Goal: Task Accomplishment & Management: Complete application form

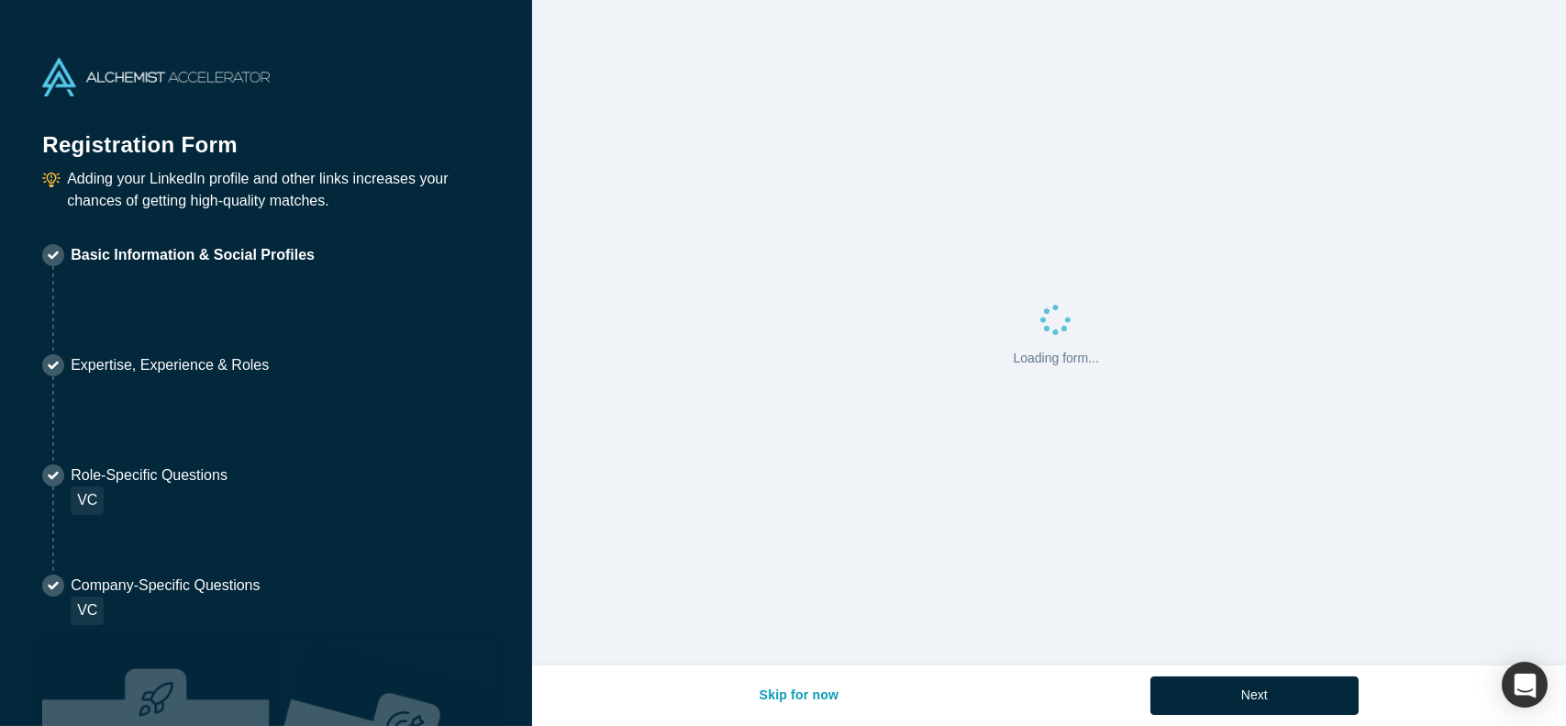
select select "US"
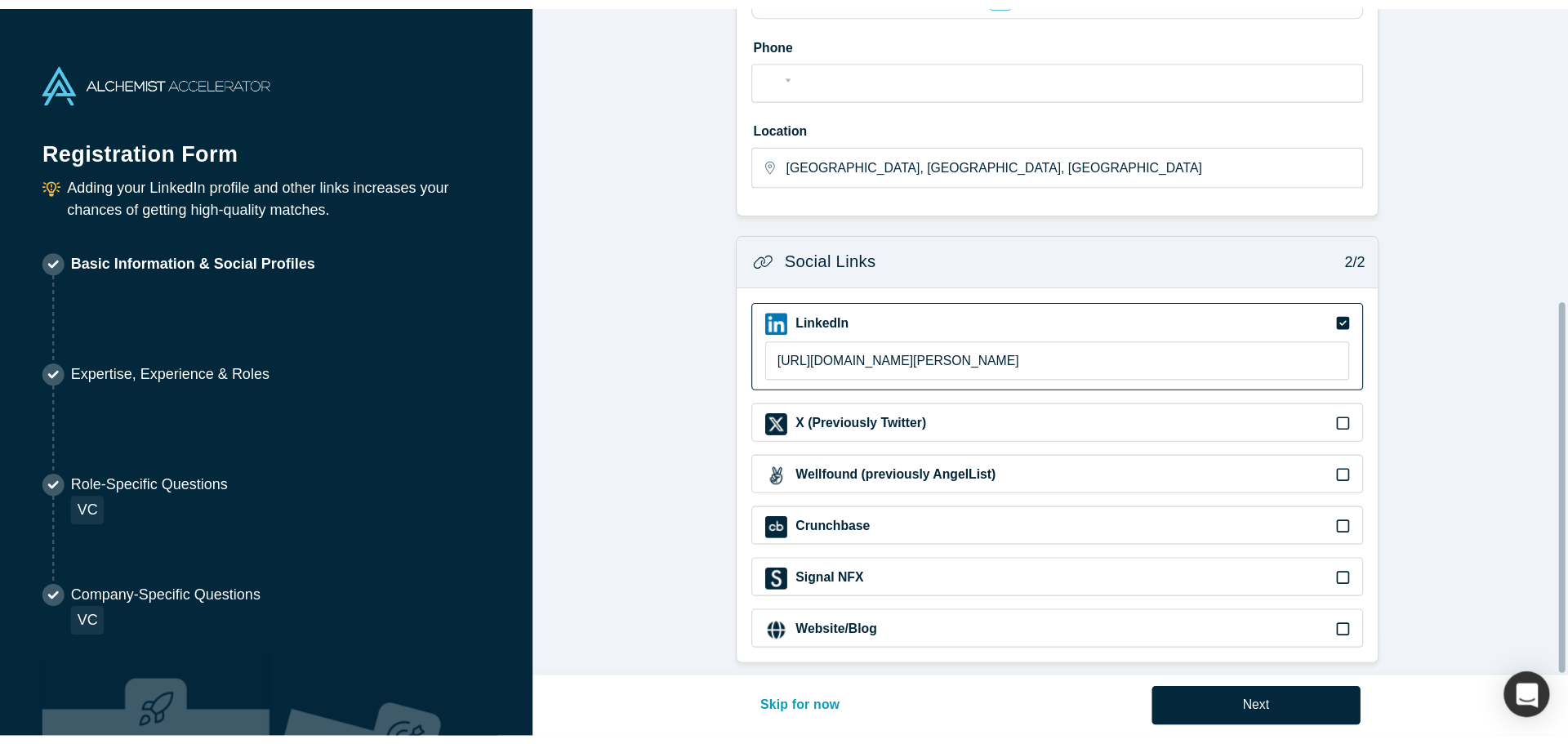
scroll to position [370, 0]
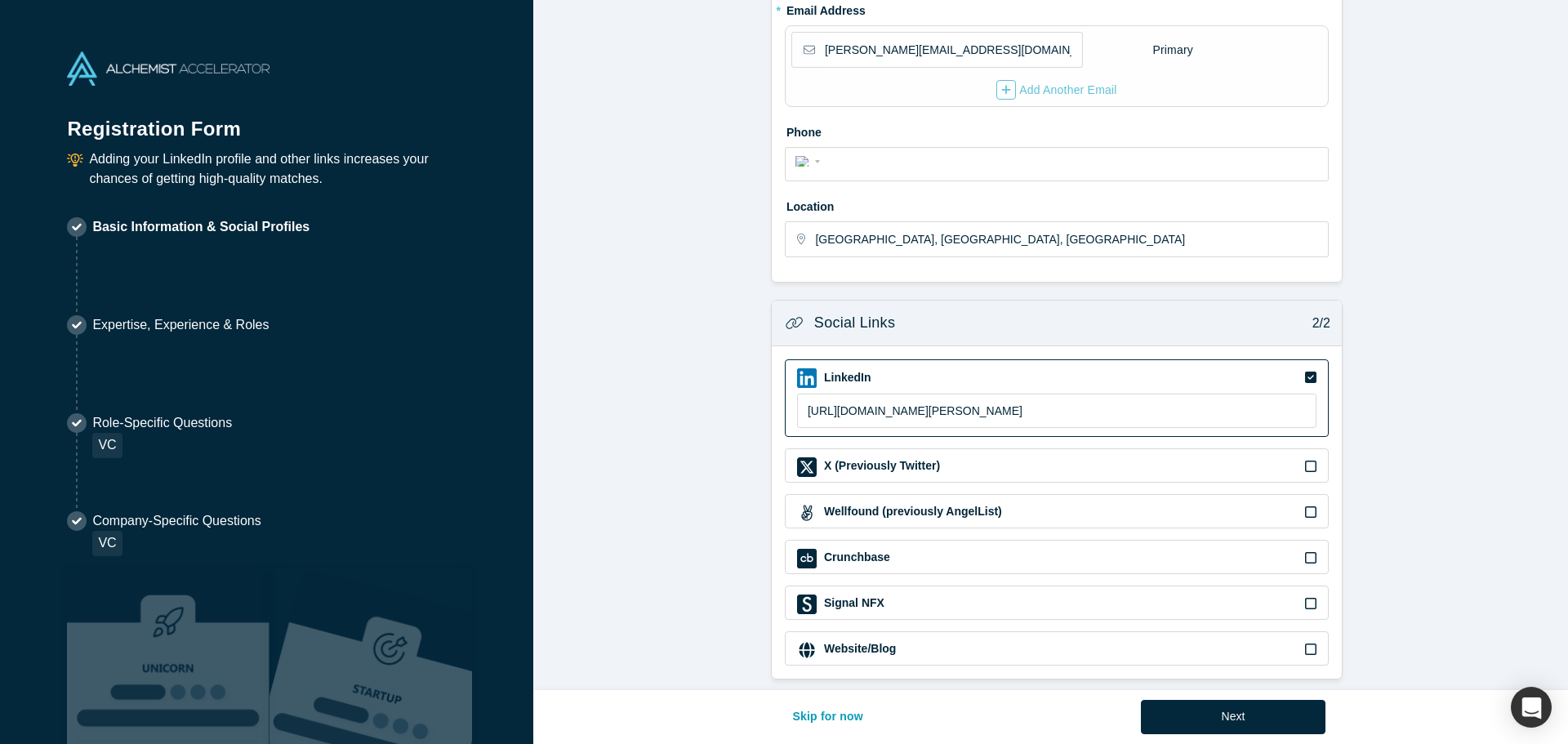
click at [1183, 640] on div "Website/Blog" at bounding box center [1056, 650] width 519 height 20
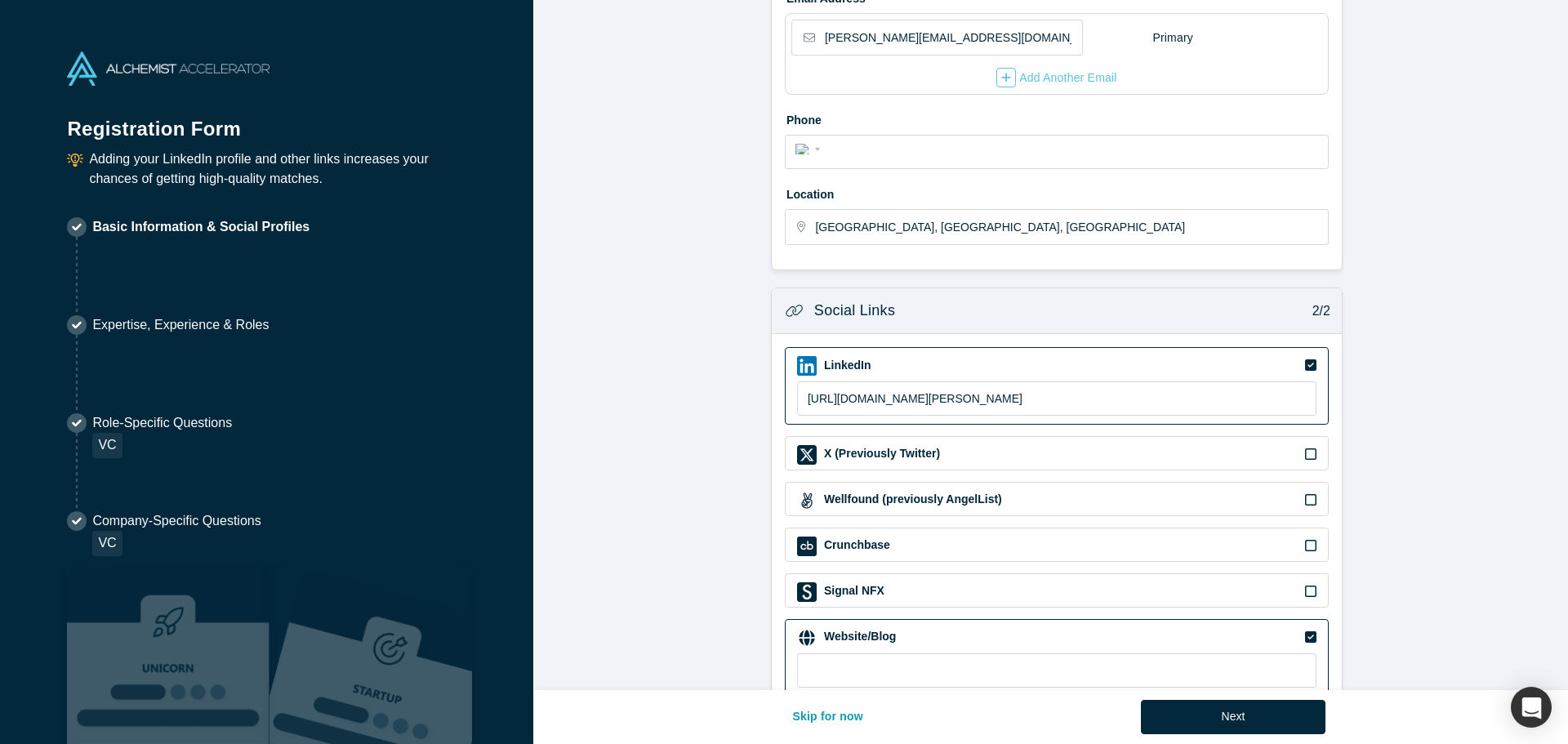
scroll to position [414, 0]
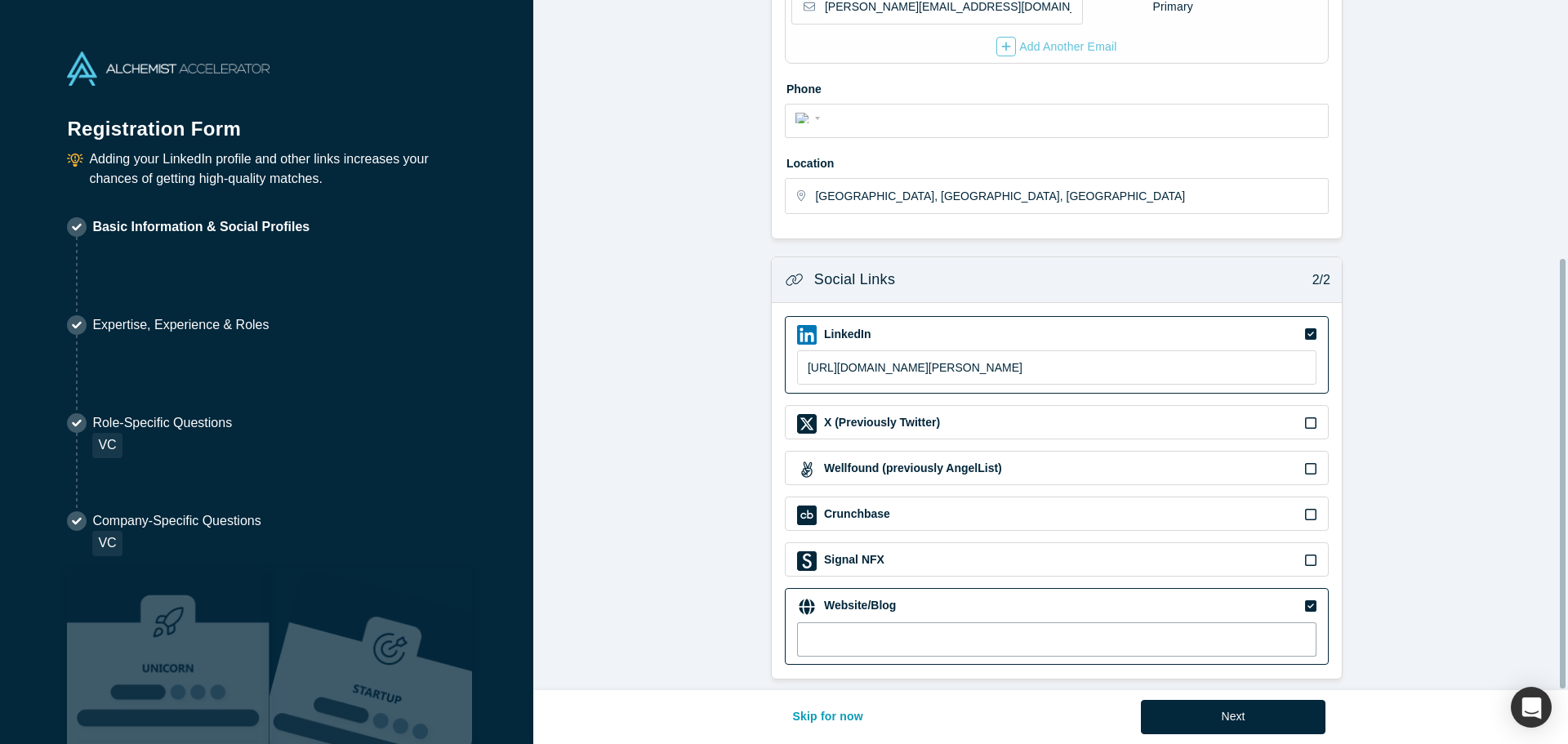
click at [1162, 624] on input at bounding box center [1056, 639] width 519 height 35
click at [1136, 630] on input at bounding box center [1056, 639] width 519 height 35
paste input "https://www.vincentbejarano.com/"
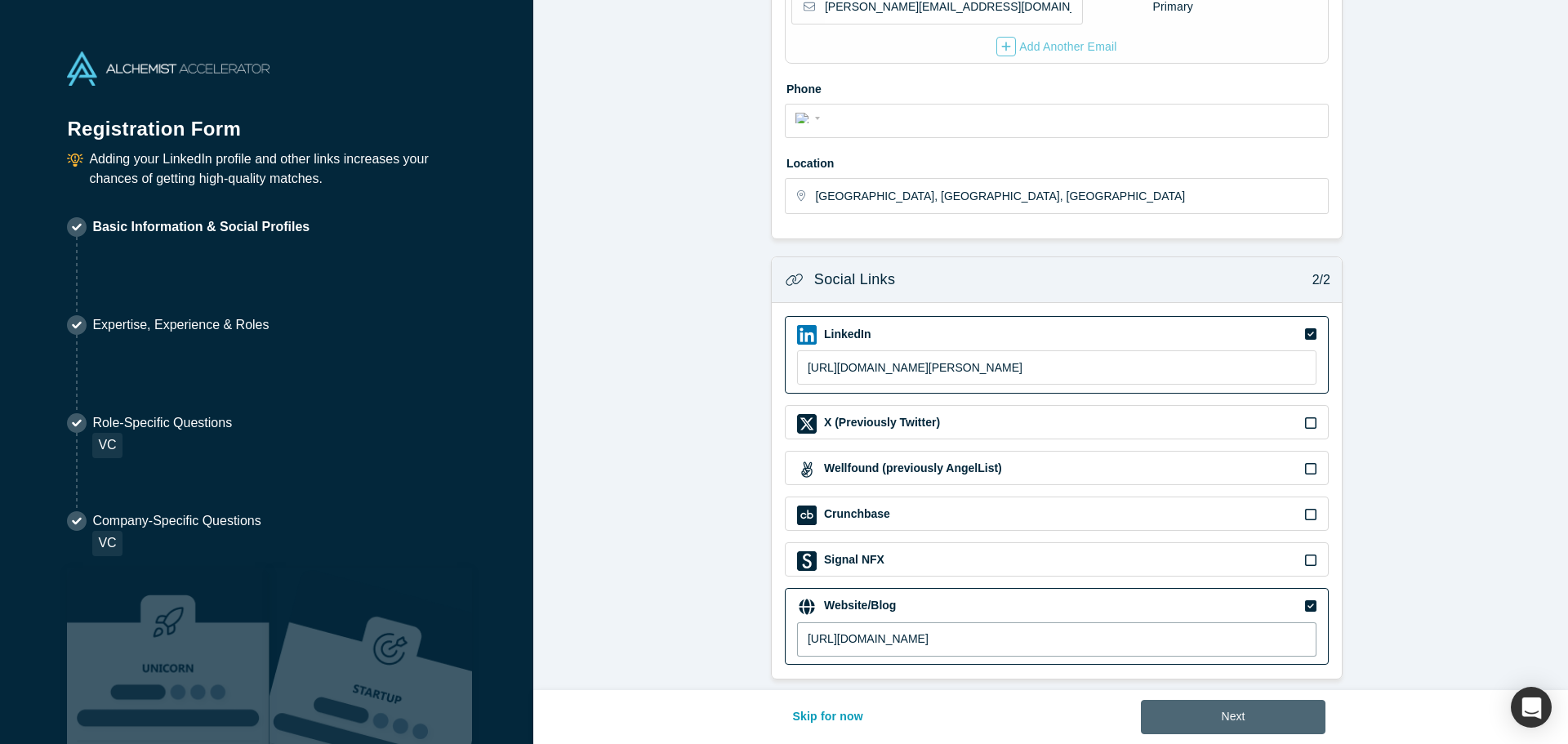
type input "https://www.vincentbejarano.com/"
click at [1199, 645] on button "Next" at bounding box center [1234, 716] width 185 height 35
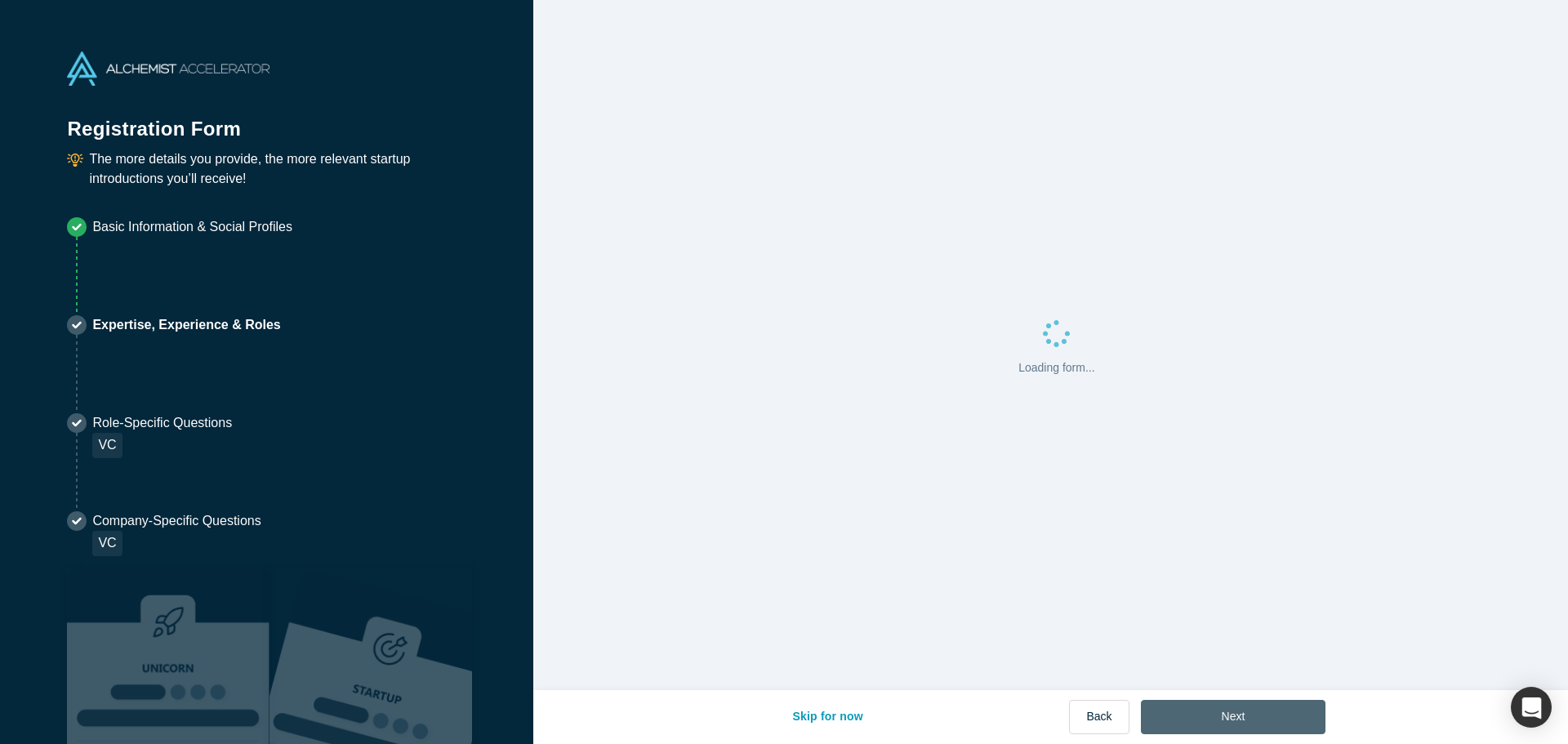
scroll to position [0, 0]
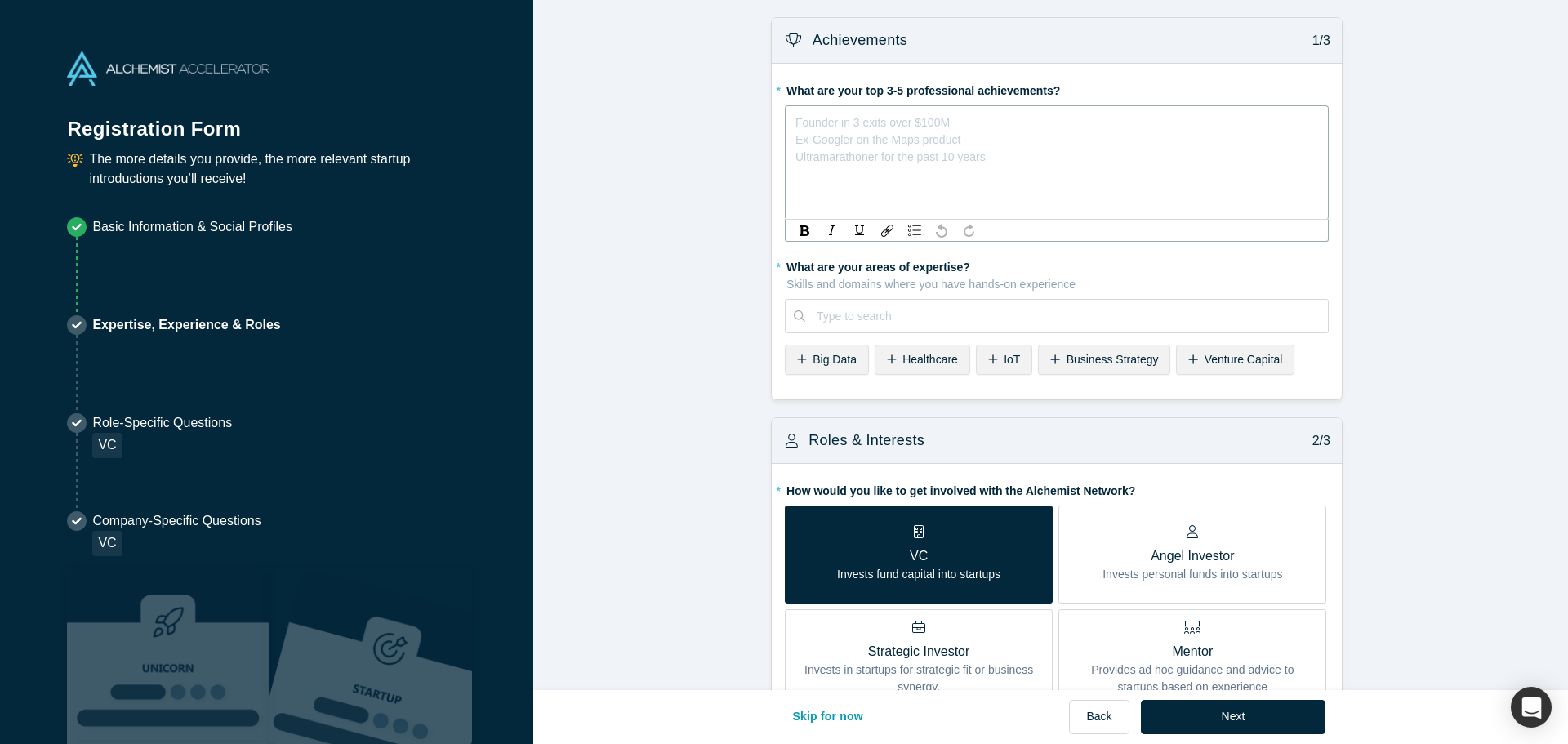
click at [914, 118] on div "rdw-editor" at bounding box center [1057, 119] width 522 height 17
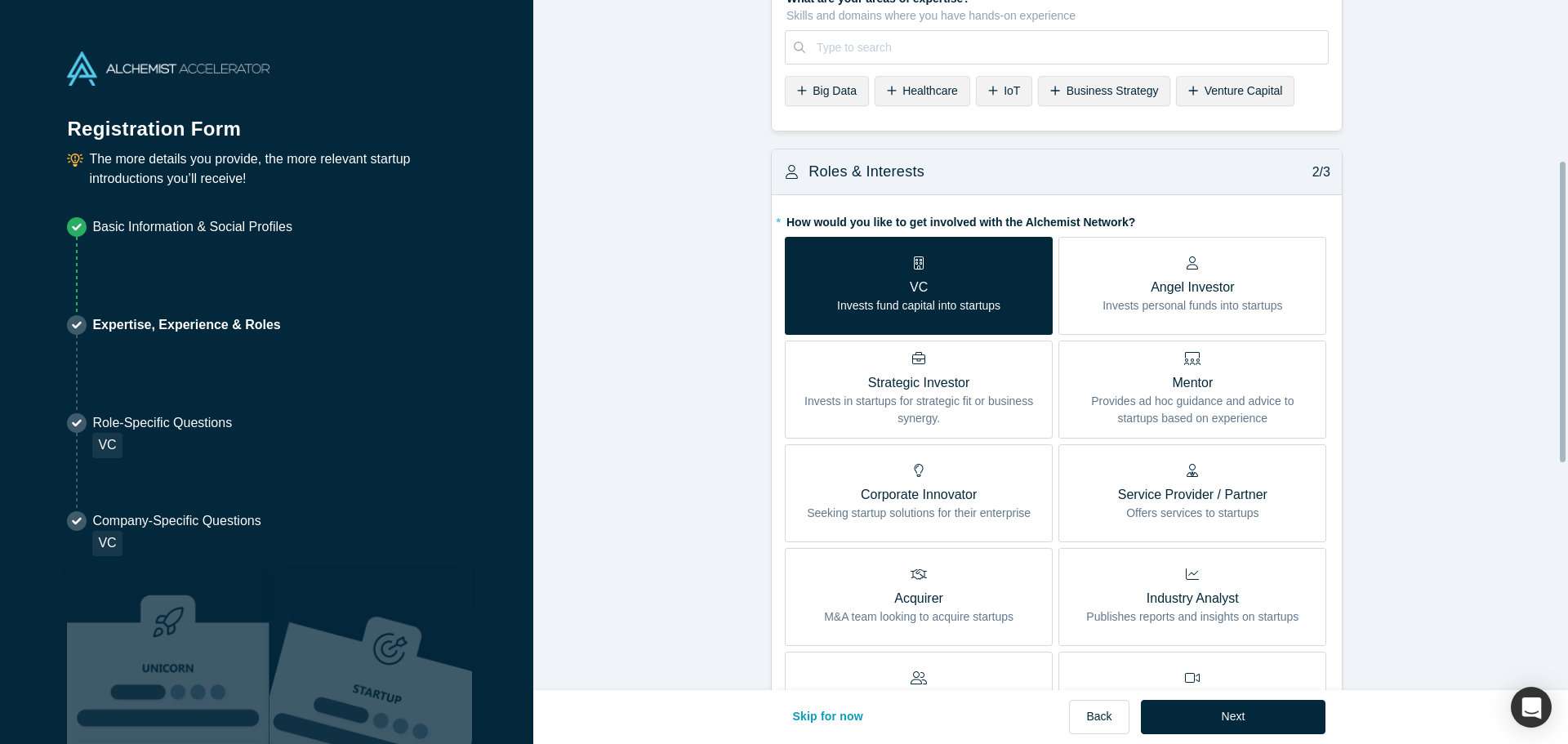
scroll to position [245, 0]
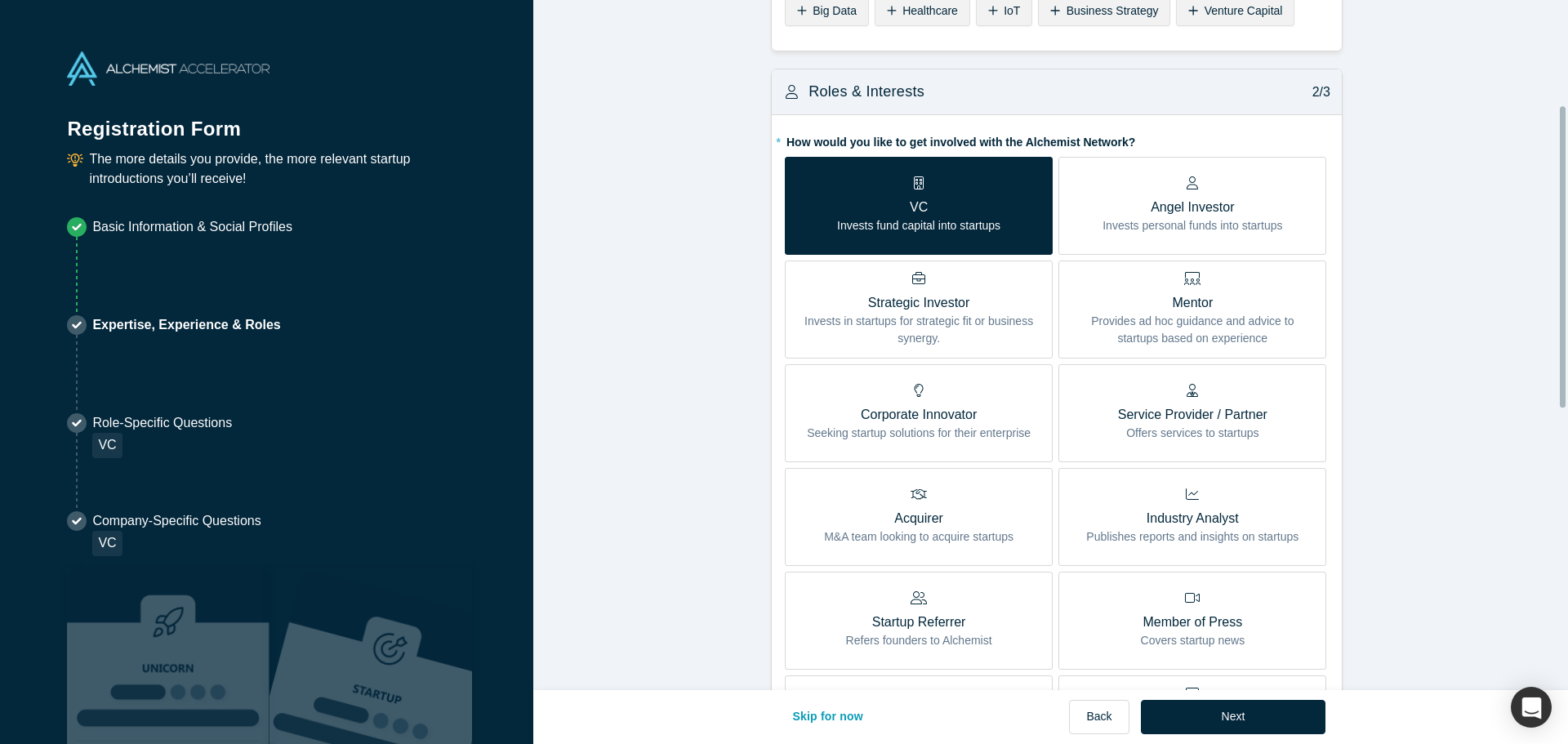
click at [538, 538] on form "Achievements 1/3 * What are your top 3-5 professional achievements? Founder in …" at bounding box center [1057, 490] width 1047 height 1437
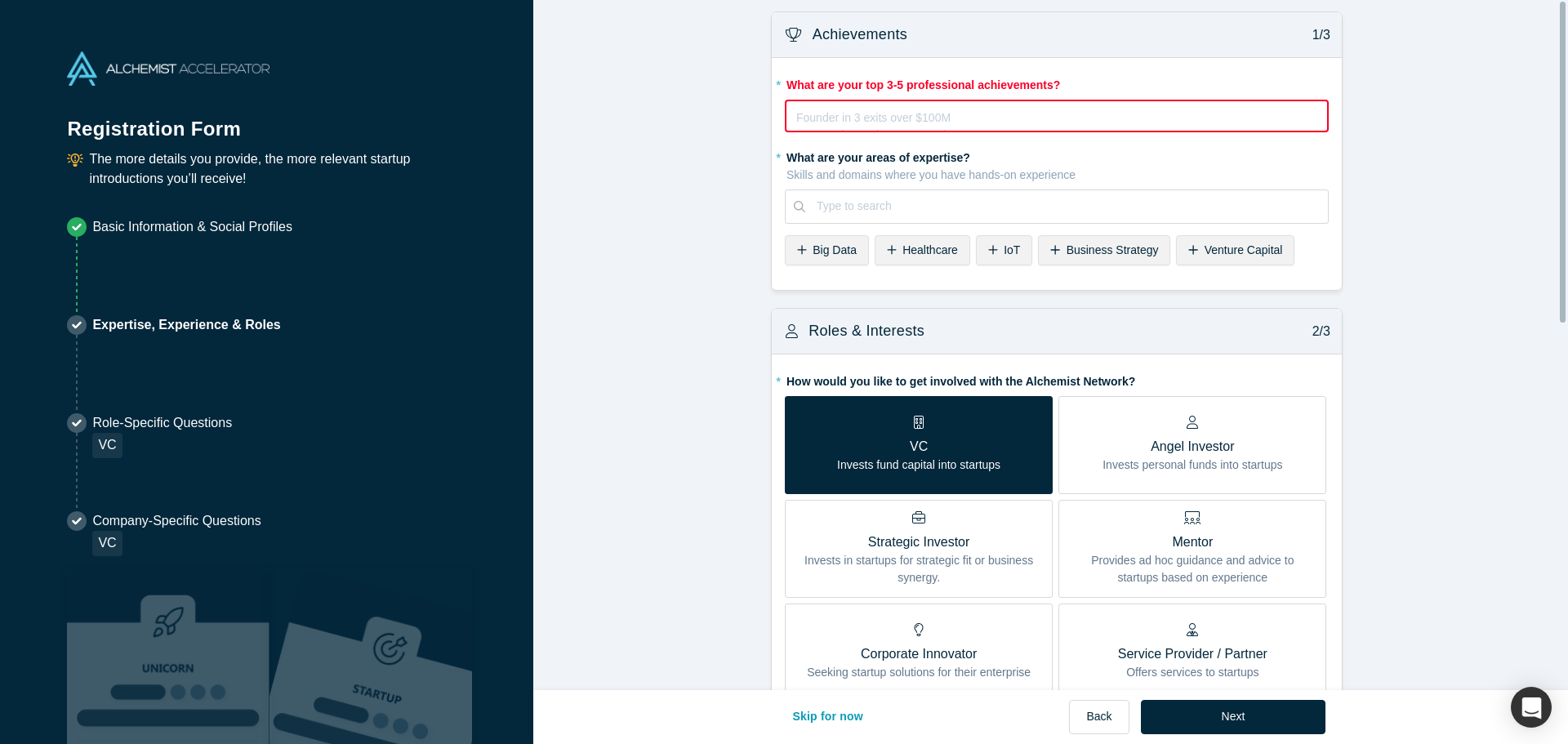
scroll to position [0, 0]
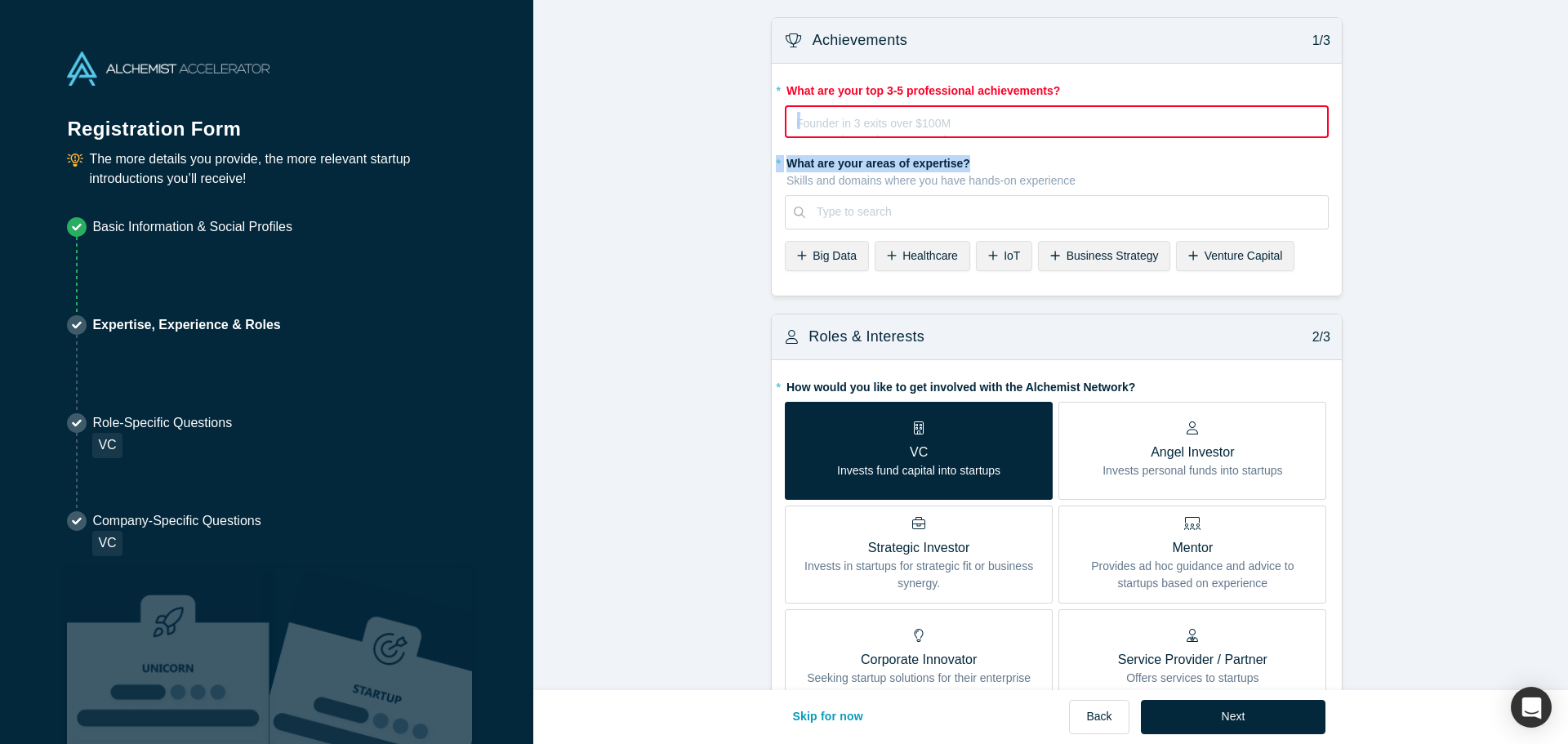
drag, startPoint x: 983, startPoint y: 109, endPoint x: 977, endPoint y: 164, distance: 55.3
click at [977, 164] on fieldset "* What are your top 3-5 professional achievements? Founder in 3 exits over $100…" at bounding box center [1057, 179] width 544 height 206
click at [954, 102] on div "* What are your top 3-5 professional achievements? Founder in 3 exits over $100…" at bounding box center [1057, 107] width 544 height 61
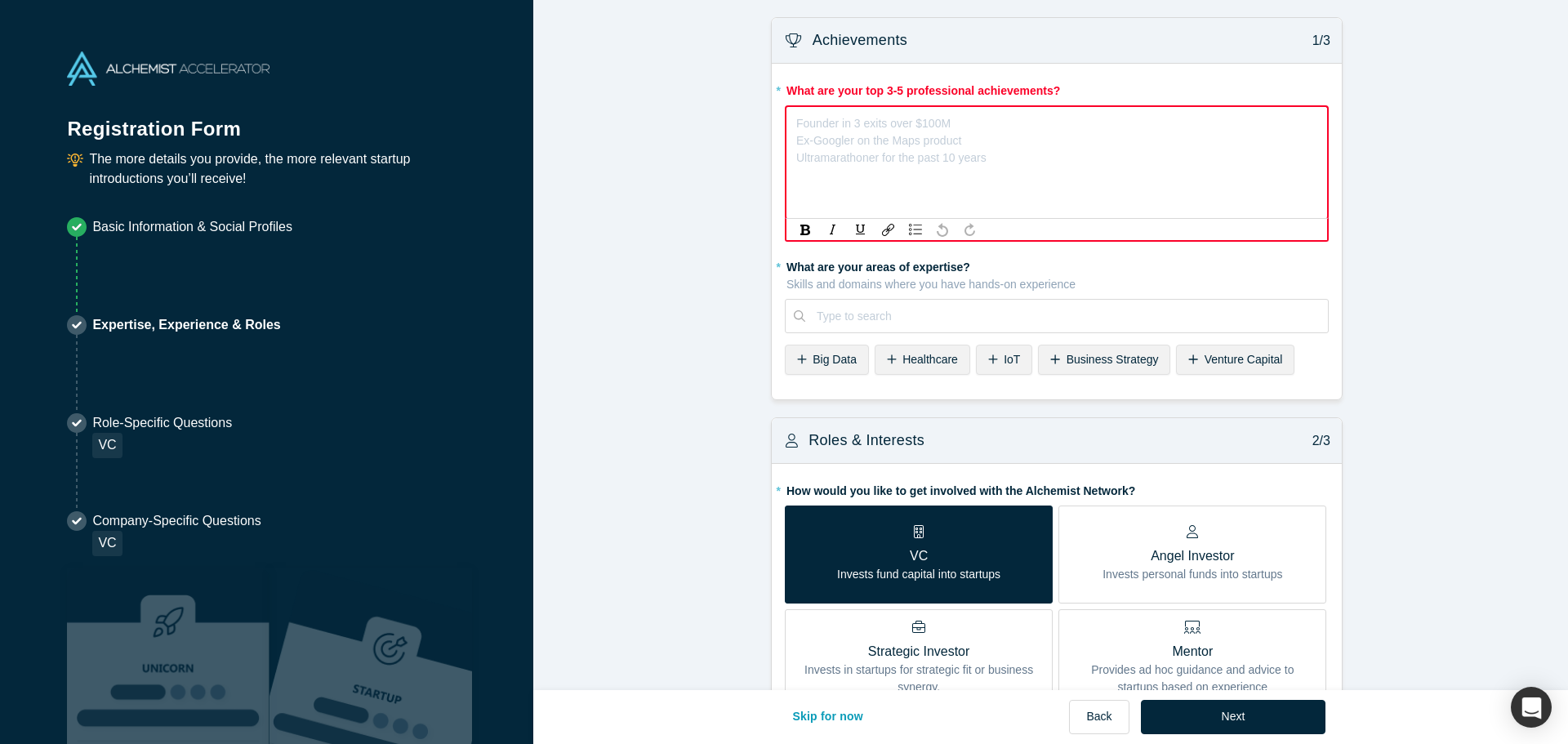
click at [950, 117] on div "rdw-editor" at bounding box center [1057, 120] width 520 height 17
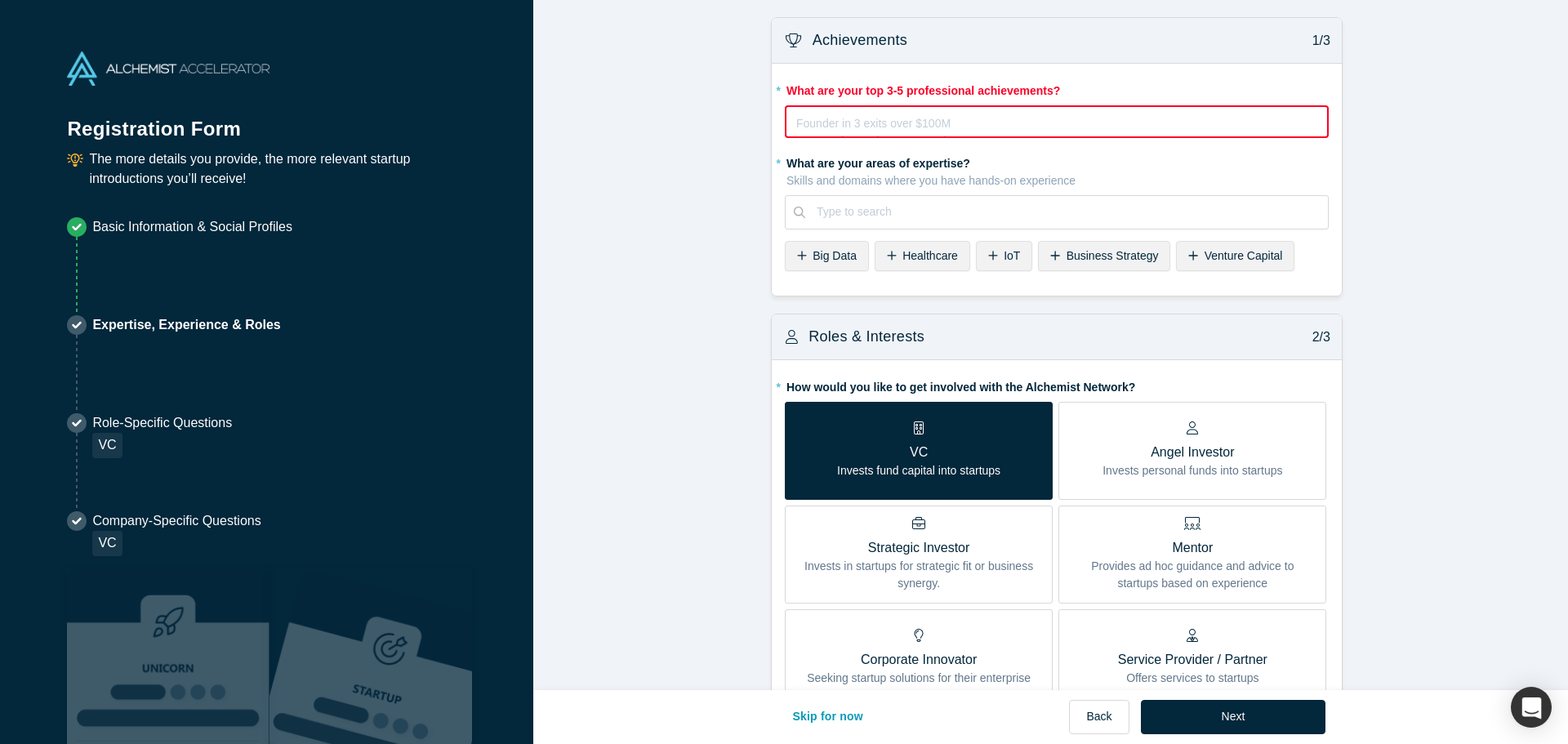
click at [849, 34] on h3 "Achievements" at bounding box center [860, 40] width 94 height 22
copy h3 "Achievements"
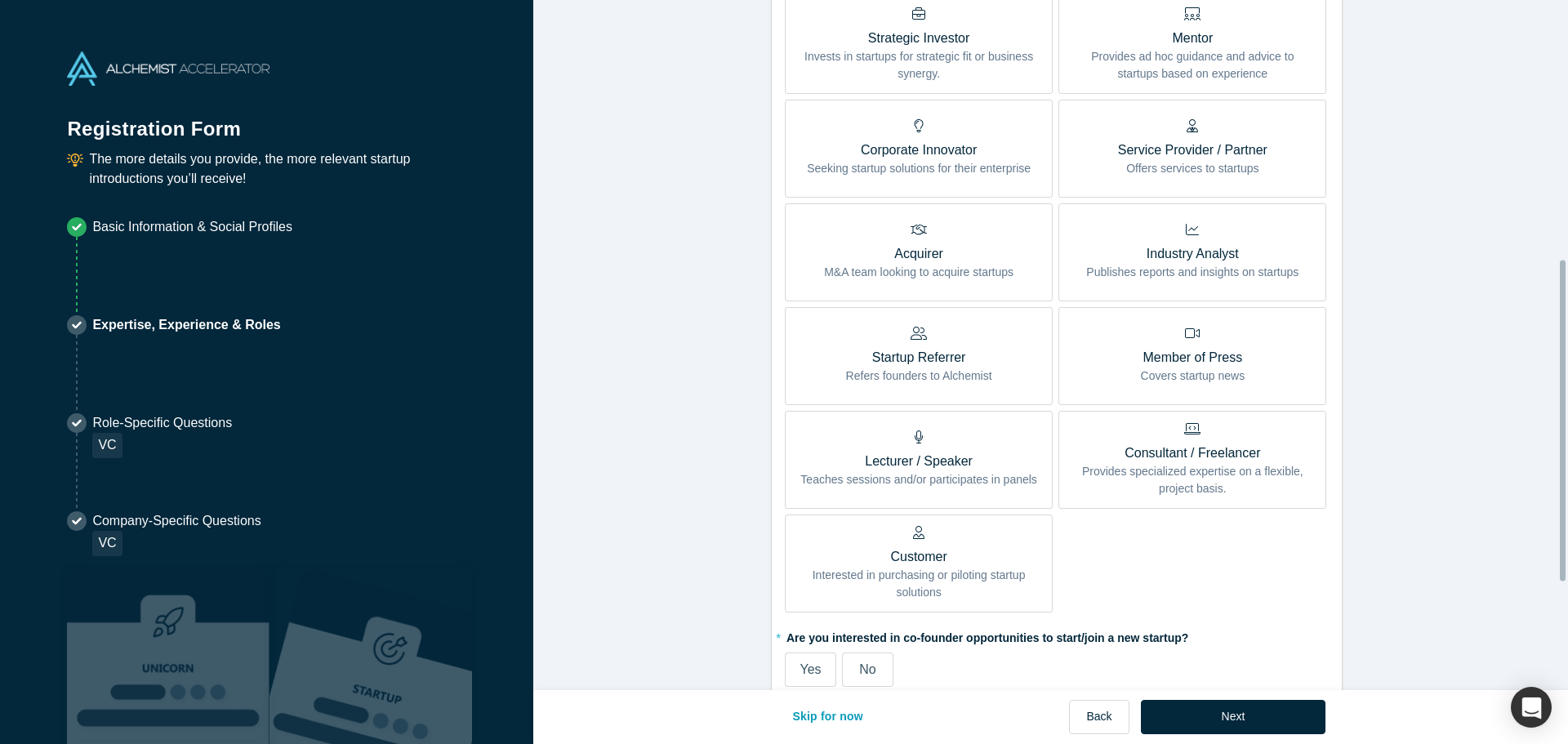
scroll to position [787, 0]
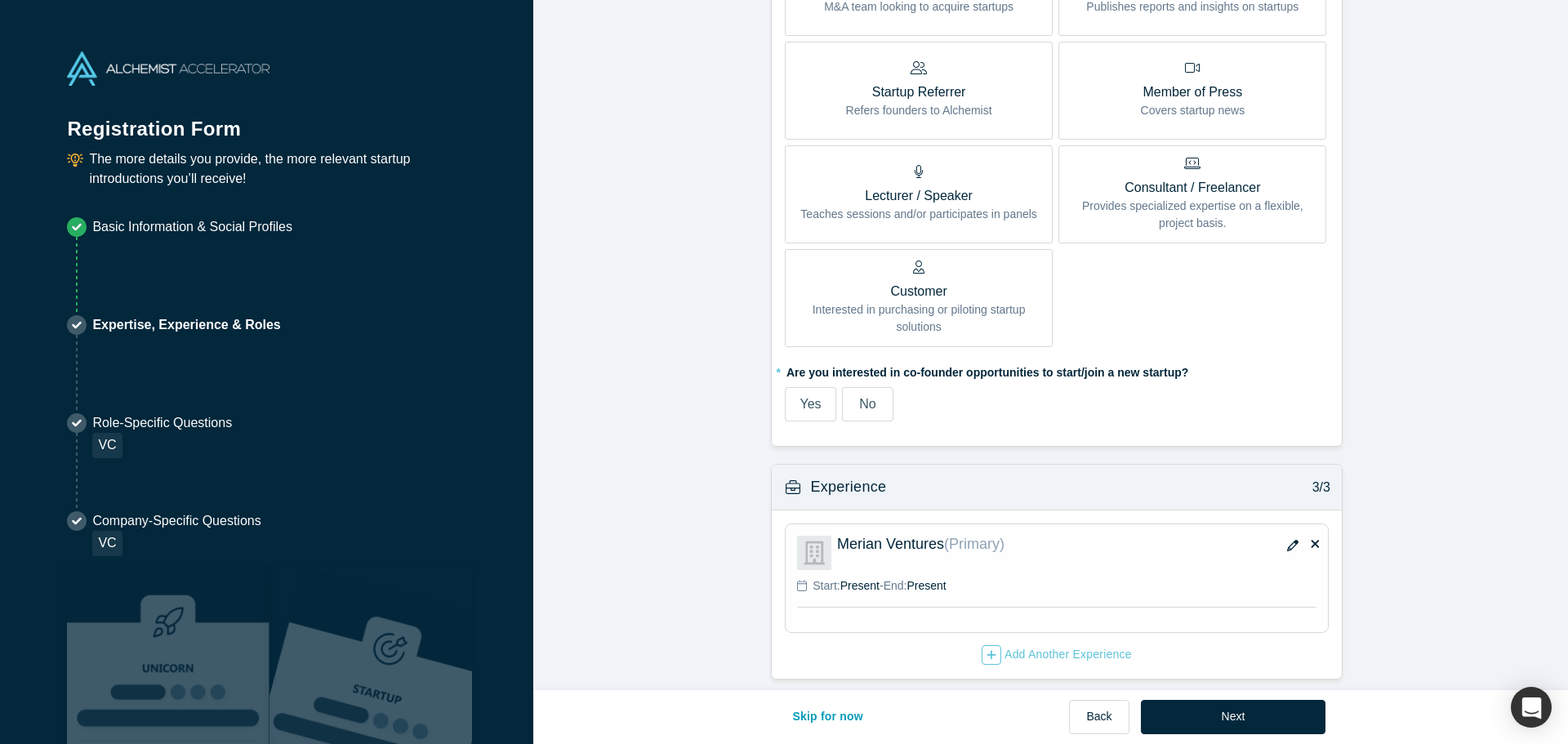
click at [1280, 537] on button "button" at bounding box center [1293, 546] width 25 height 23
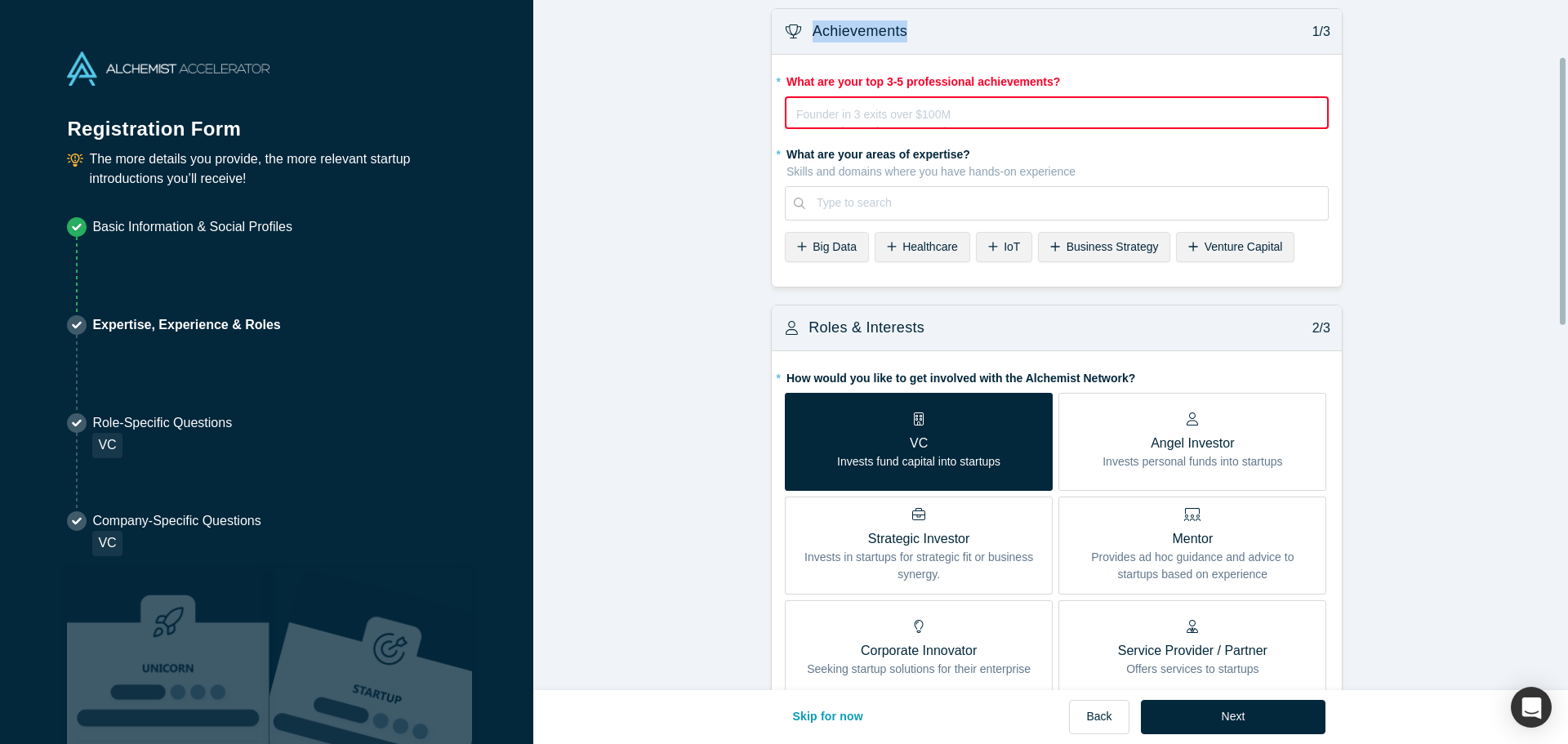
scroll to position [0, 0]
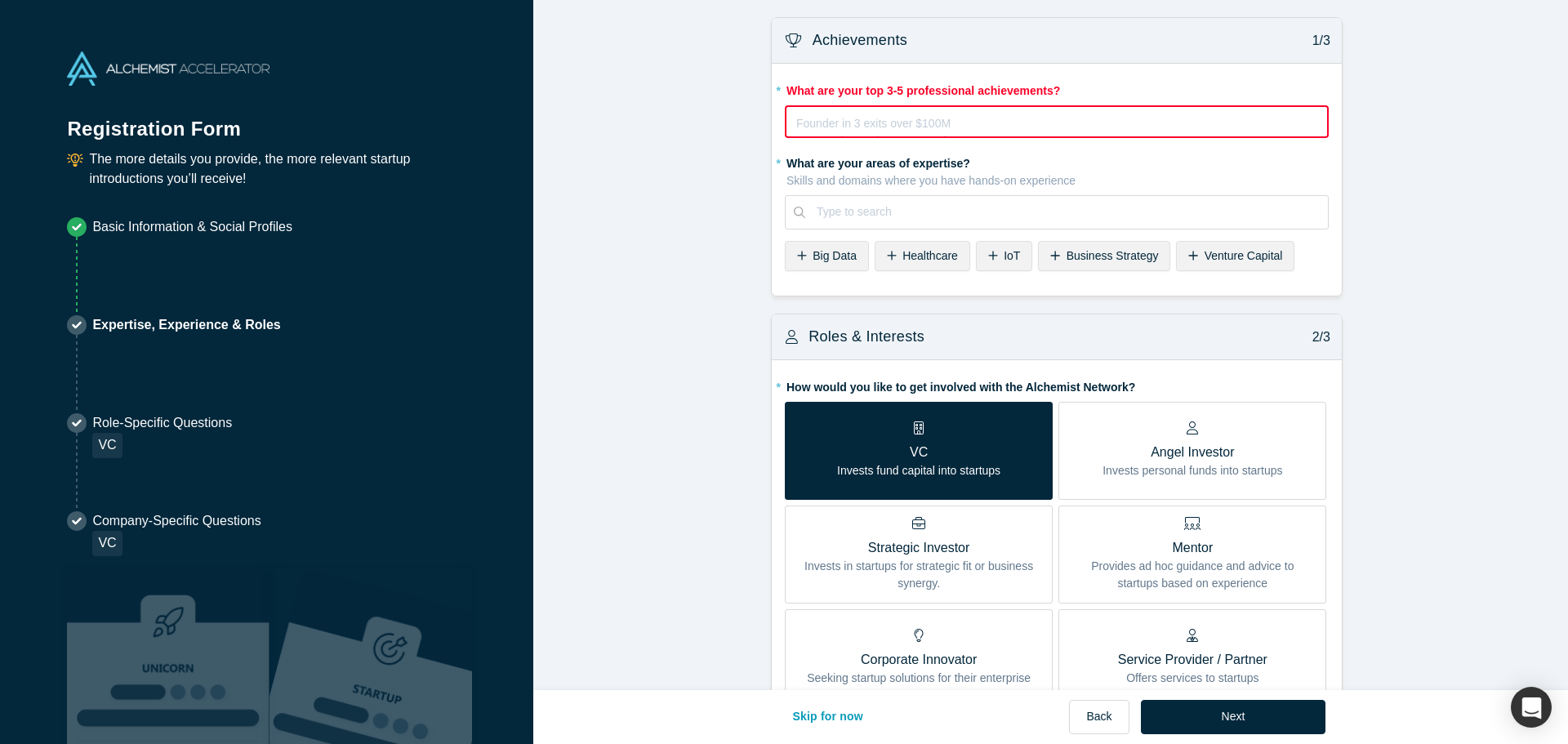
click at [951, 114] on div "rdw-editor" at bounding box center [1057, 120] width 520 height 17
click at [1181, 643] on span "Service Provider / Partner Offers services to startups" at bounding box center [1193, 660] width 150 height 53
click at [0, 0] on input "Service Provider / Partner Offers services to startups" at bounding box center [0, 0] width 0 height 0
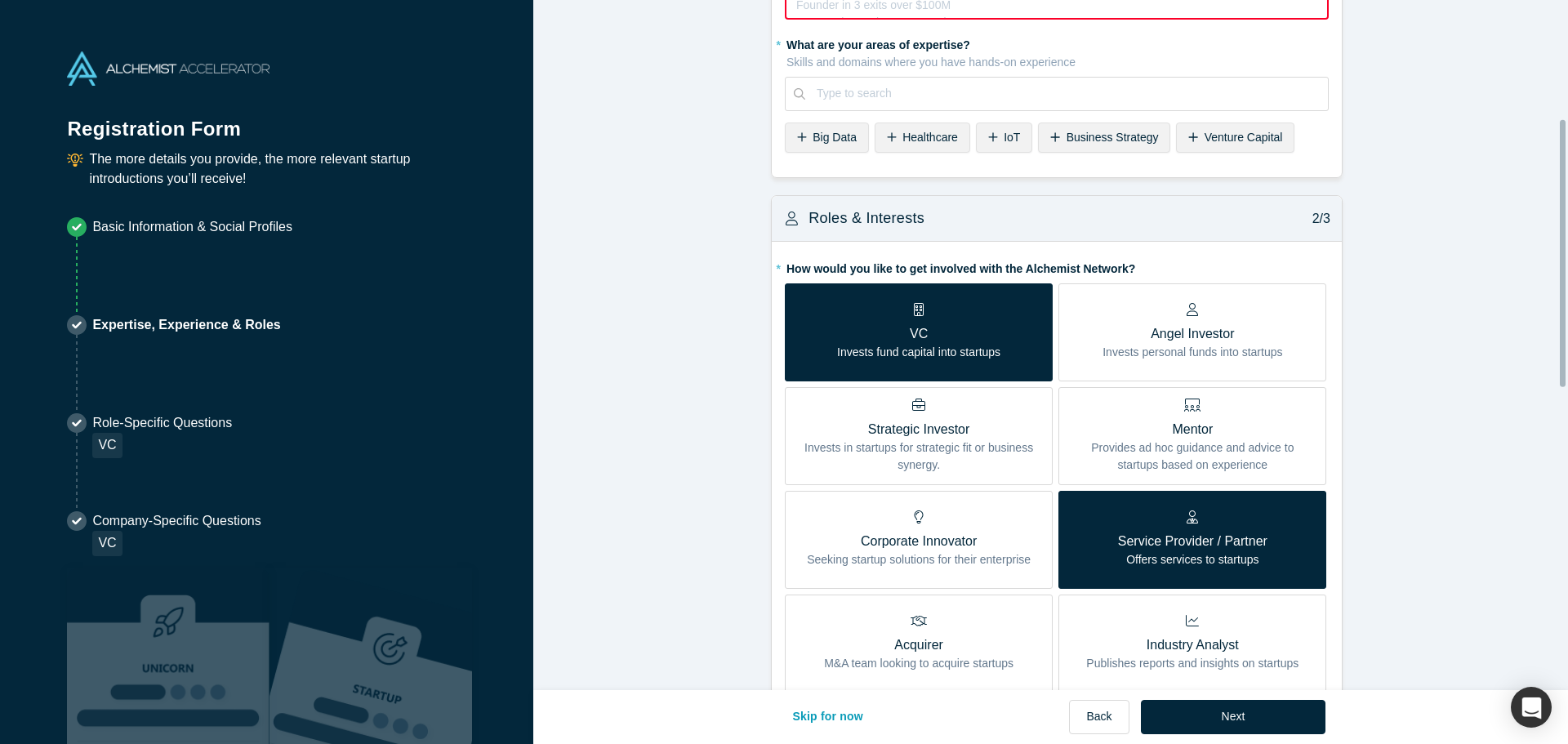
scroll to position [327, 0]
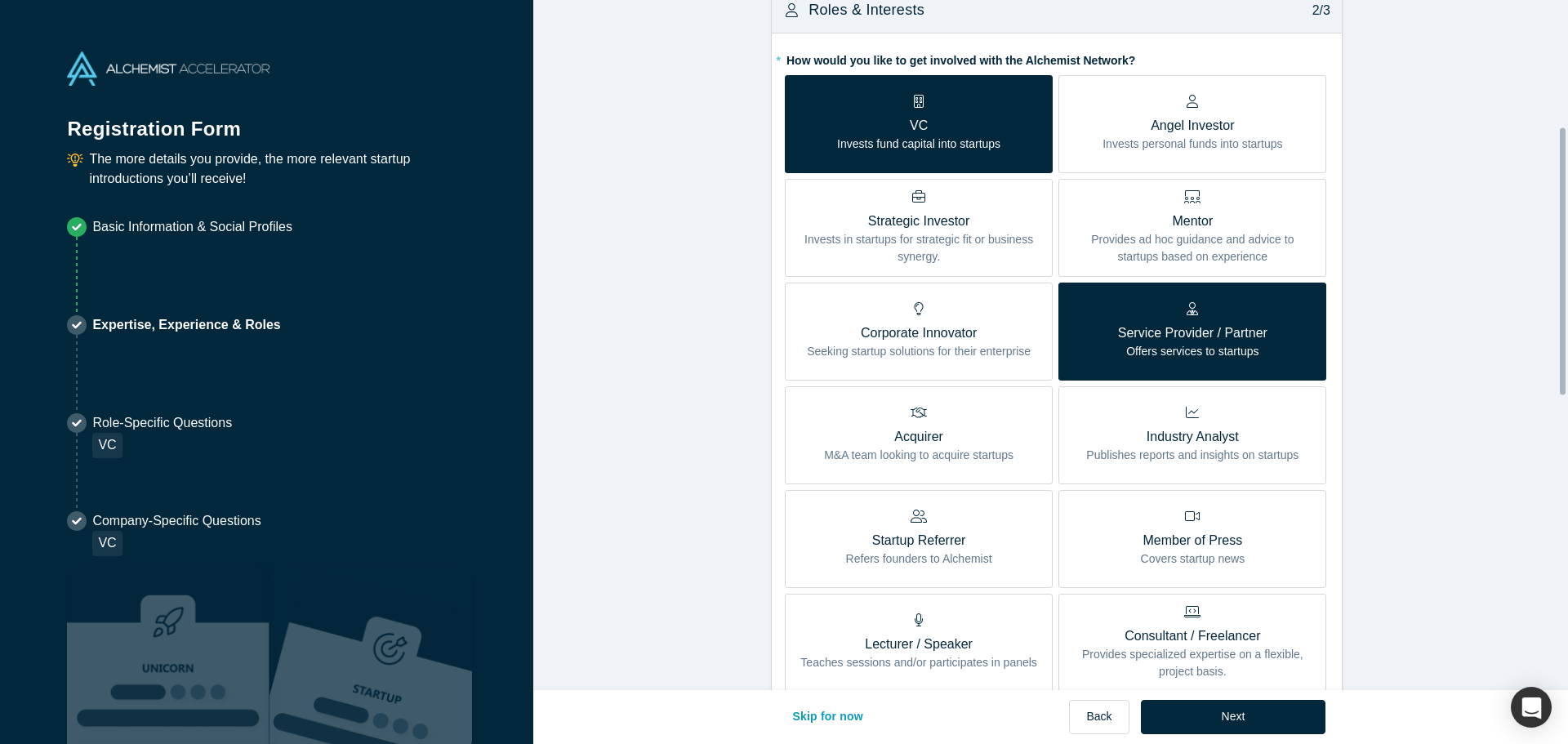
click at [1241, 618] on div "Consultant / Freelancer Provides specialized expertise on a flexible, project b…" at bounding box center [1192, 643] width 243 height 75
click at [0, 0] on input "Consultant / Freelancer Provides specialized expertise on a flexible, project b…" at bounding box center [0, 0] width 0 height 0
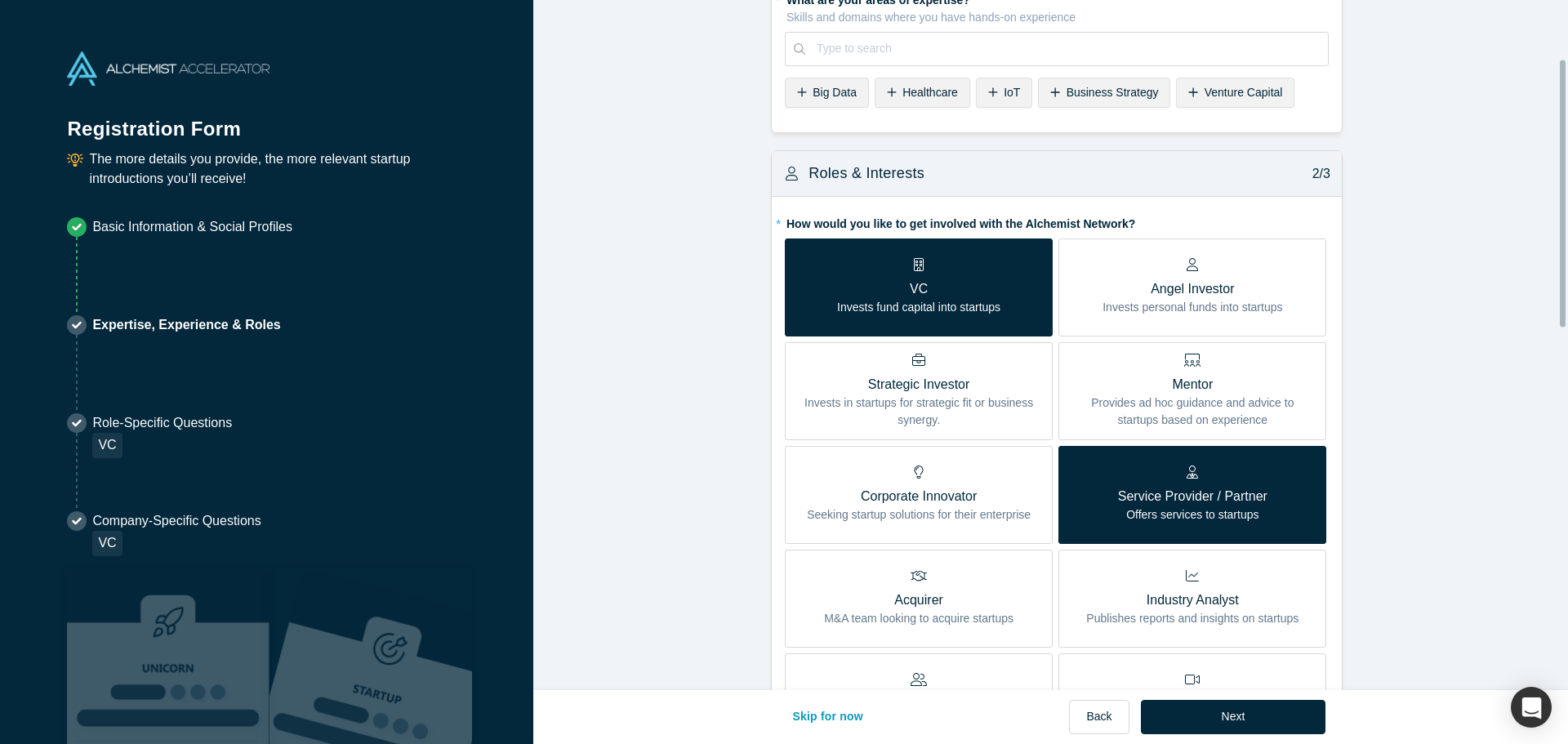
scroll to position [0, 0]
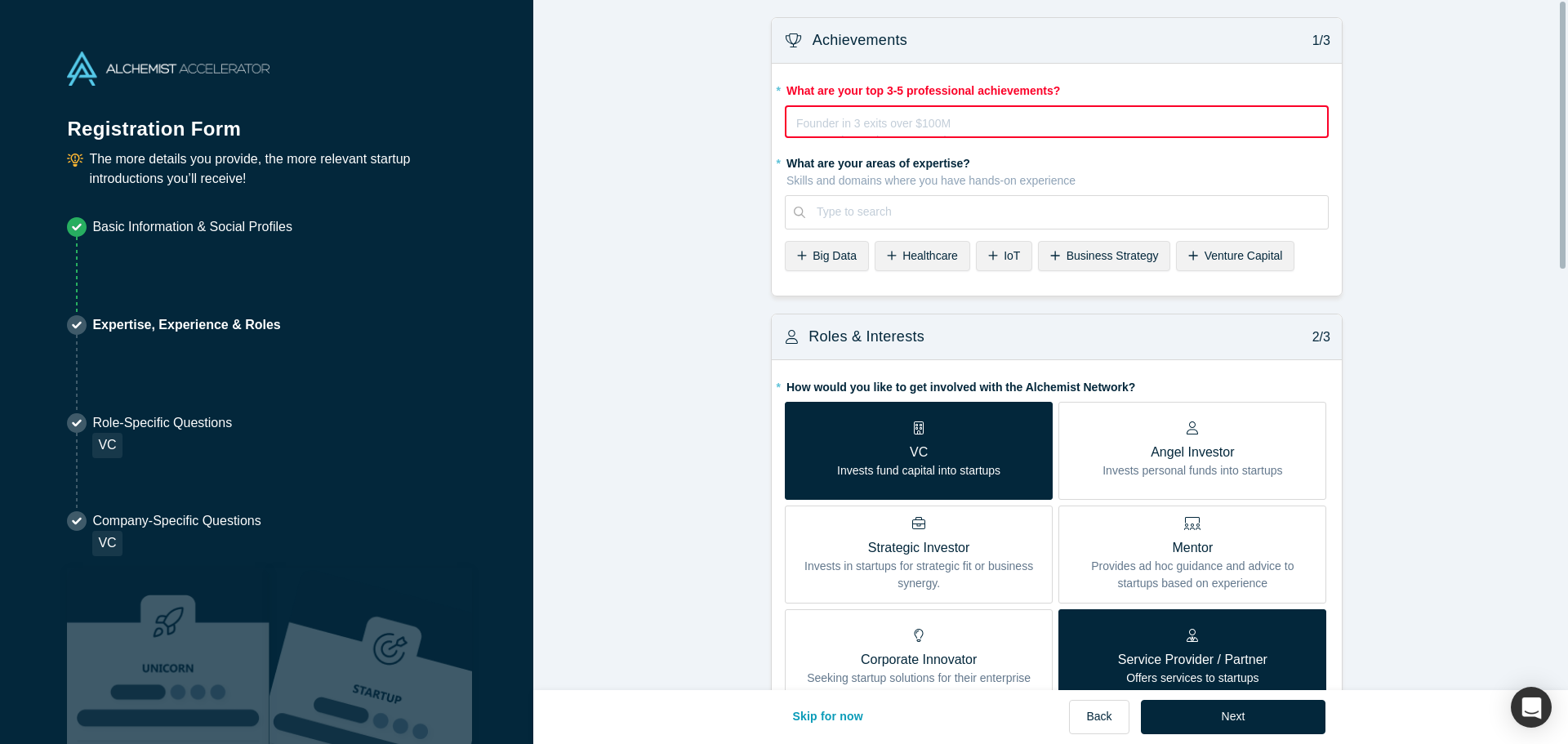
click at [952, 116] on div "rdw-editor" at bounding box center [1057, 120] width 520 height 17
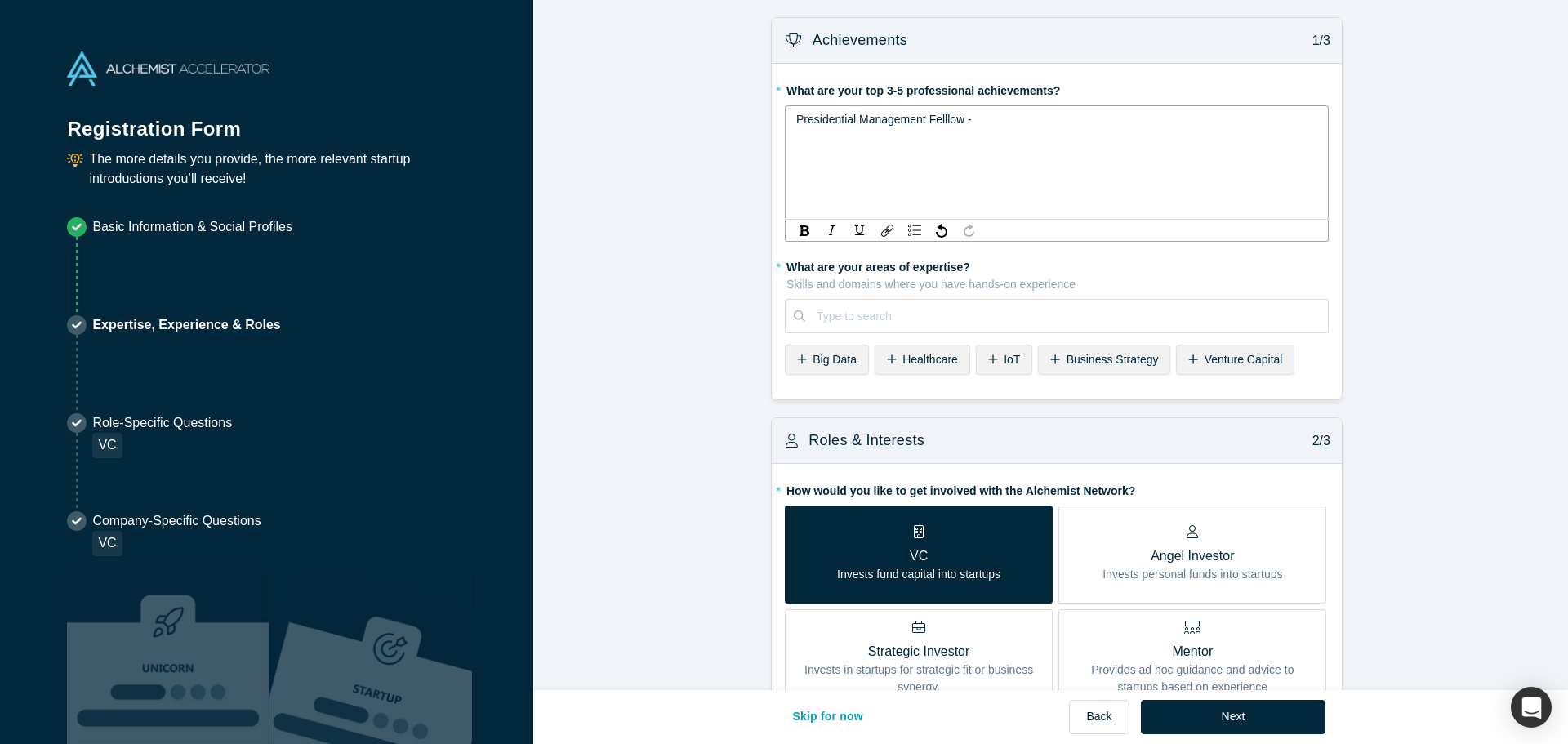
click at [1061, 114] on div "Presidential Management Felllow -" at bounding box center [1057, 119] width 522 height 17
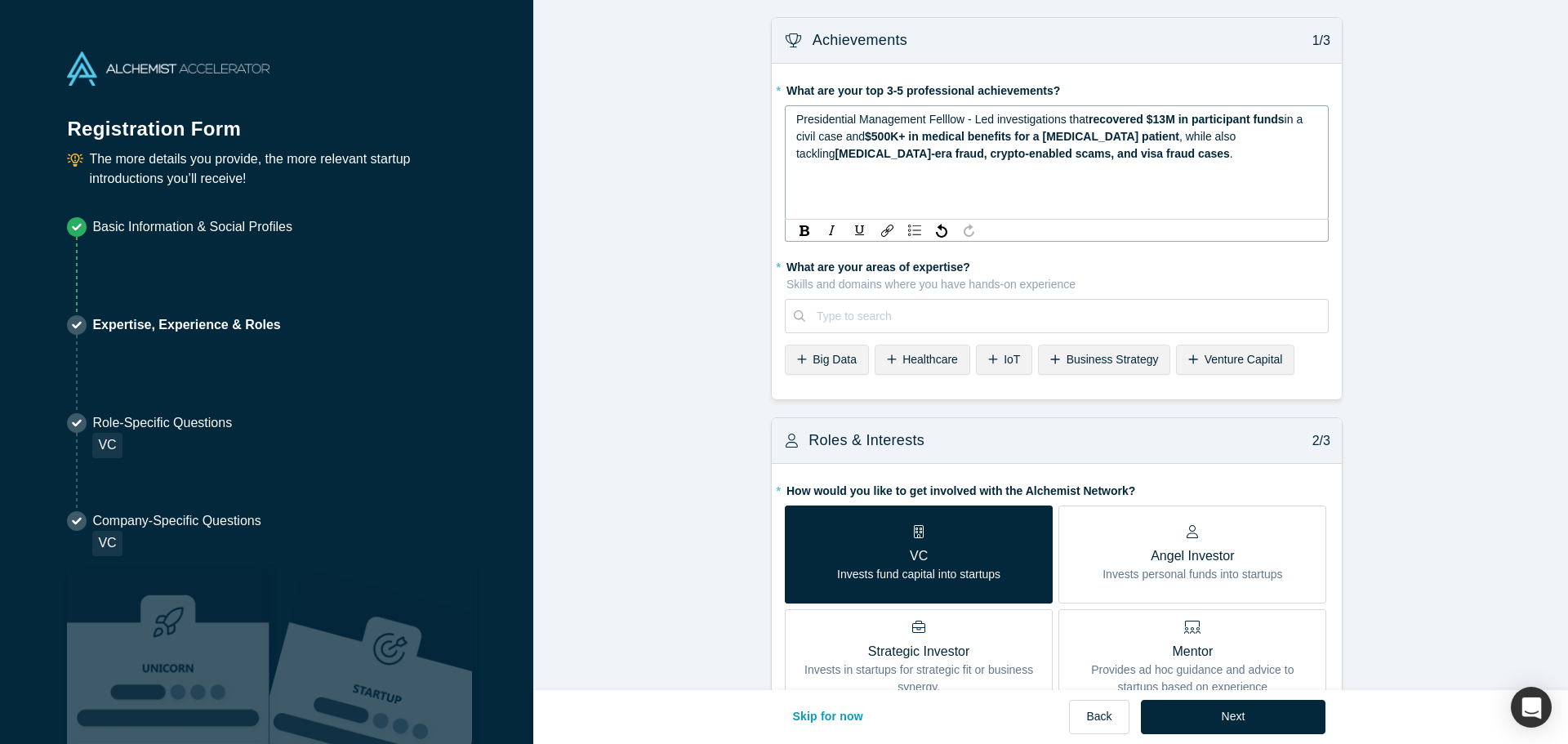
click at [946, 119] on span "Presidential Management Felllow - Led investigations that" at bounding box center [942, 119] width 292 height 13
click at [930, 121] on span "Presidential Management Felllow - Led investigations that" at bounding box center [942, 119] width 292 height 13
click at [940, 121] on span "Presidential Management Felllow - Led investigations that" at bounding box center [942, 119] width 292 height 13
click at [985, 121] on span "Presidential Management Fellow - Led investigations that" at bounding box center [941, 119] width 290 height 13
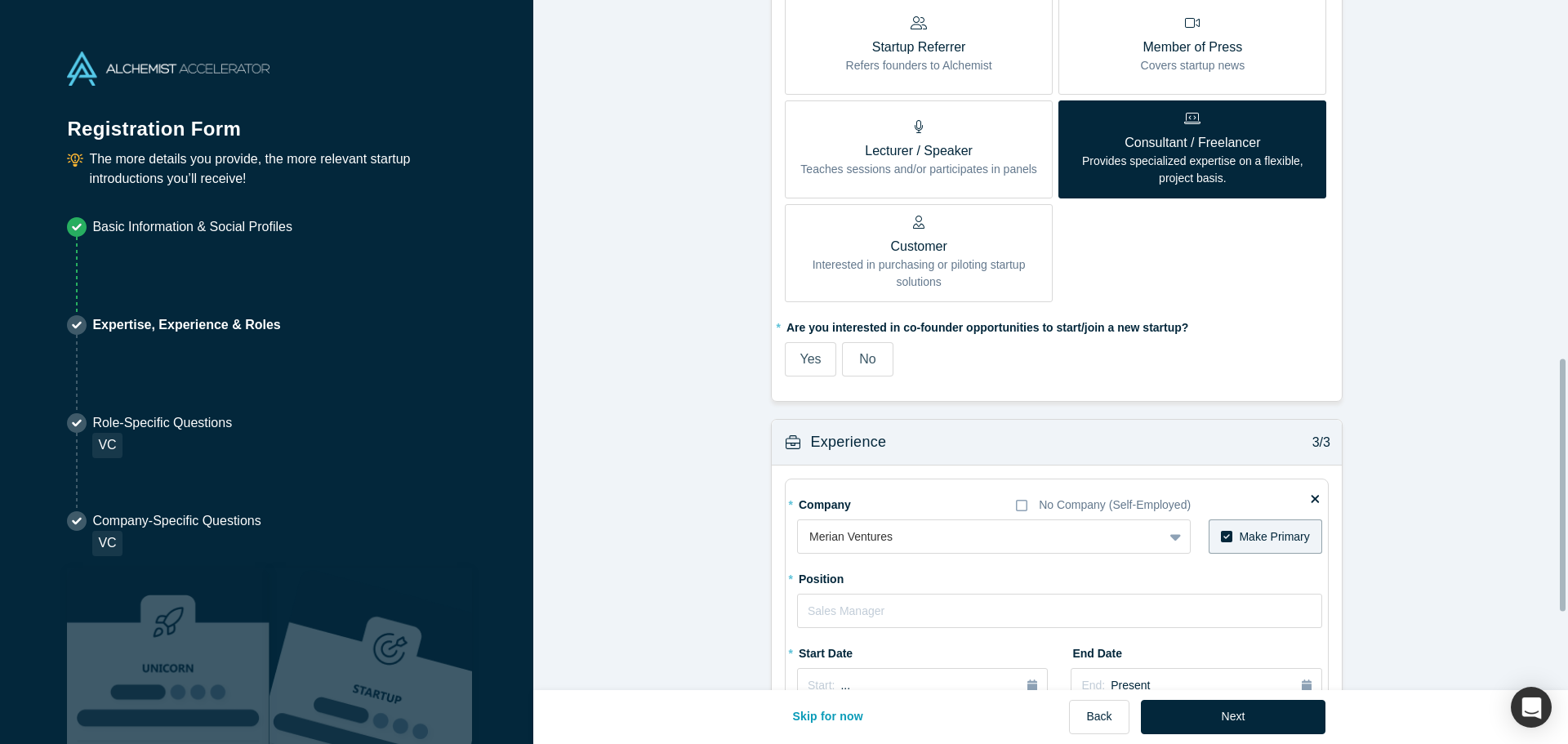
scroll to position [980, 0]
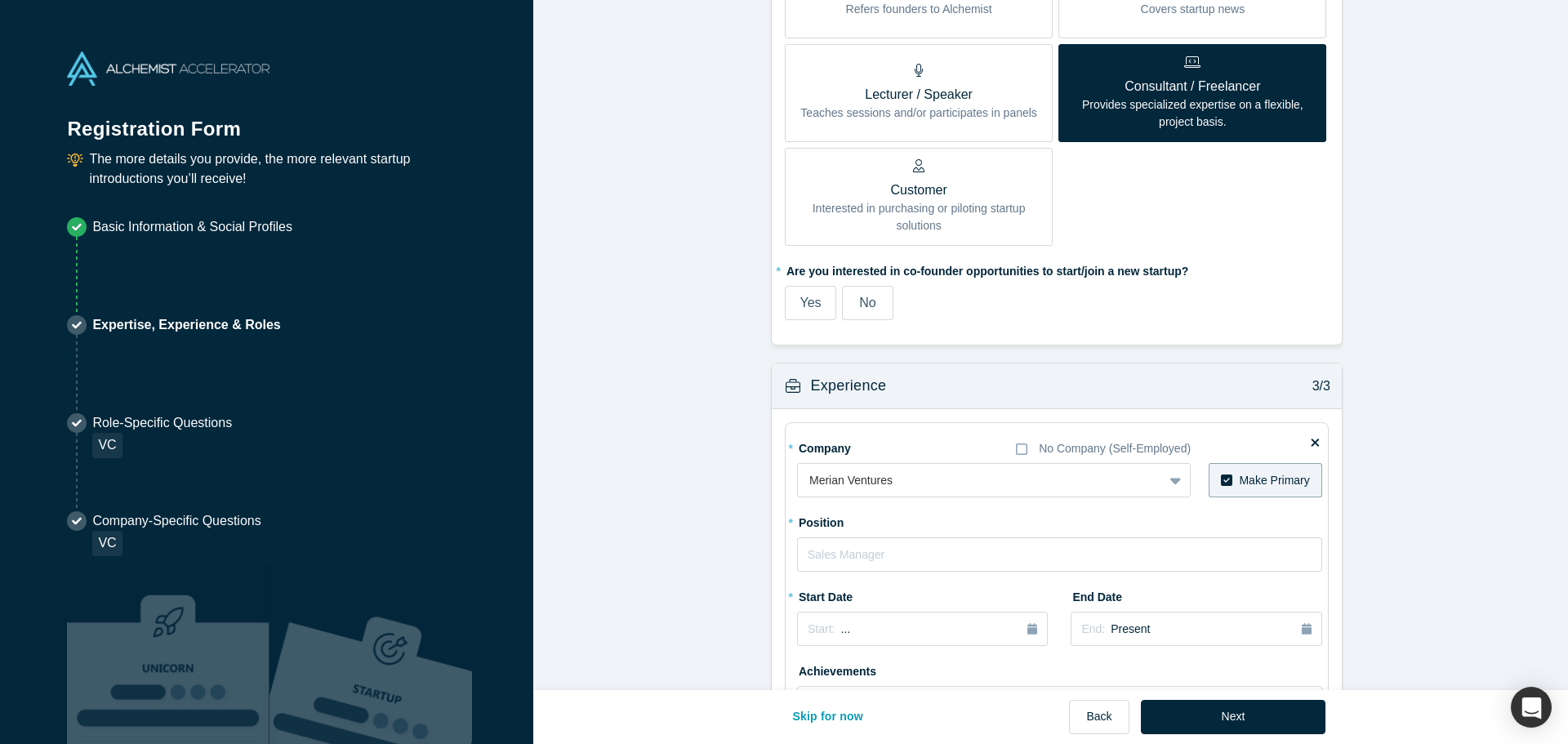
click at [810, 309] on span "Yes" at bounding box center [810, 303] width 21 height 14
click at [0, 0] on input "Yes" at bounding box center [0, 0] width 0 height 0
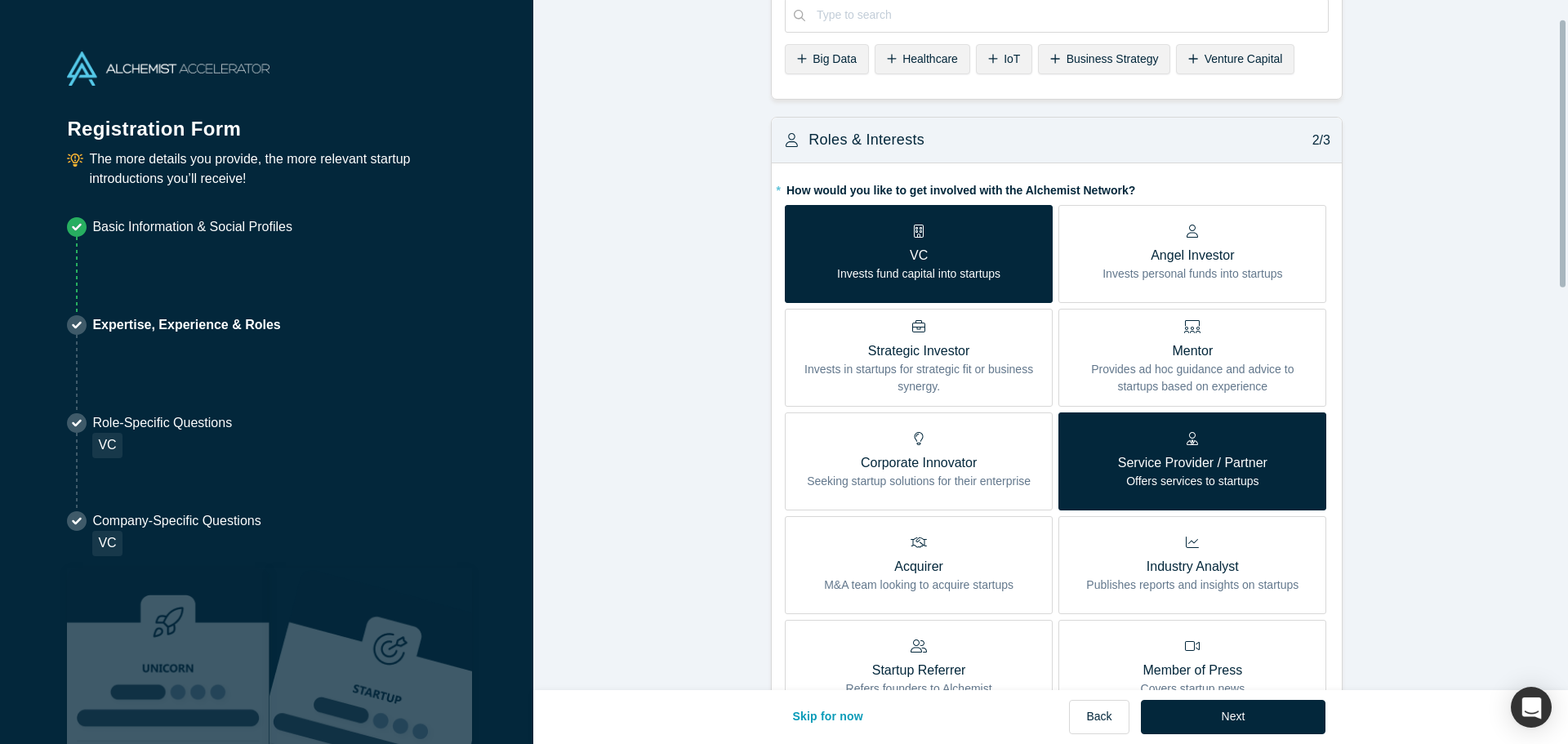
scroll to position [0, 0]
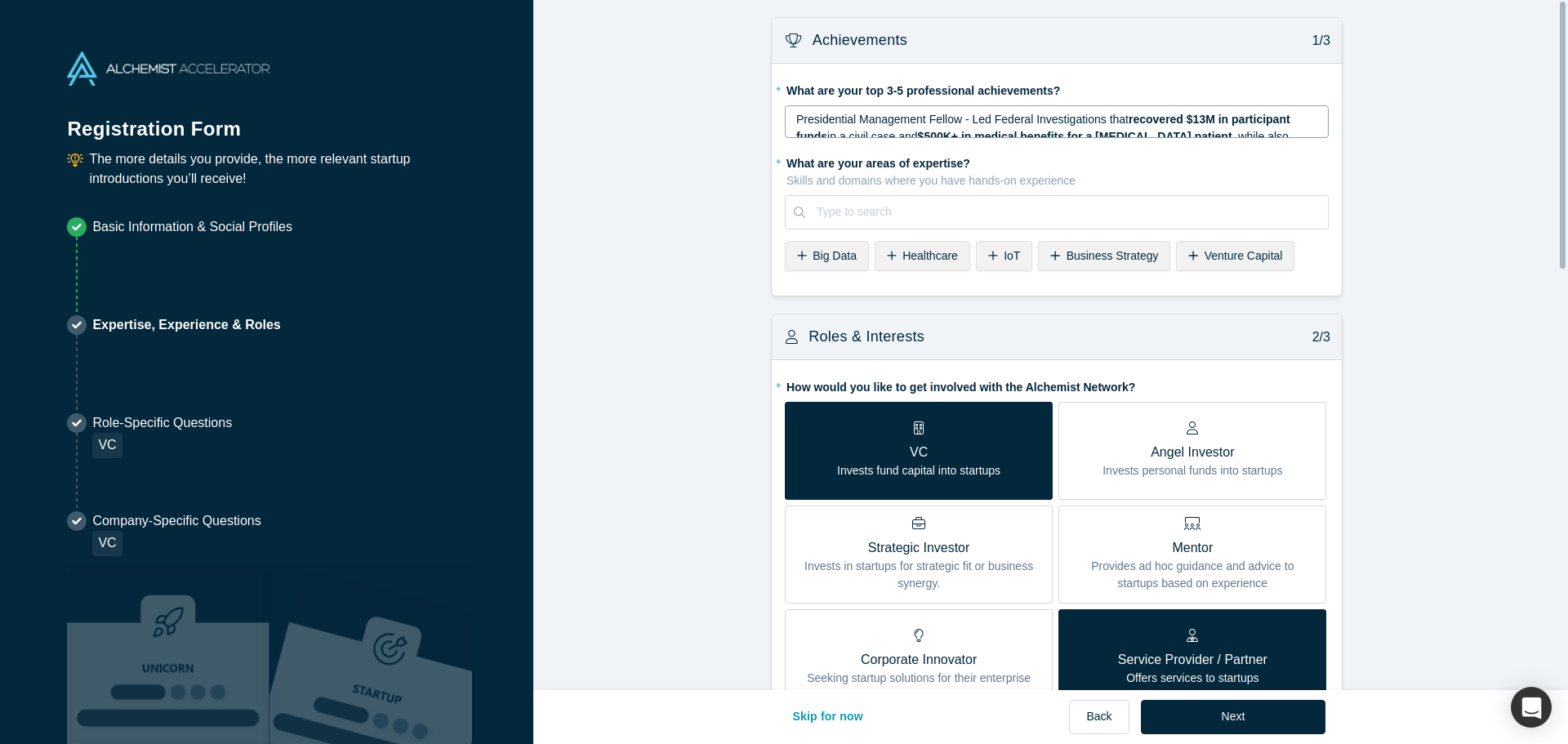
click at [889, 173] on p "Skills and domains where you have hands-on experience" at bounding box center [1057, 181] width 542 height 17
click at [890, 165] on label "* What are your areas of expertise? Skills and domains where you have hands-on …" at bounding box center [1057, 169] width 544 height 40
copy label "What are your areas of expertise?"
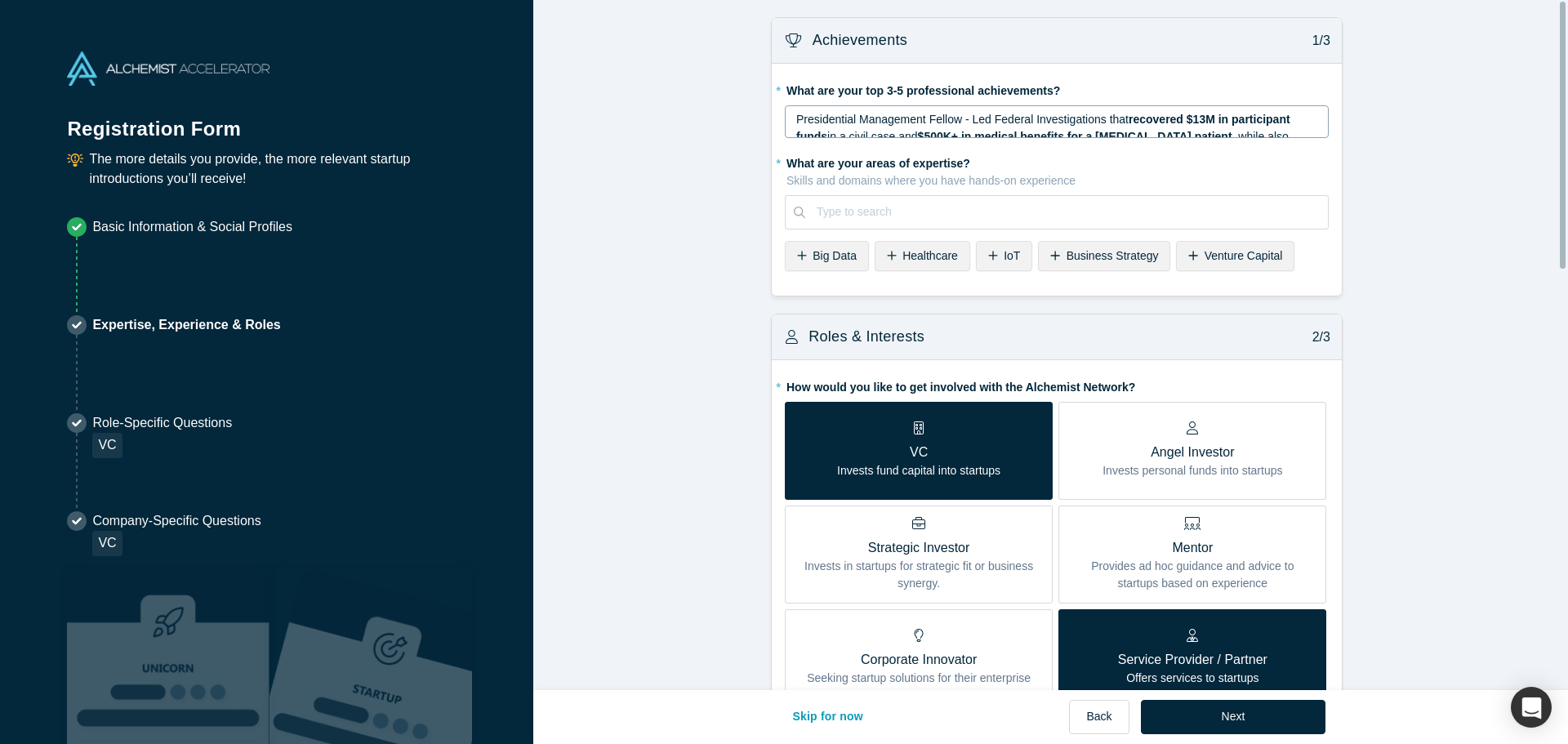
click at [1049, 124] on span "Presidential Management Fellow - Led Federal Investigations that" at bounding box center [962, 119] width 332 height 13
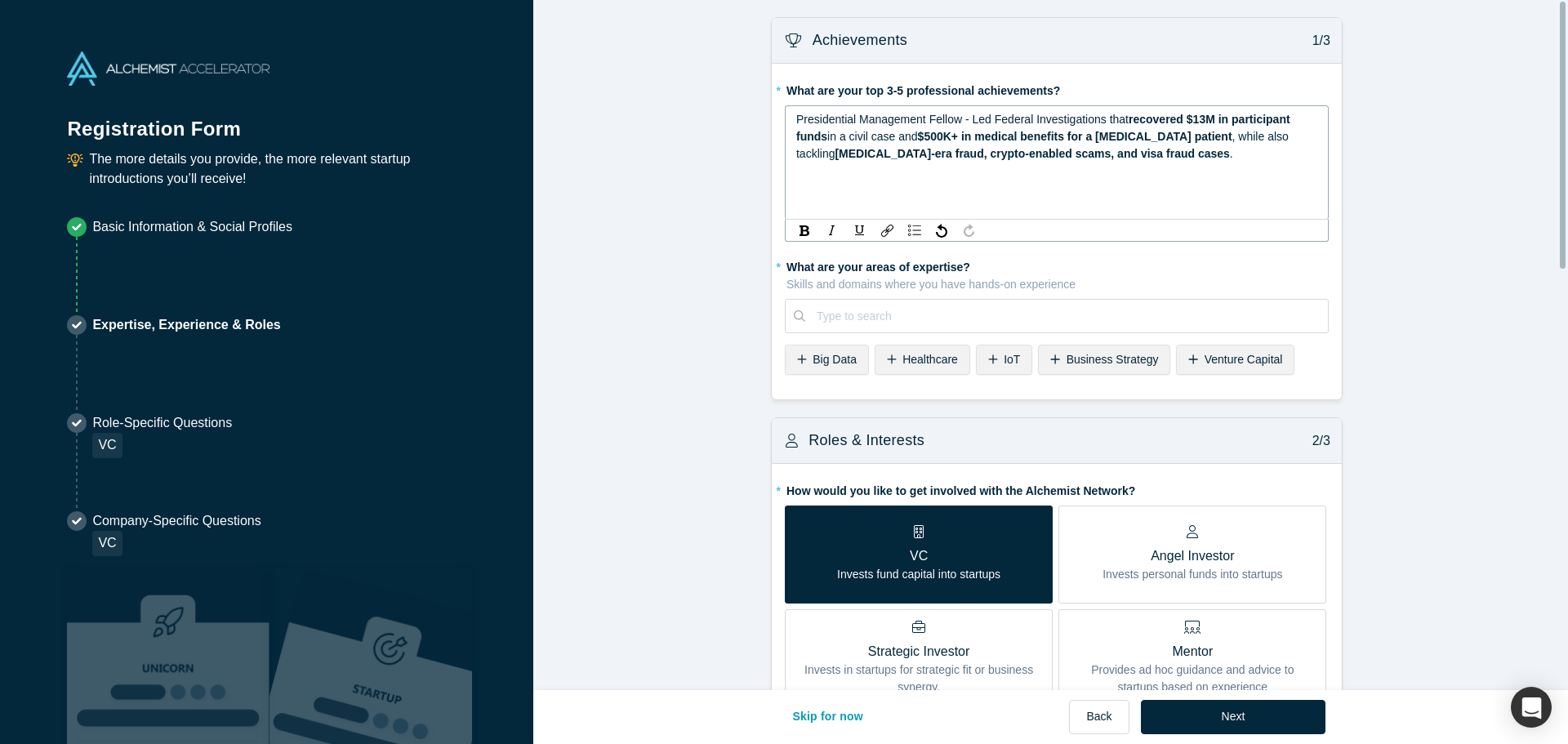
click at [1117, 151] on div "Presidential Management Fellow - Led Federal Investigations that recovered $13M…" at bounding box center [1057, 137] width 522 height 52
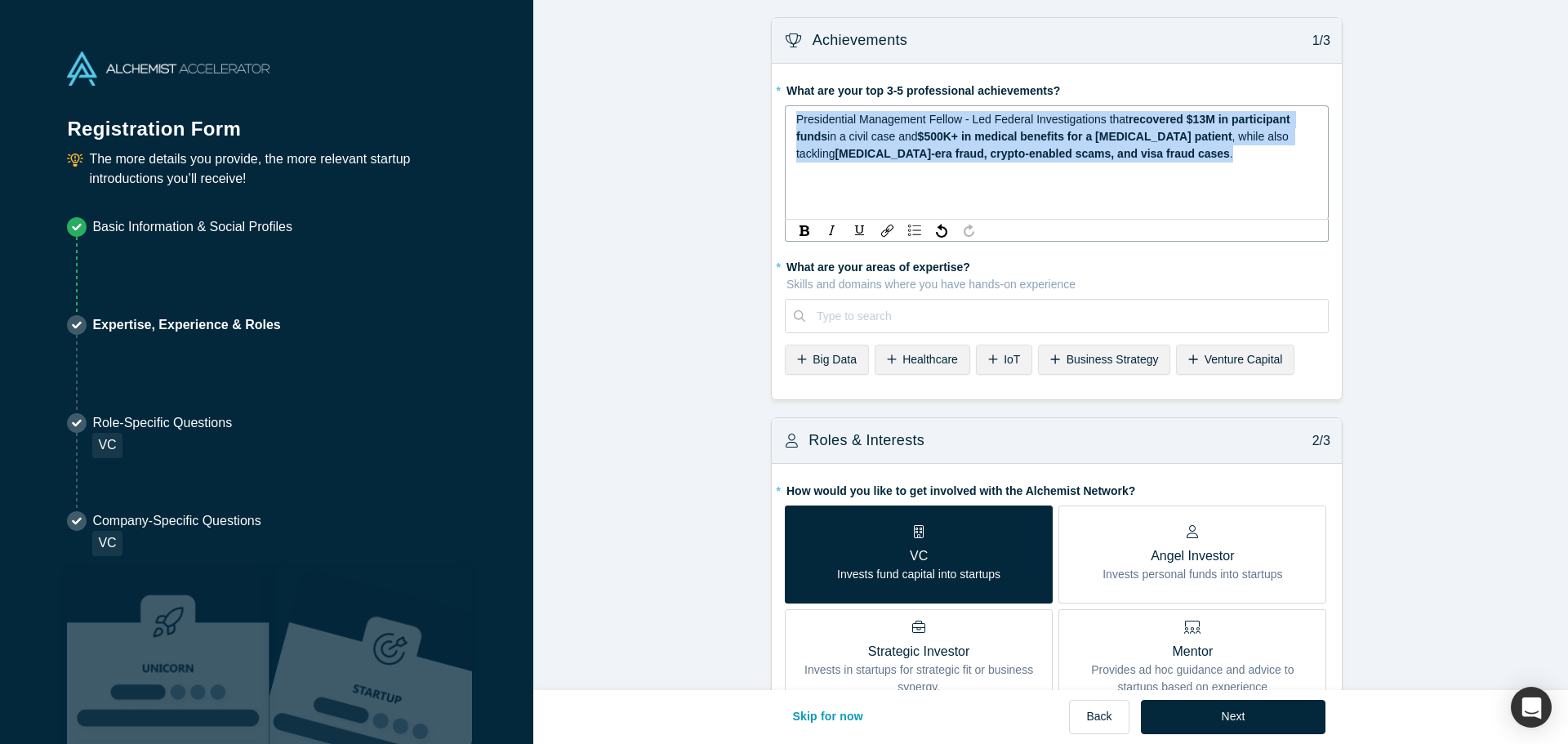
drag, startPoint x: 1141, startPoint y: 175, endPoint x: 677, endPoint y: 94, distance: 471.0
click at [906, 223] on div "rdw-list-control" at bounding box center [915, 230] width 21 height 16
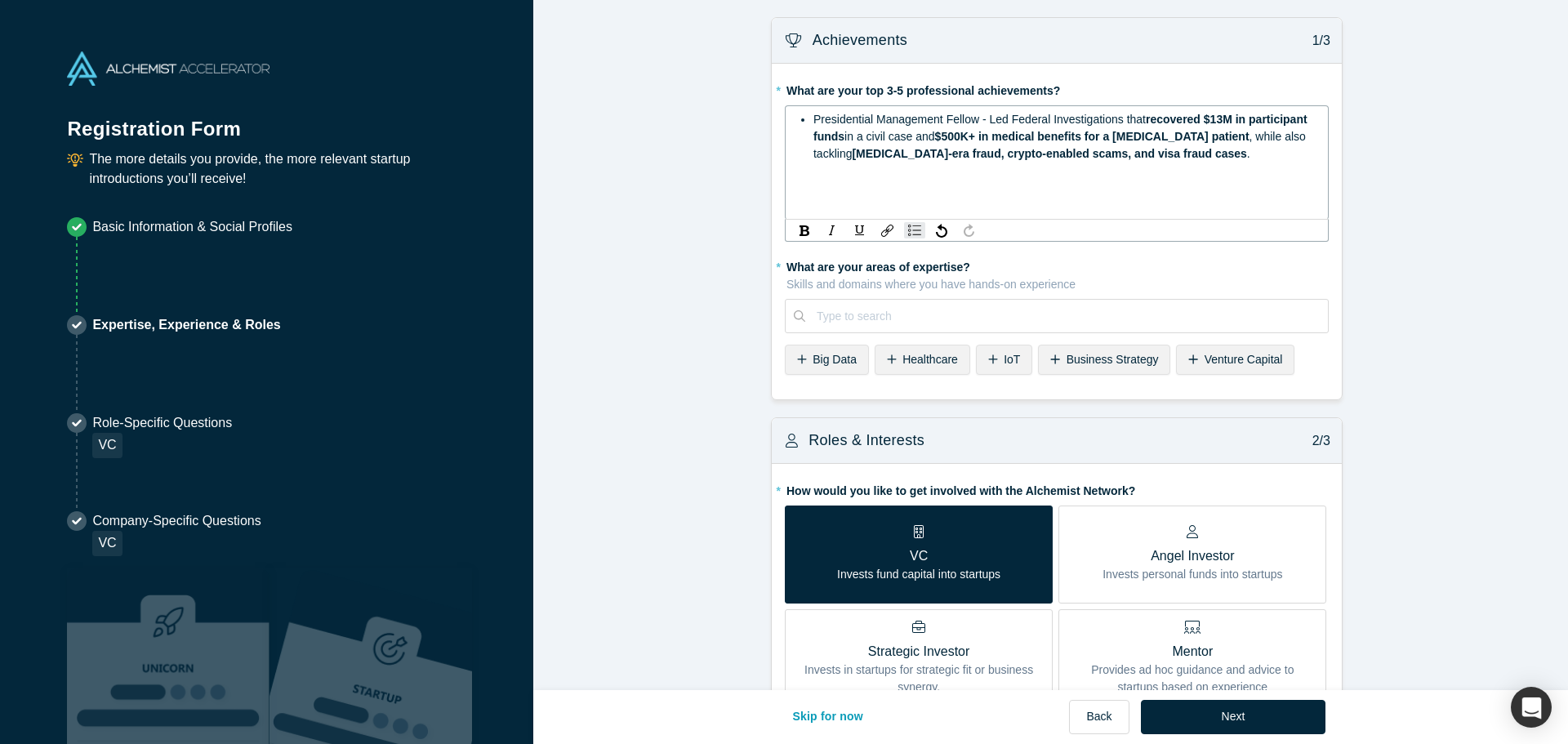
click at [922, 183] on div "rdw-editor" at bounding box center [1057, 182] width 522 height 17
click at [1161, 157] on div "Presidential Management Fellow - Led Federal Investigations that recovered $13M…" at bounding box center [1066, 137] width 505 height 52
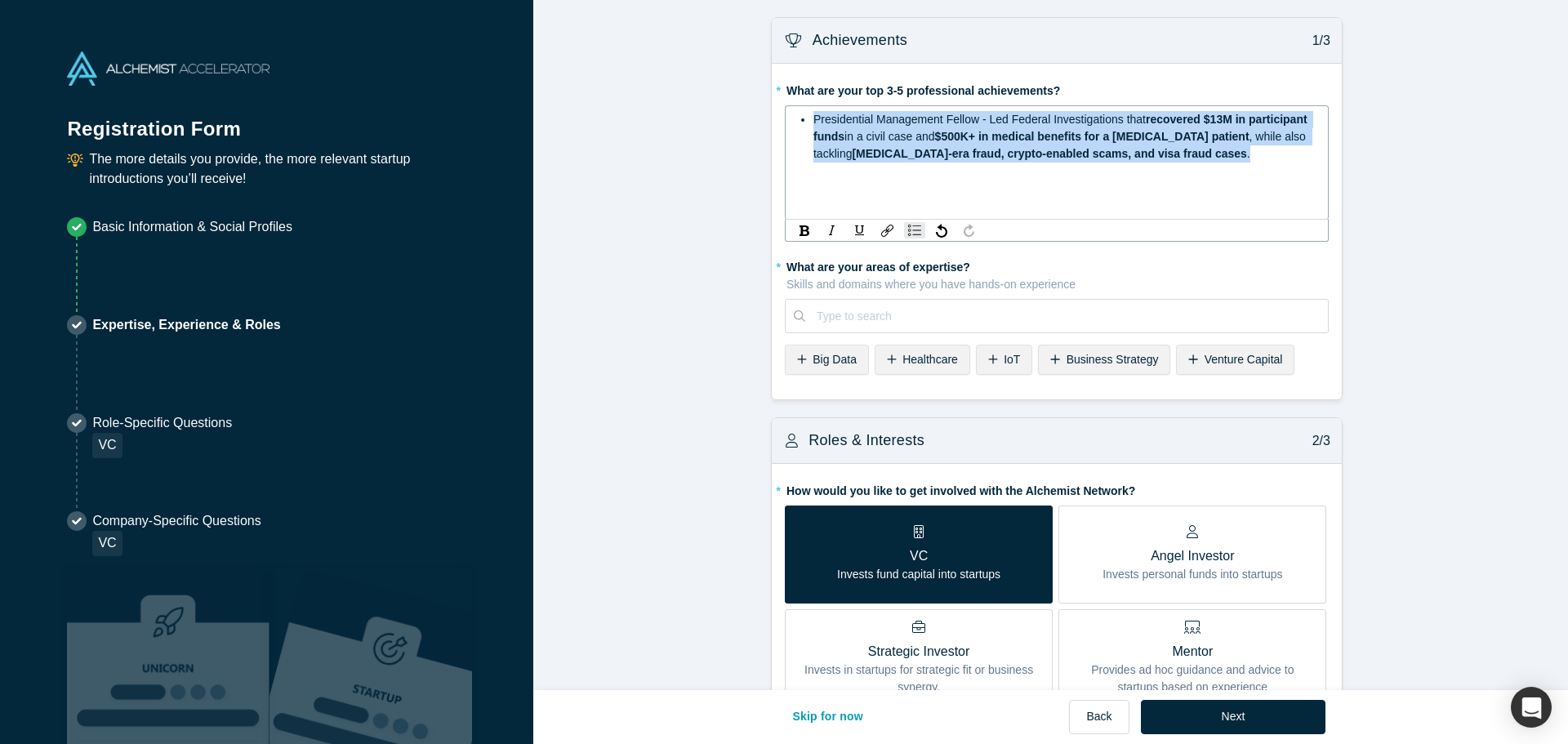
drag, startPoint x: 1152, startPoint y: 153, endPoint x: 727, endPoint y: 98, distance: 428.5
click at [975, 133] on span "$500K+ in medical benefits for a cancer patient" at bounding box center [1092, 136] width 314 height 13
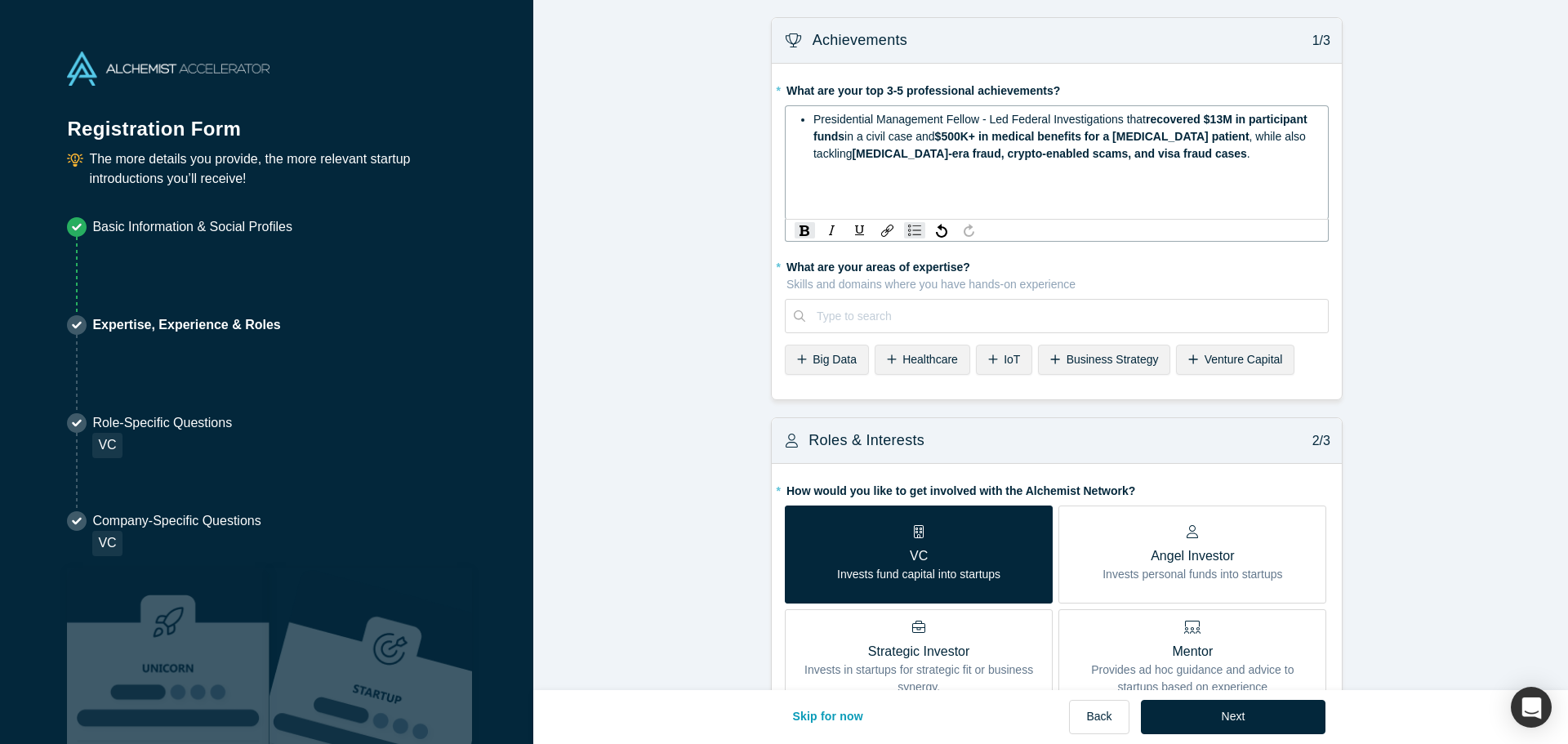
click at [990, 121] on span "Presidential Management Fellow - Led Federal Investigations that" at bounding box center [979, 119] width 332 height 13
click at [1138, 140] on span "$500K+ in medical benefits for a cancer patient" at bounding box center [1092, 136] width 314 height 13
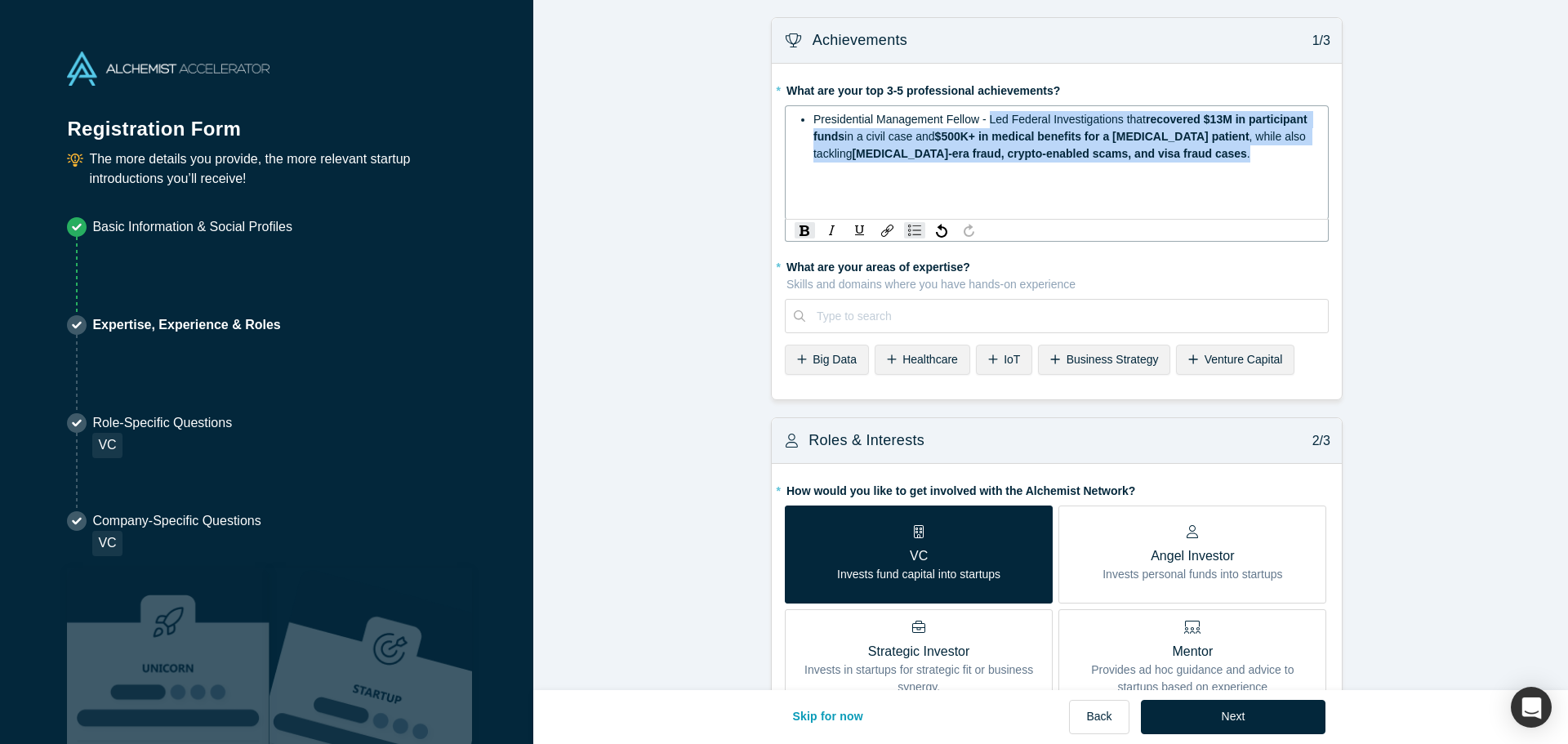
drag, startPoint x: 1159, startPoint y: 155, endPoint x: 984, endPoint y: 114, distance: 179.7
click at [984, 114] on div "Presidential Management Fellow - Led Federal Investigations that recovered $13M…" at bounding box center [1066, 137] width 505 height 52
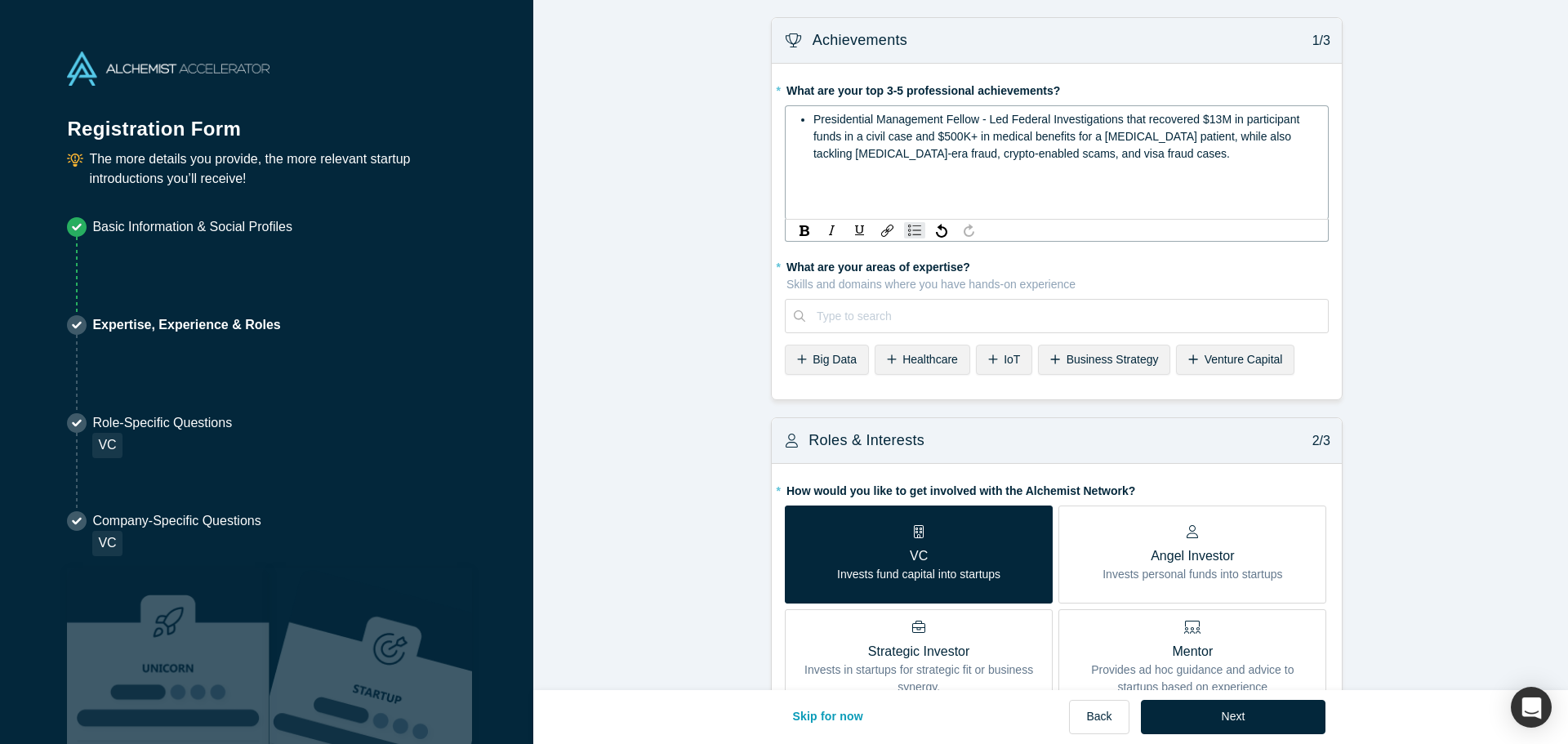
click at [1125, 158] on div "Presidential Management Fellow - Led Federal Investigations that recovered $13M…" at bounding box center [1066, 137] width 505 height 52
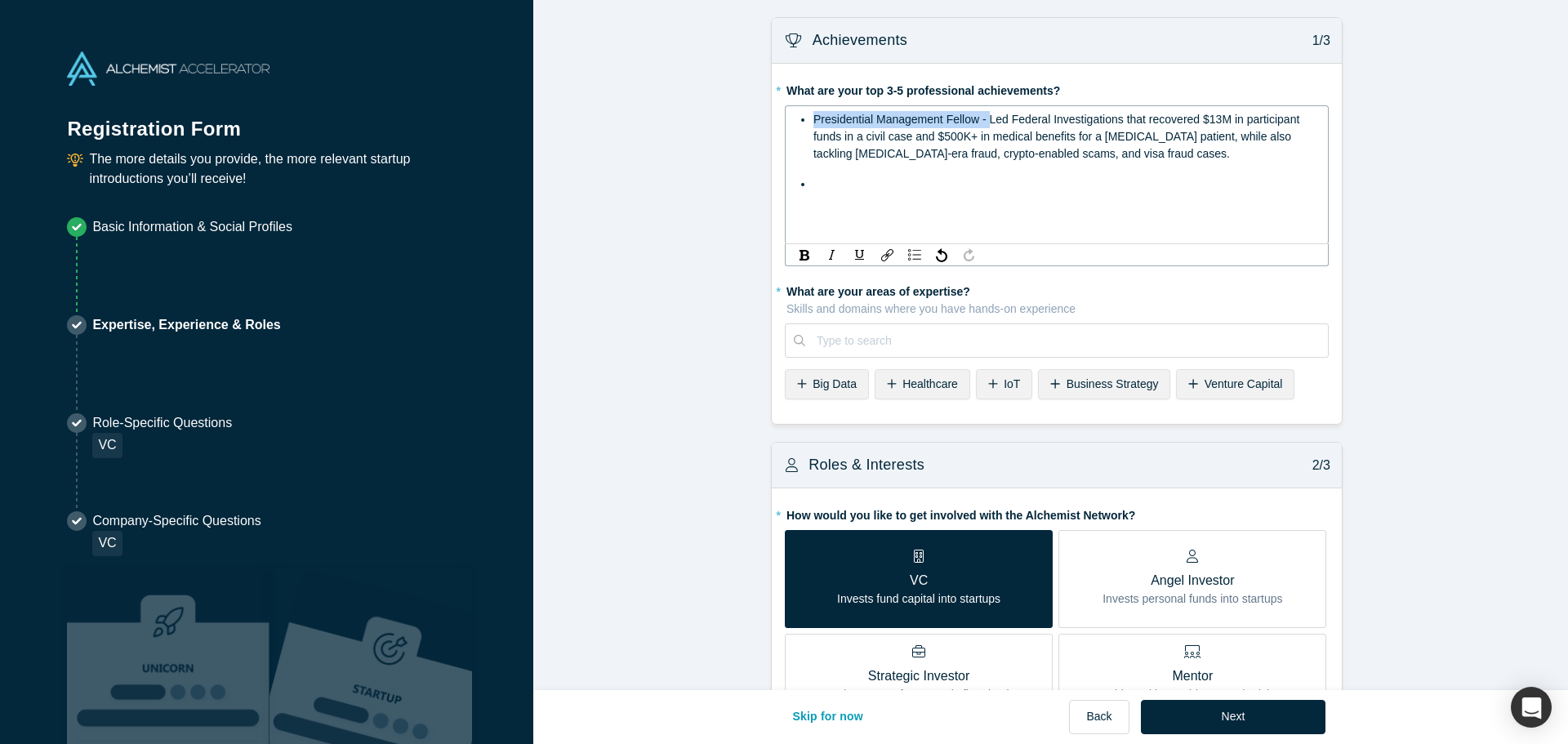
drag, startPoint x: 983, startPoint y: 121, endPoint x: 806, endPoint y: 120, distance: 177.0
click at [806, 120] on ul "Presidential Management Fellow - Led Federal Investigations that recovered $13M…" at bounding box center [1057, 152] width 522 height 82
click at [839, 182] on span "Presidential Management Fellow -" at bounding box center [900, 183] width 173 height 13
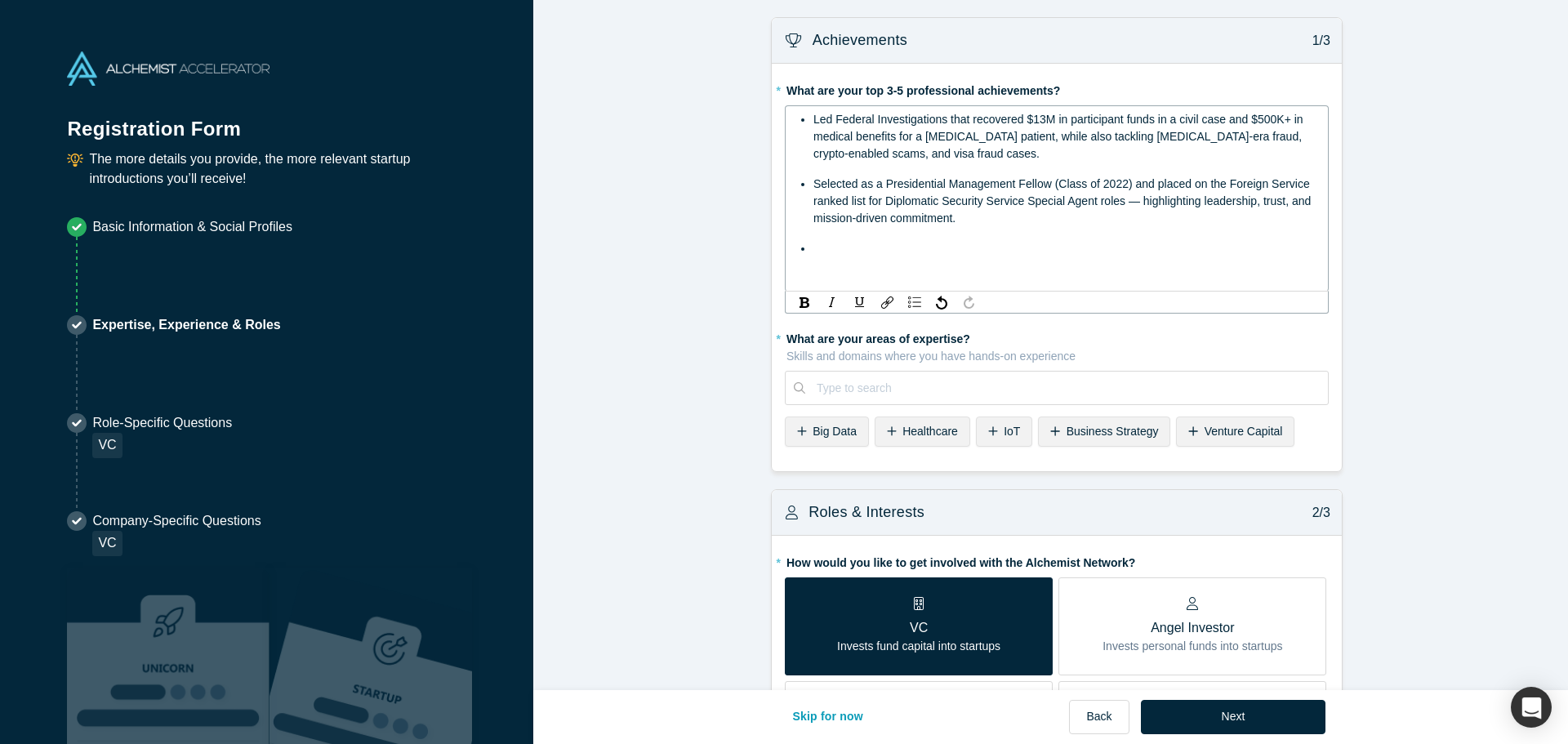
click at [865, 125] on span "Led Federal Investigations that recovered $13M in participant funds in a civil …" at bounding box center [1060, 136] width 493 height 47
click at [894, 248] on div "rdw-editor" at bounding box center [1066, 248] width 505 height 17
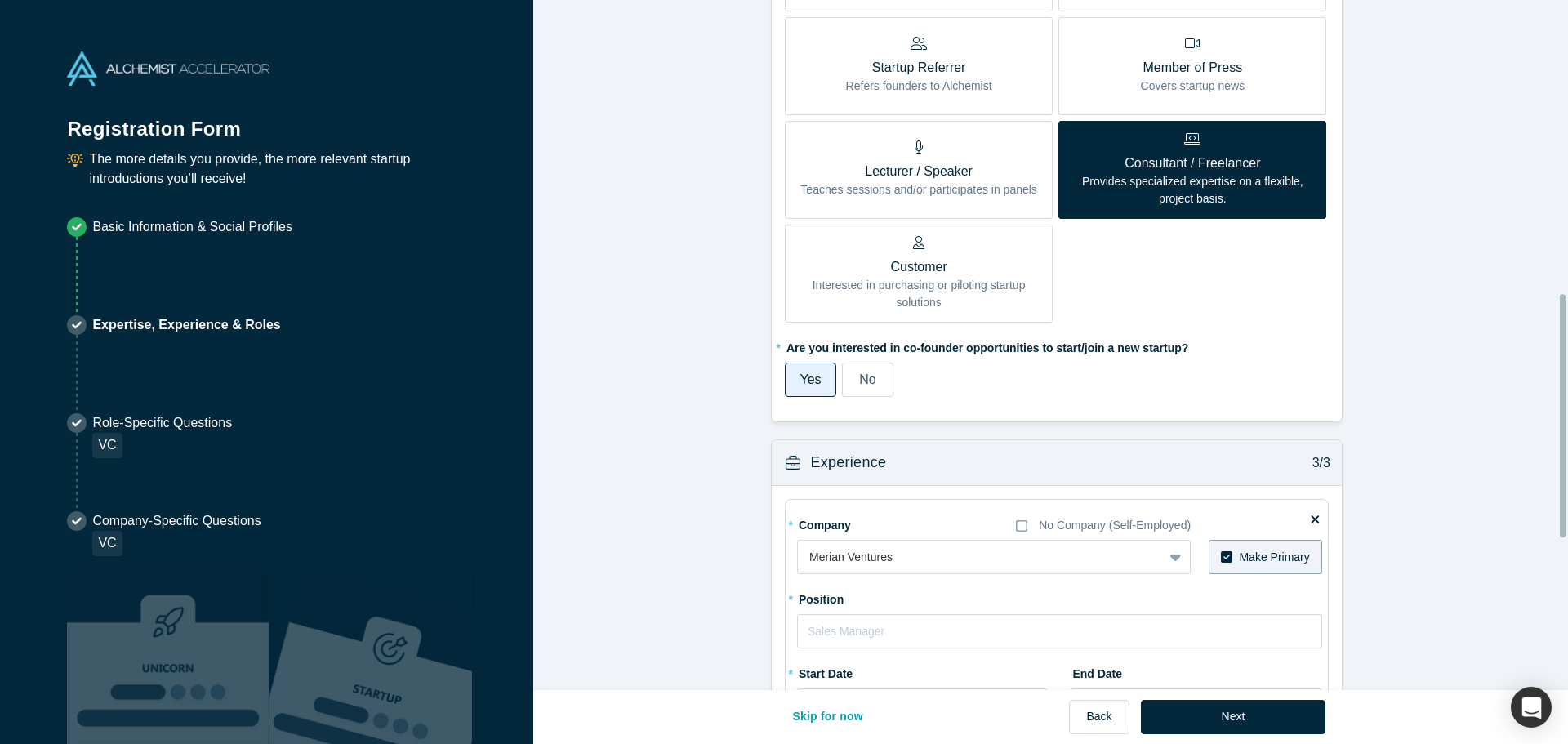
scroll to position [1263, 0]
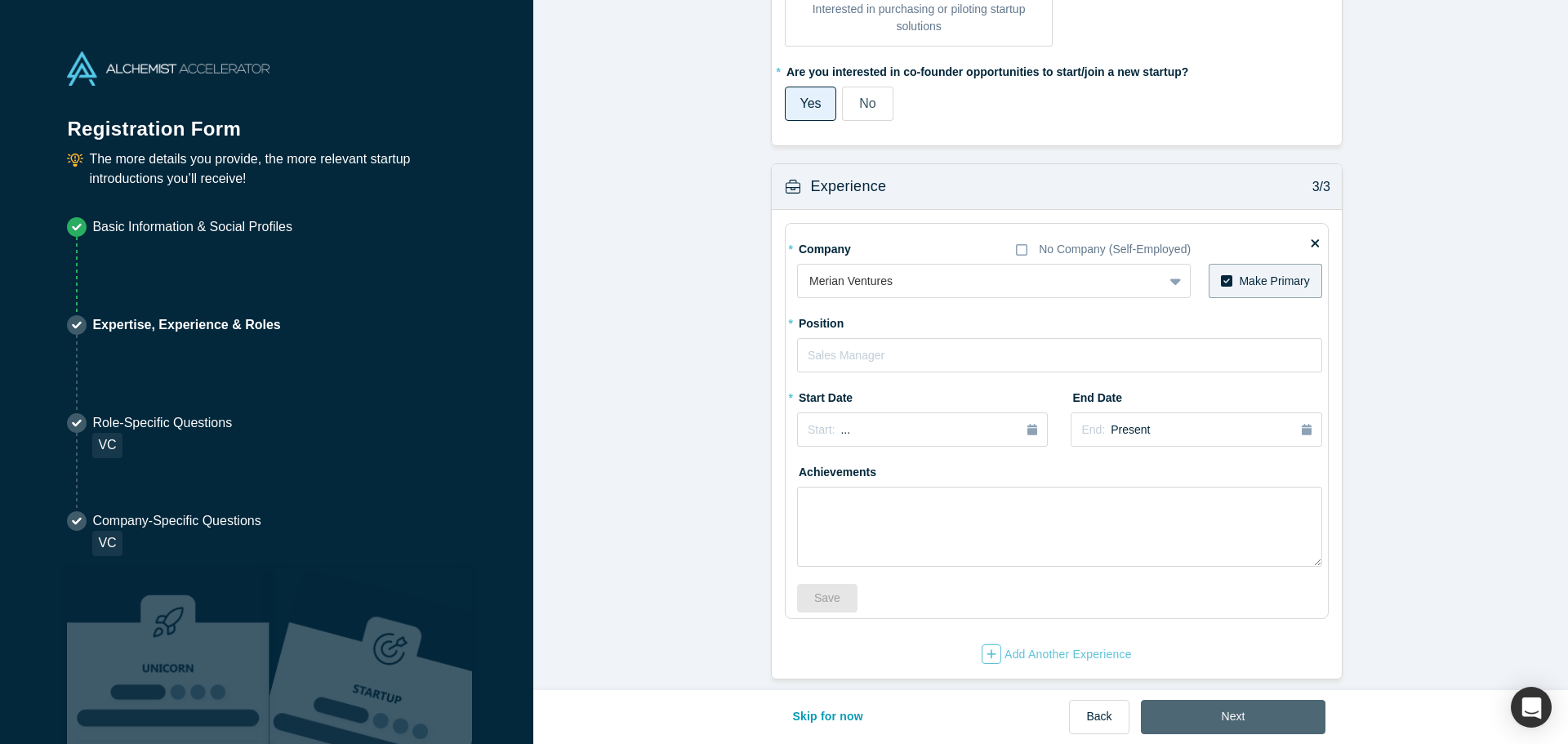
click at [1230, 645] on button "Next" at bounding box center [1234, 716] width 185 height 35
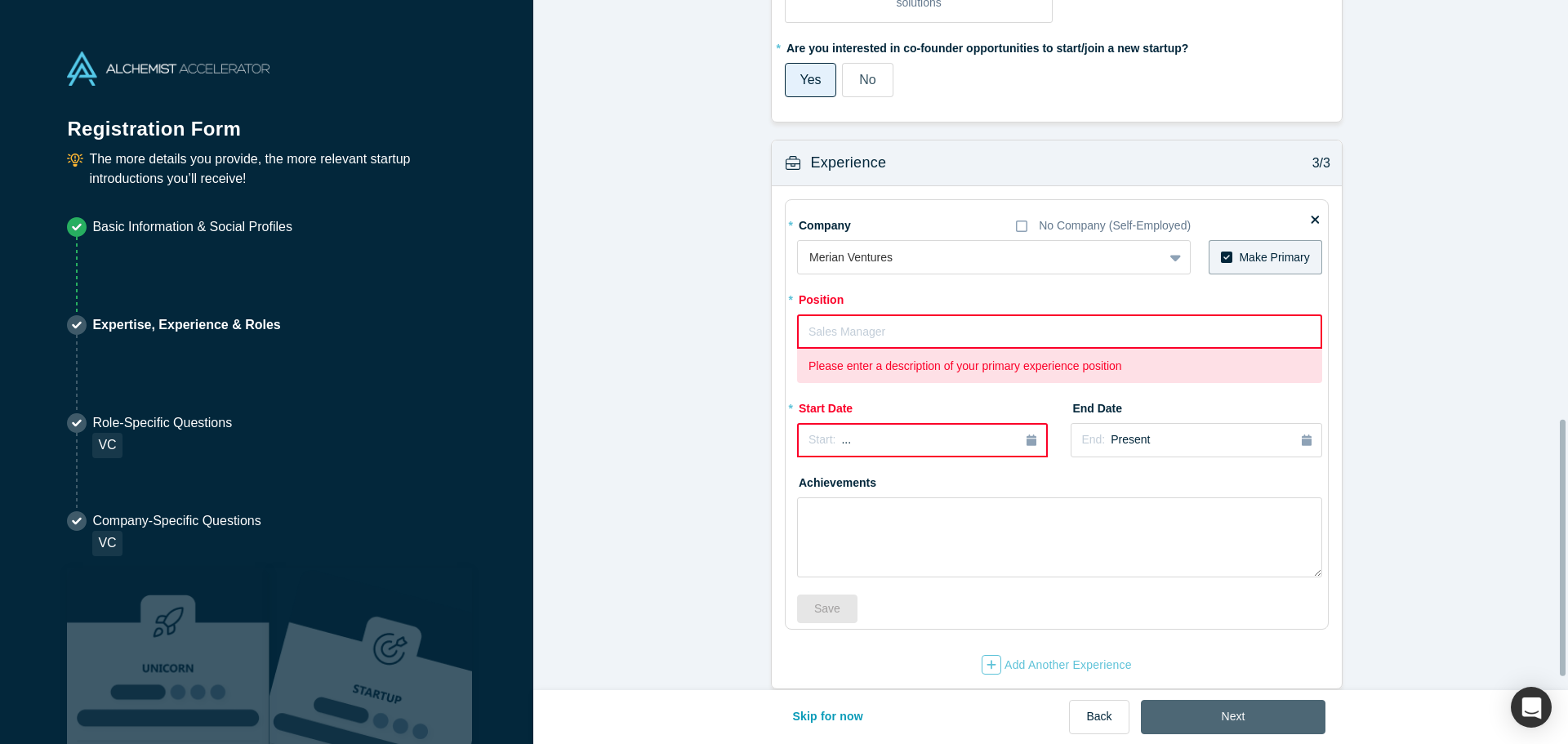
scroll to position [0, 0]
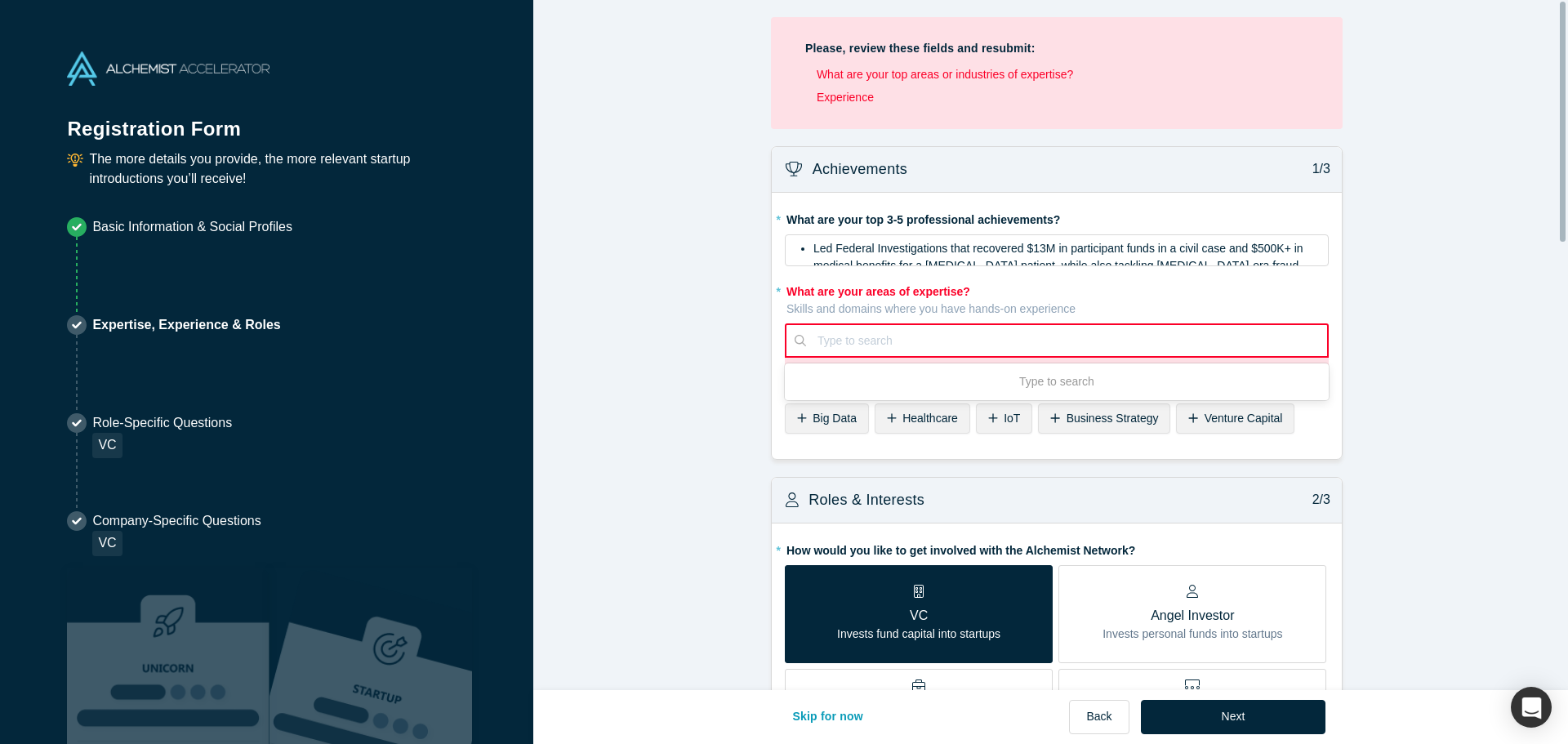
click at [882, 344] on div at bounding box center [1067, 341] width 499 height 20
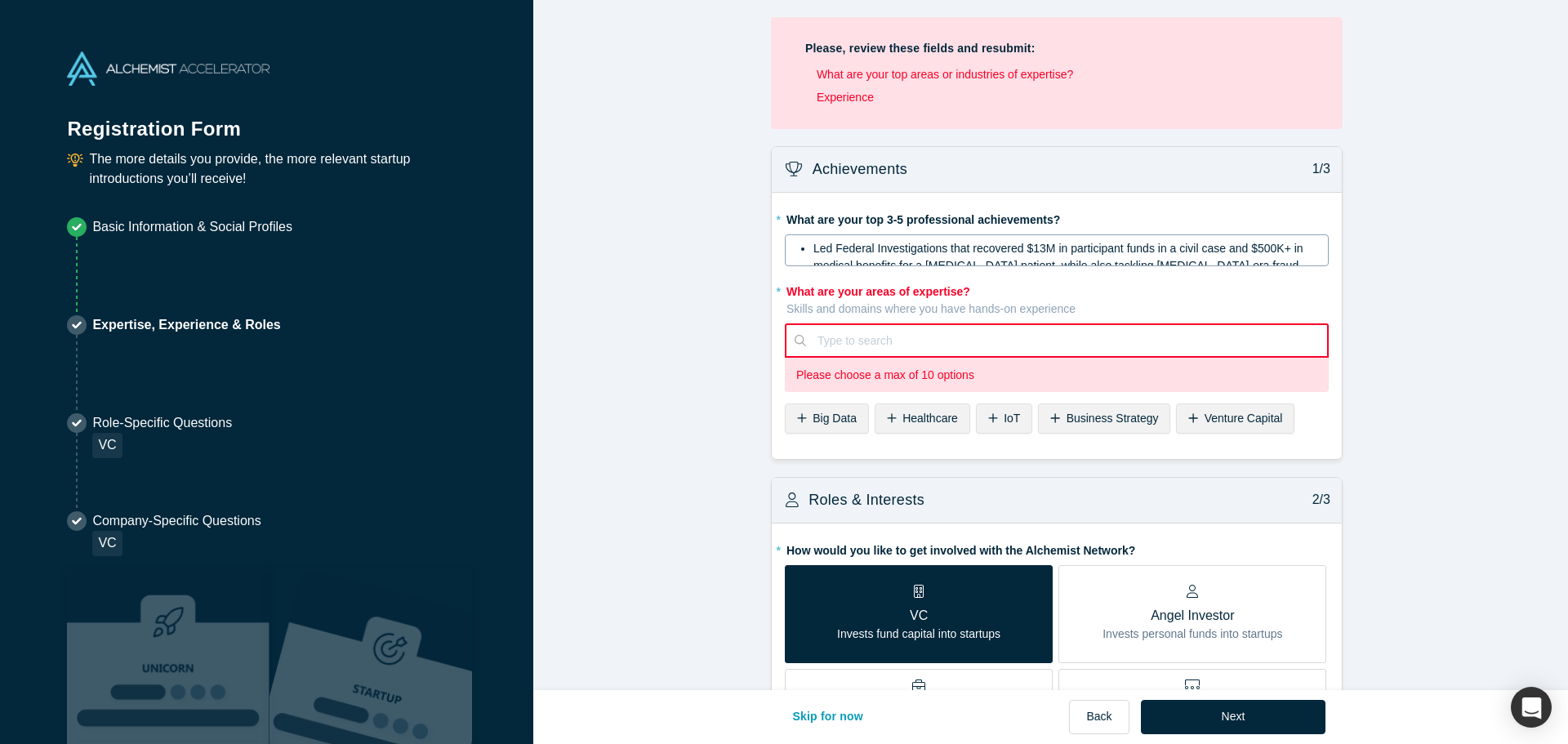
click at [1045, 251] on span "Led Federal Investigations that recovered $13M in participant funds in a civil …" at bounding box center [1060, 265] width 493 height 47
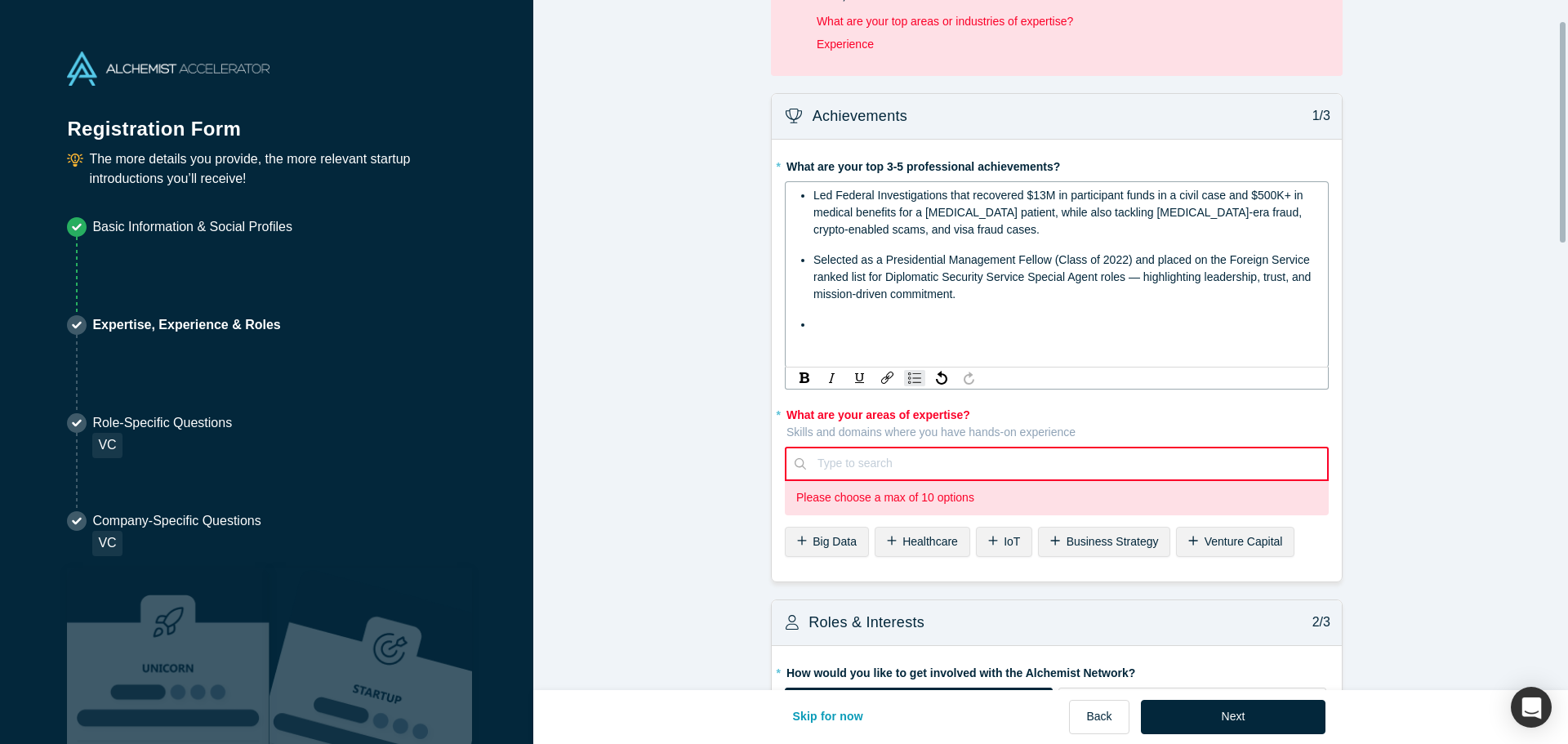
scroll to position [82, 0]
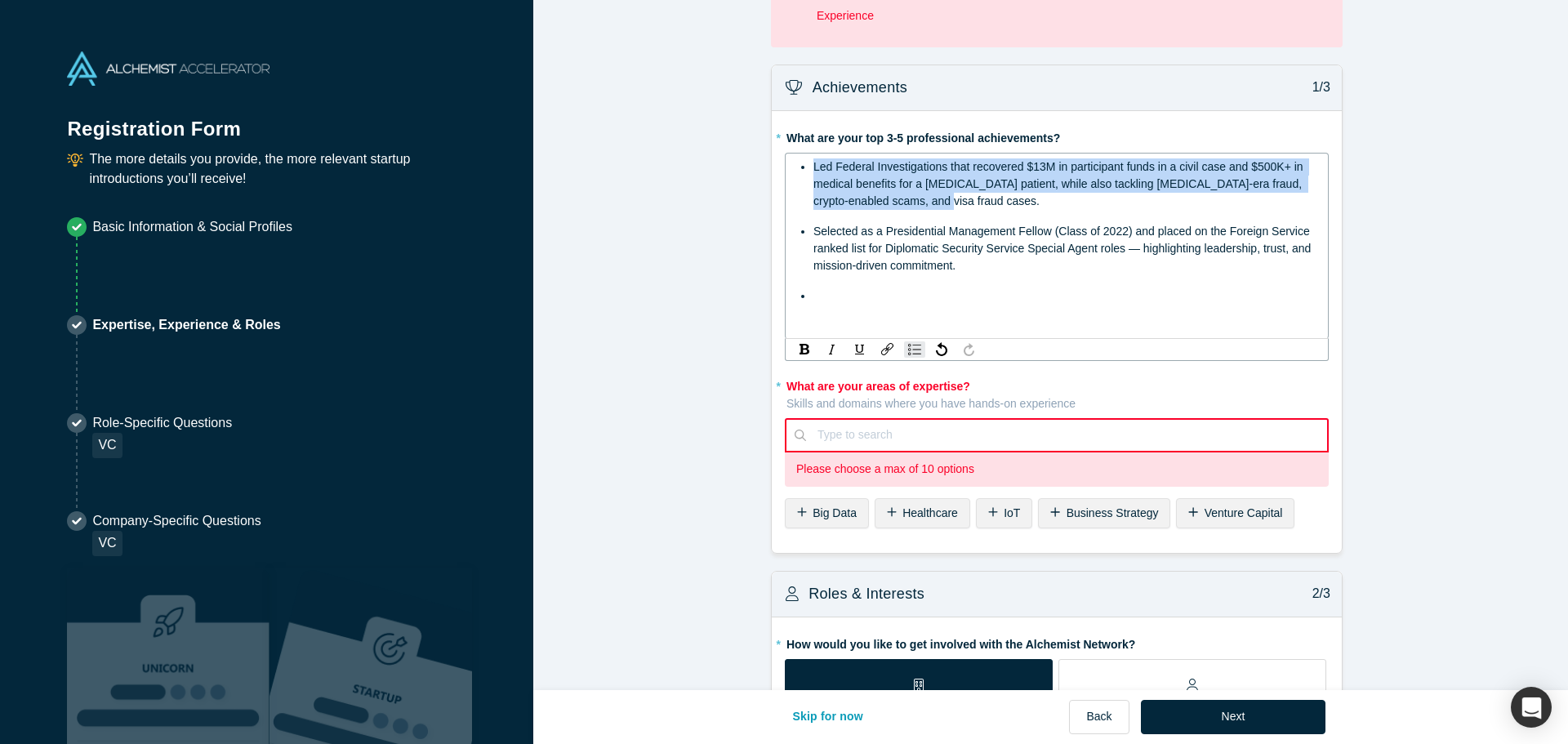
drag, startPoint x: 943, startPoint y: 208, endPoint x: 814, endPoint y: 178, distance: 132.4
click at [805, 166] on ul "Led Federal Investigations that recovered $13M in participant funds in a civil …" at bounding box center [1057, 231] width 522 height 146
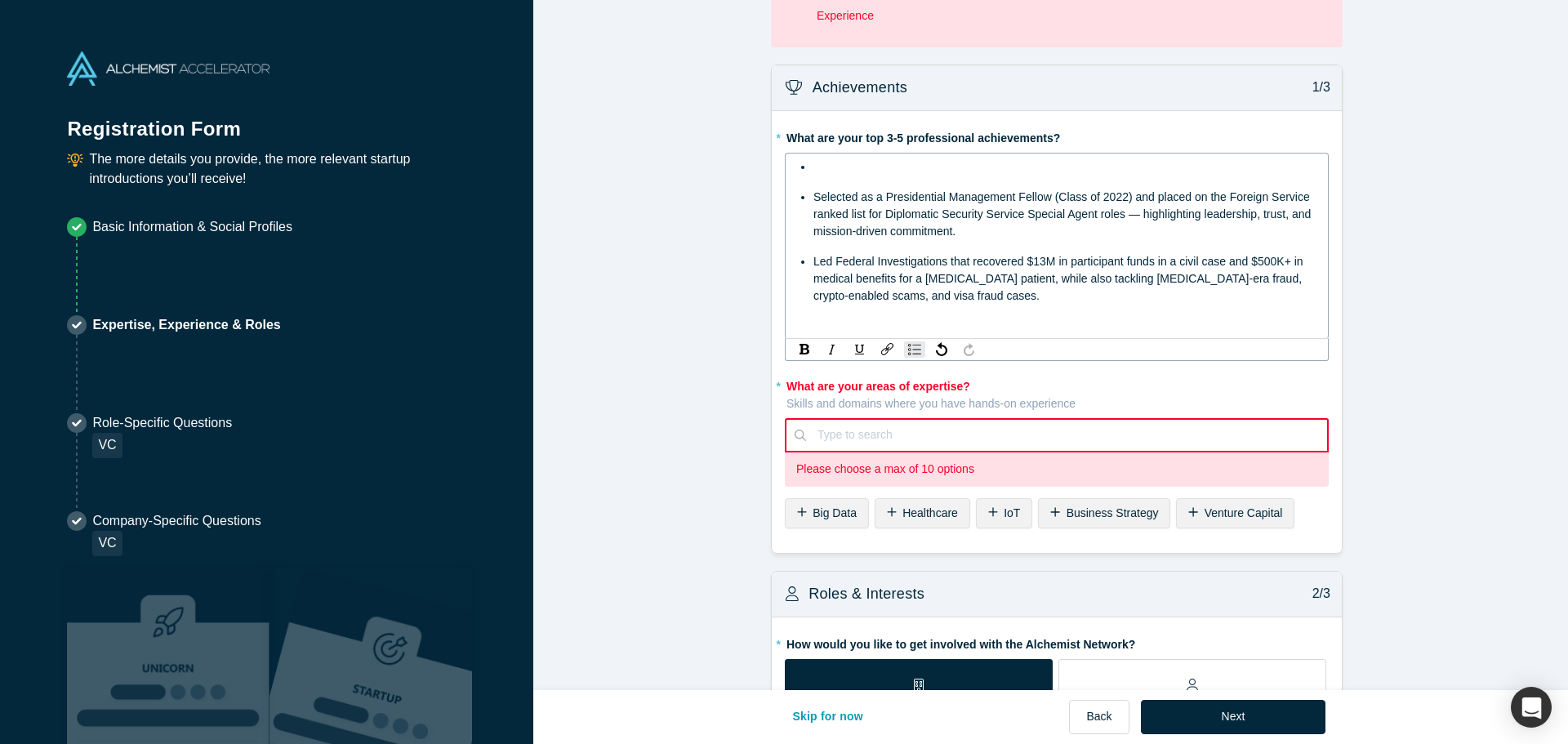
click at [856, 172] on div "rdw-editor" at bounding box center [1066, 166] width 505 height 17
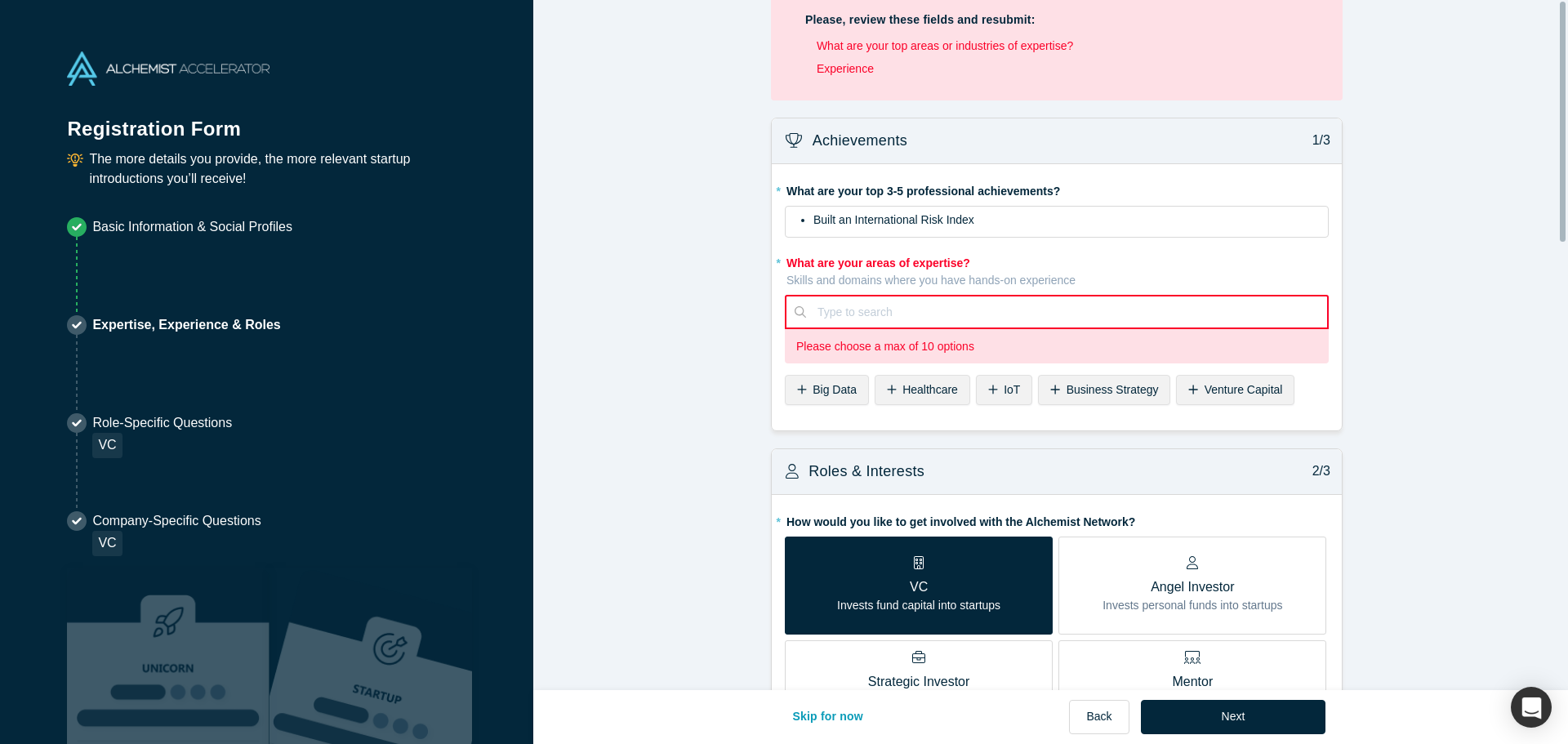
scroll to position [0, 0]
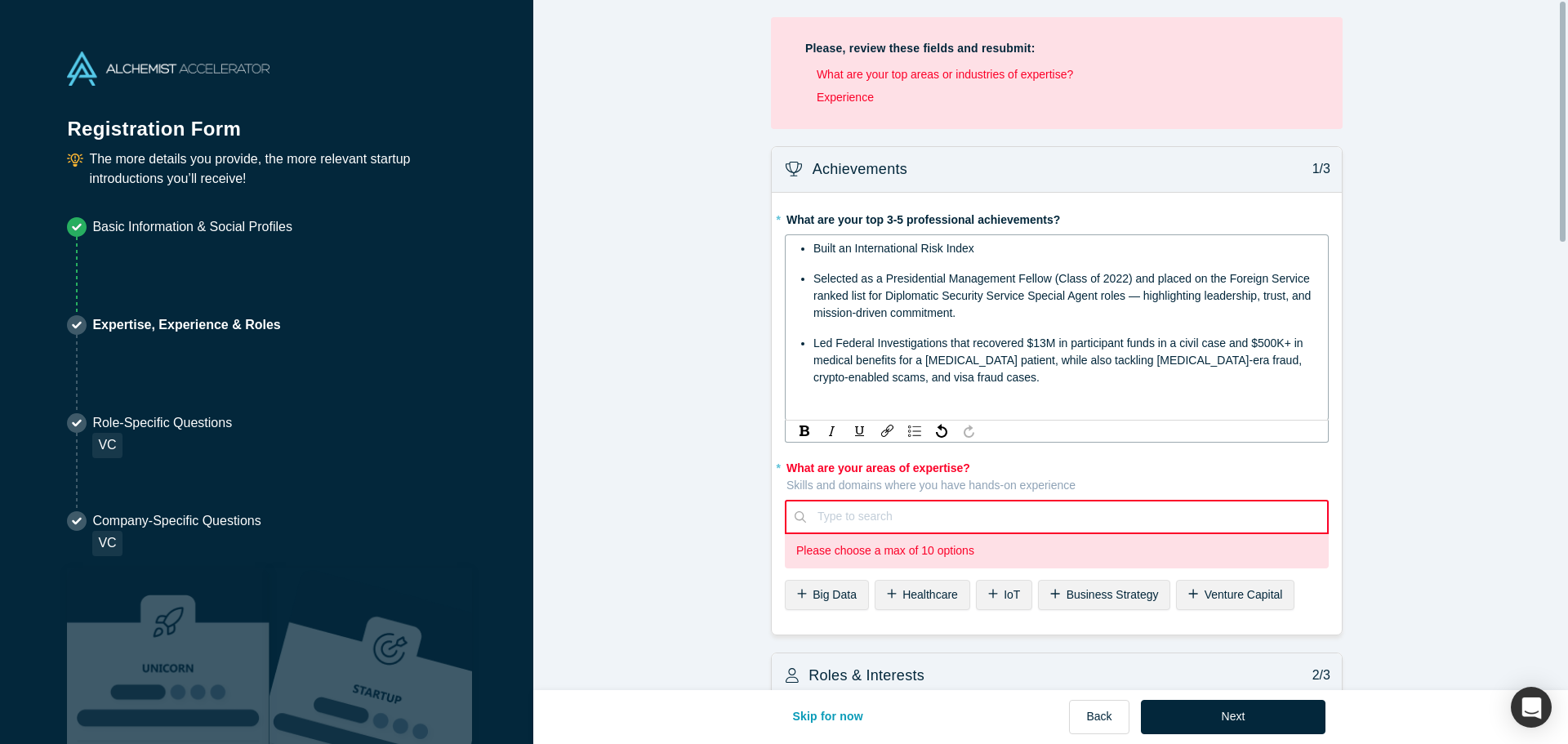
click at [931, 247] on span "Built an International Risk Index" at bounding box center [894, 248] width 161 height 13
drag, startPoint x: 980, startPoint y: 252, endPoint x: 810, endPoint y: 249, distance: 170.0
click at [814, 249] on div "Built an International Risk Index" at bounding box center [1066, 248] width 505 height 17
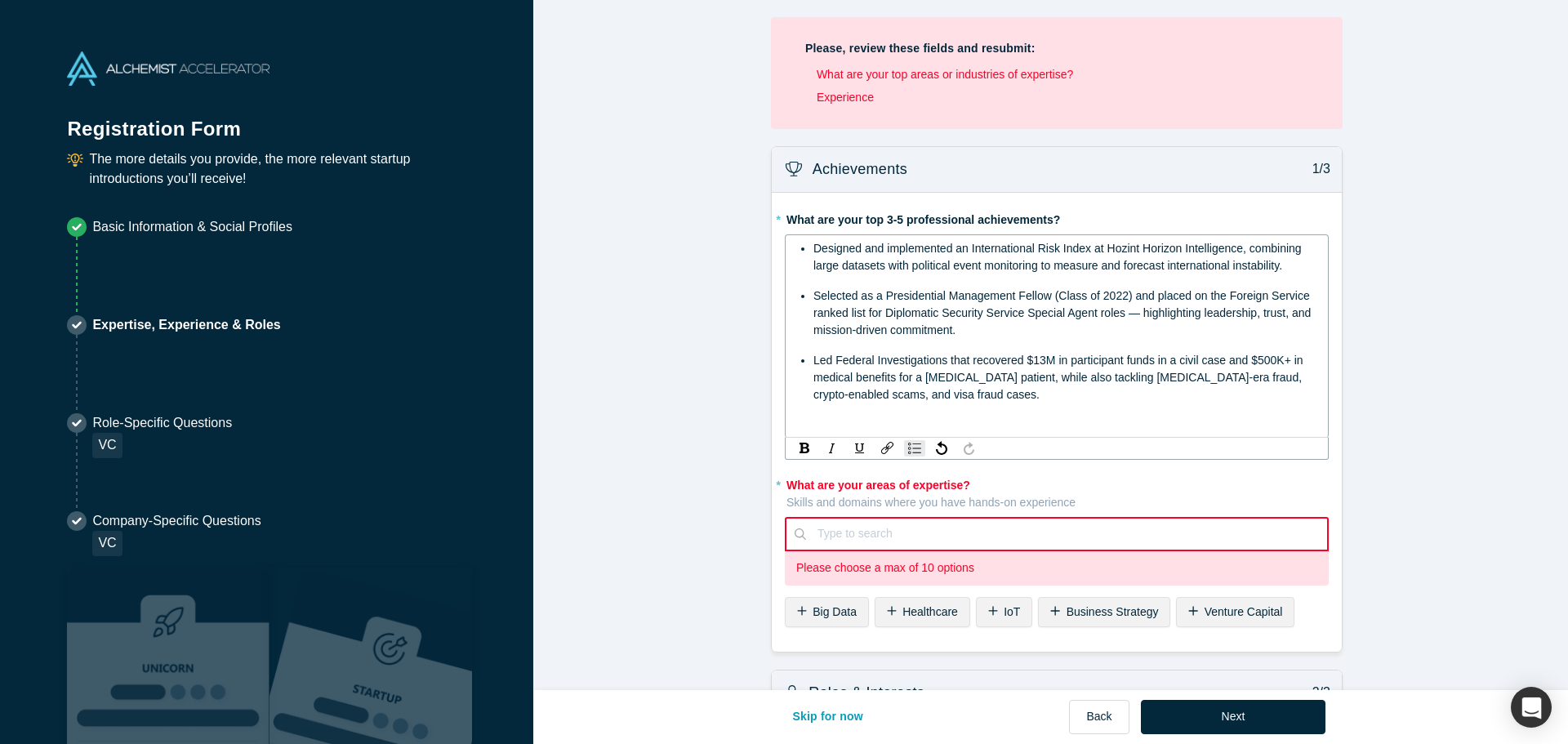
click at [1050, 399] on div "Led Federal Investigations that recovered $13M in participant funds in a civil …" at bounding box center [1066, 377] width 505 height 52
click at [920, 384] on span "Led Federal Investigations that recovered $13M in participant funds in a civil …" at bounding box center [1060, 376] width 493 height 47
click at [988, 384] on span "Led Federal Investigations that recovered $13M in participant funds in a civil …" at bounding box center [1060, 376] width 493 height 47
click at [977, 392] on div "Led Federal Investigations that recovered $13M in participant funds in a civil …" at bounding box center [1066, 377] width 505 height 52
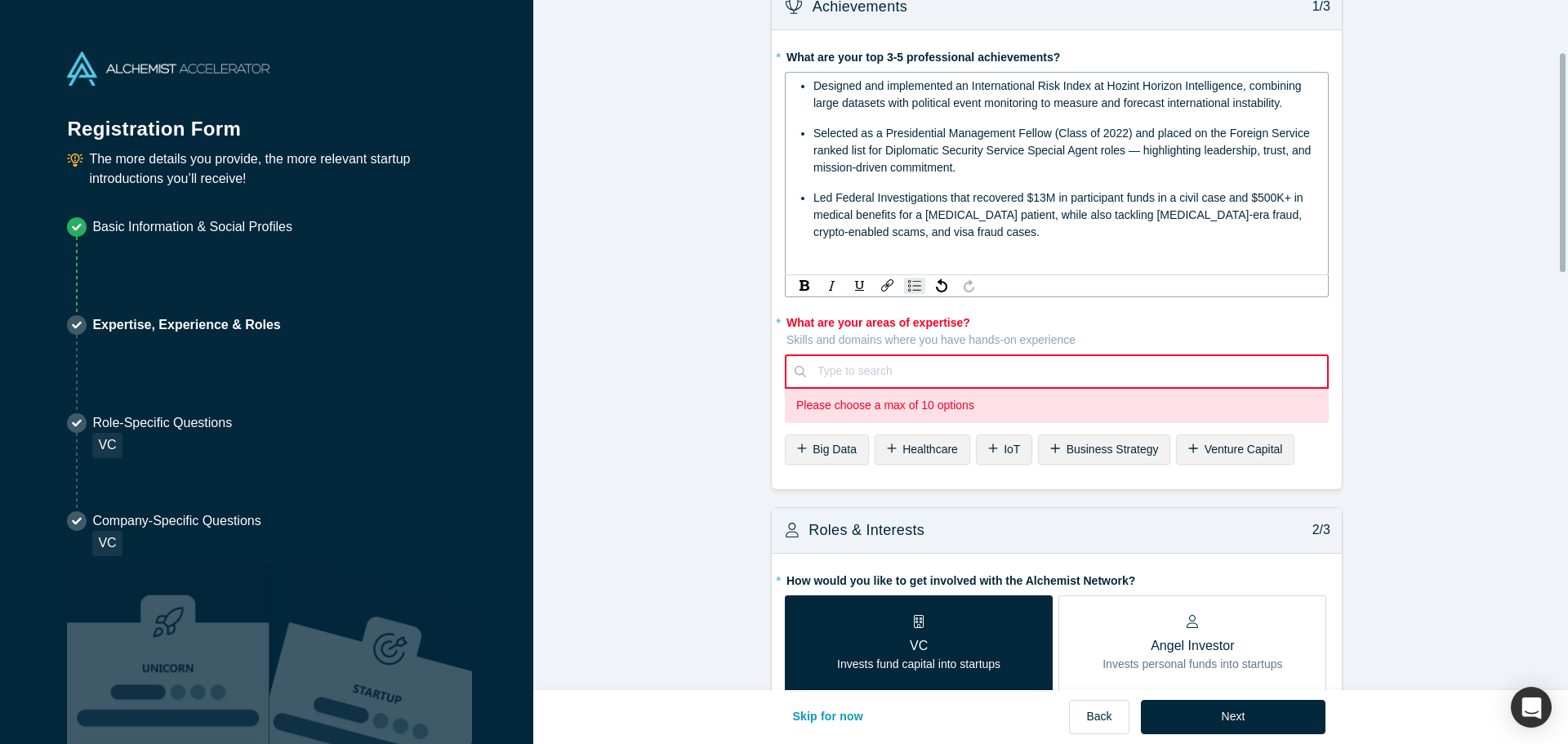
scroll to position [163, 0]
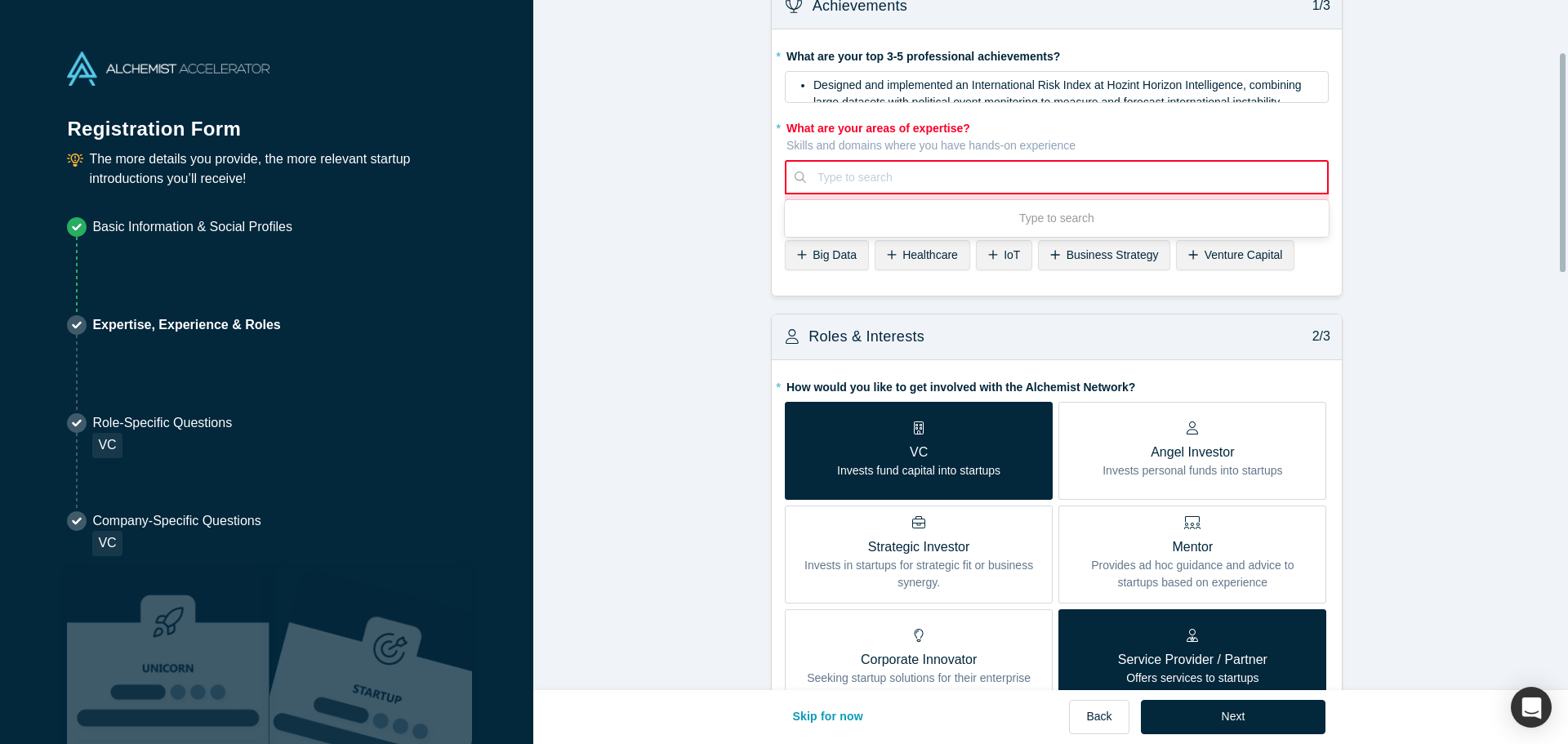
type input "investigation"
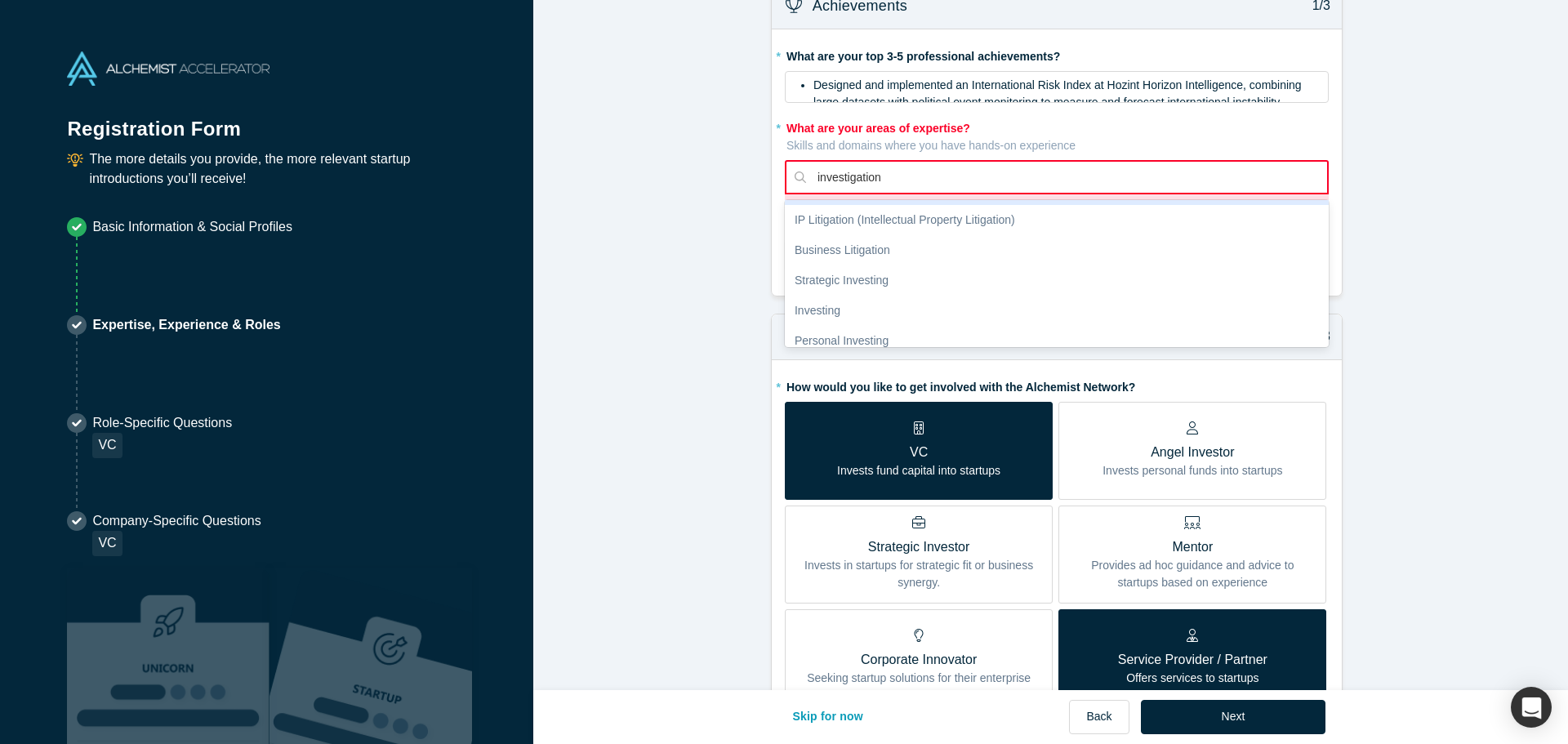
scroll to position [0, 0]
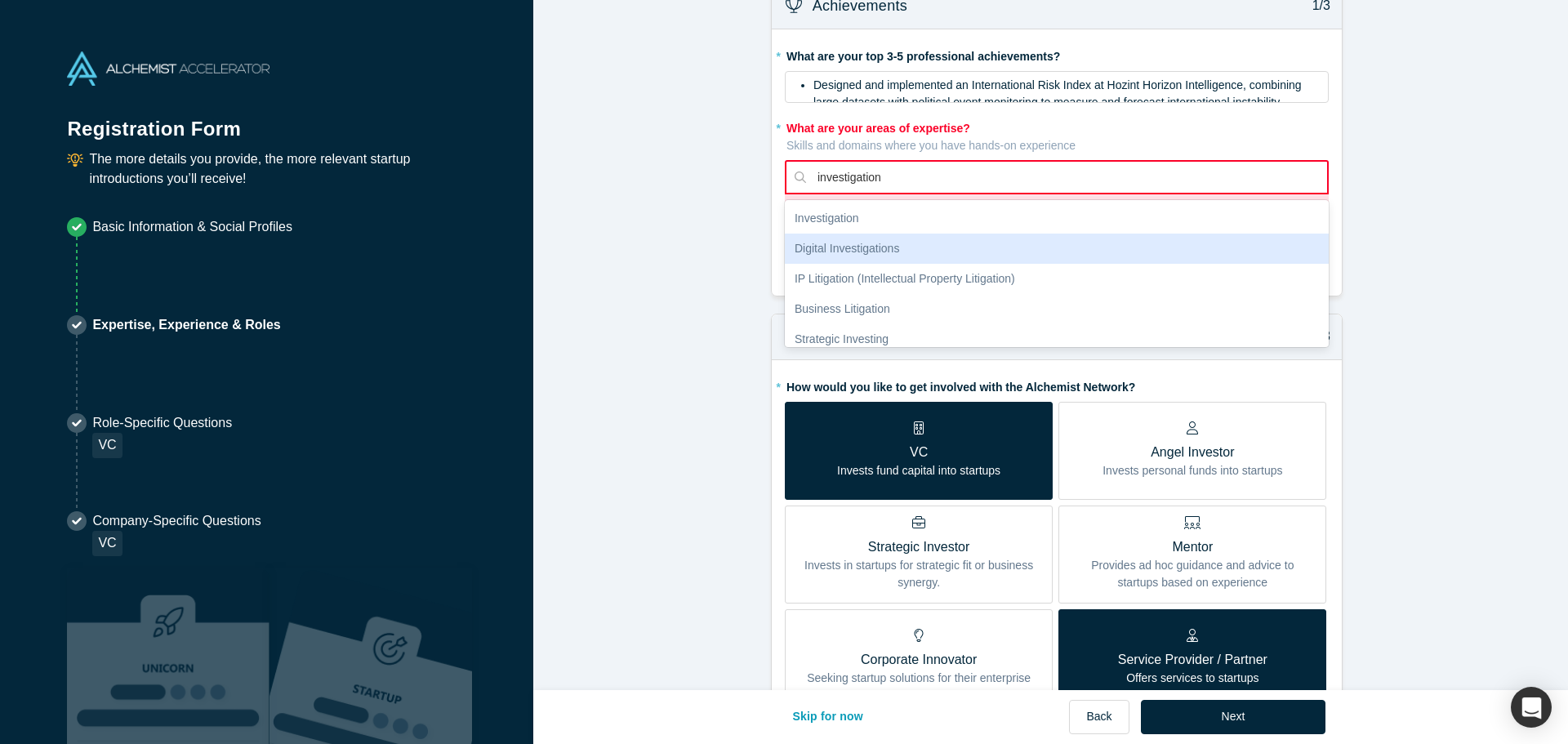
click at [980, 245] on div "Digital Investigations" at bounding box center [1057, 248] width 544 height 30
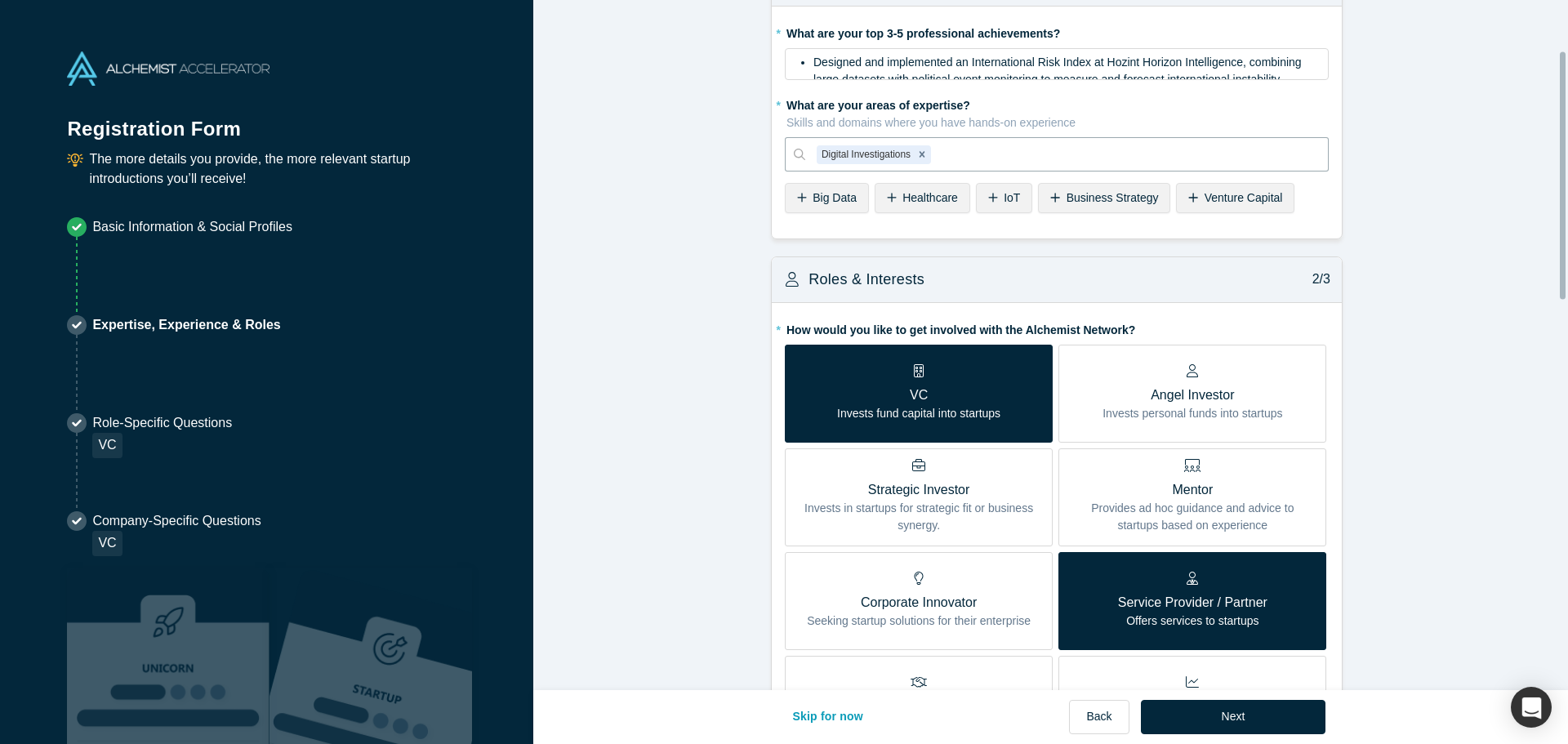
scroll to position [141, 0]
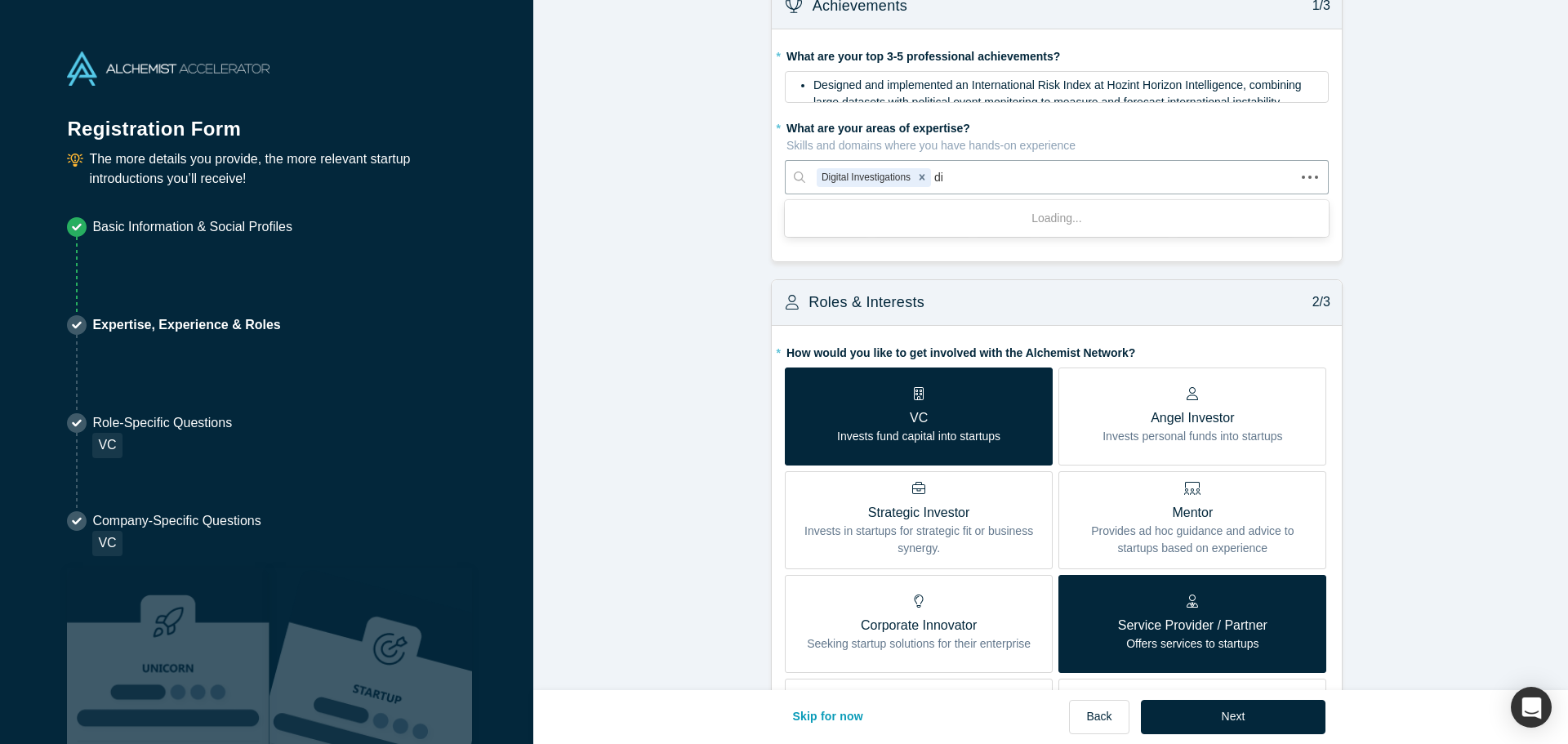
type input "d"
type input "investig"
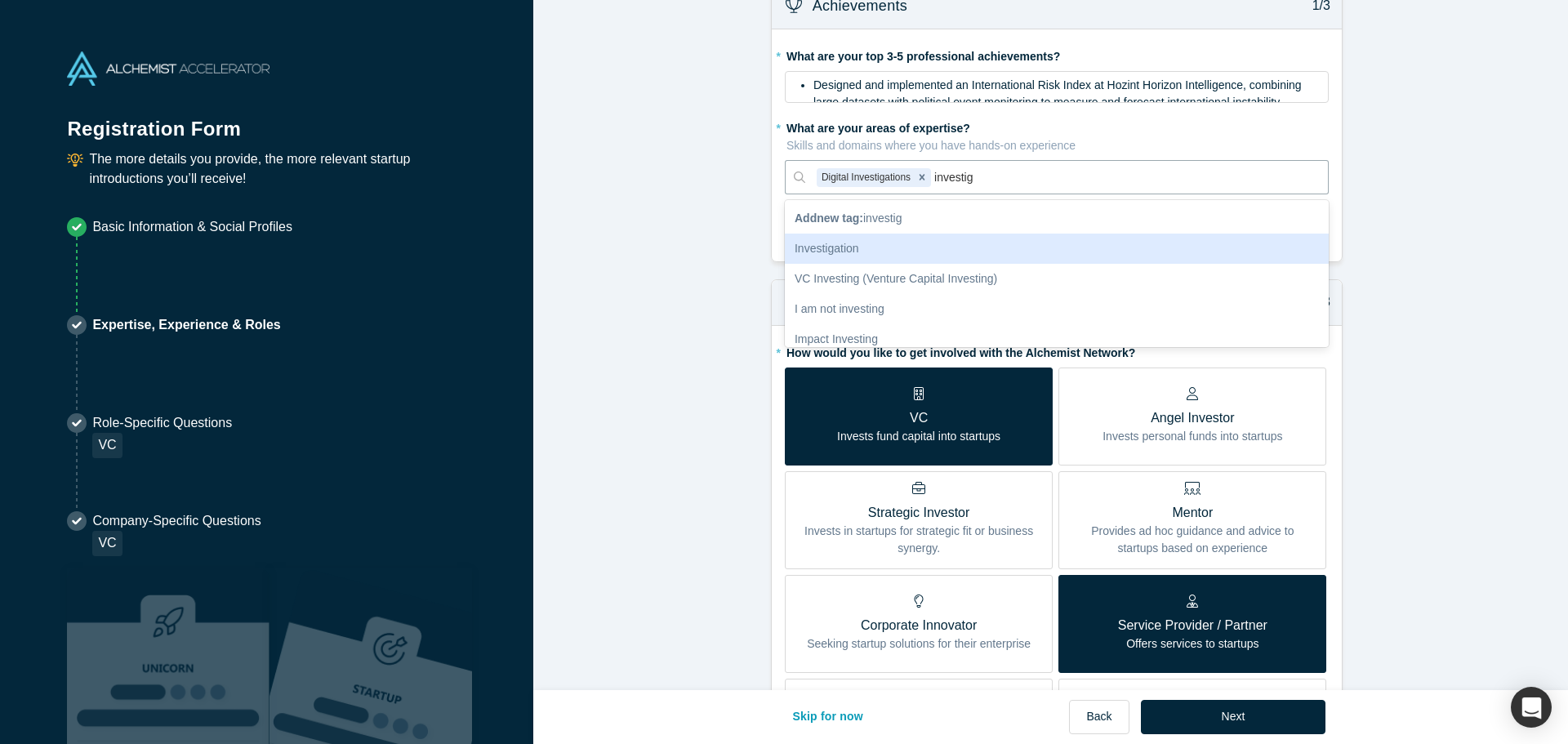
click at [976, 253] on div "Investigation" at bounding box center [1057, 248] width 544 height 30
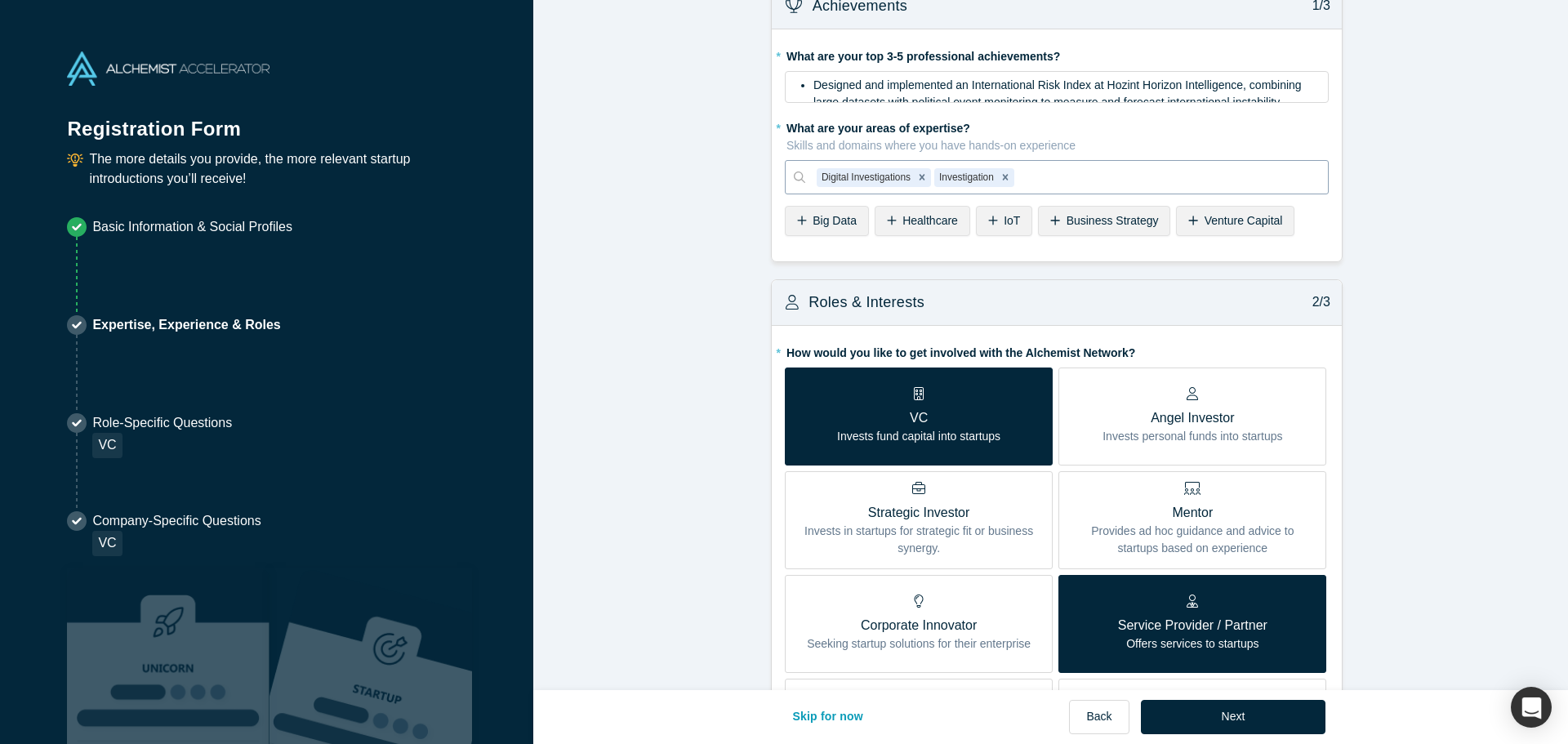
type input "a"
type input "analyst"
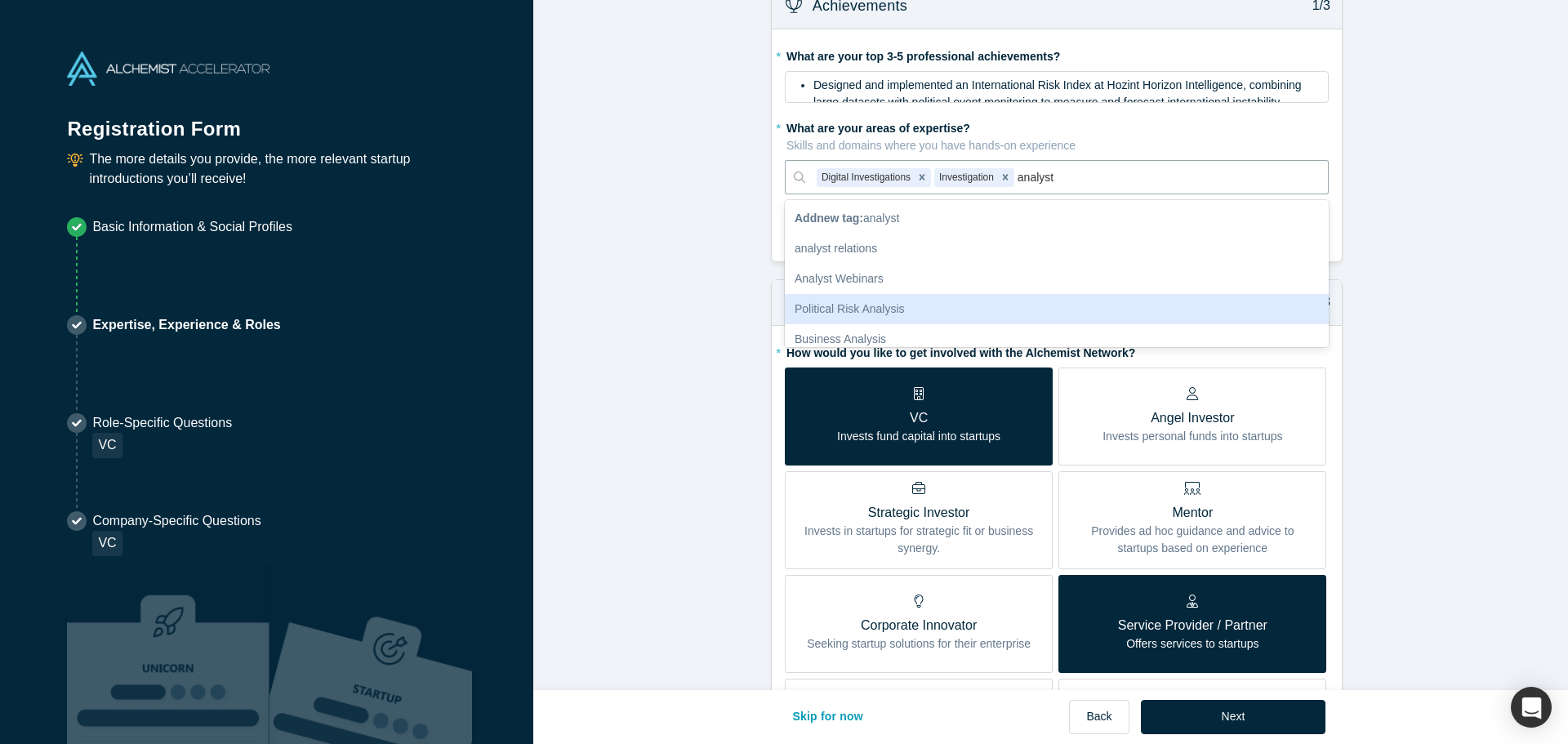
click at [1093, 310] on div "Political Risk Analysis" at bounding box center [1057, 309] width 544 height 30
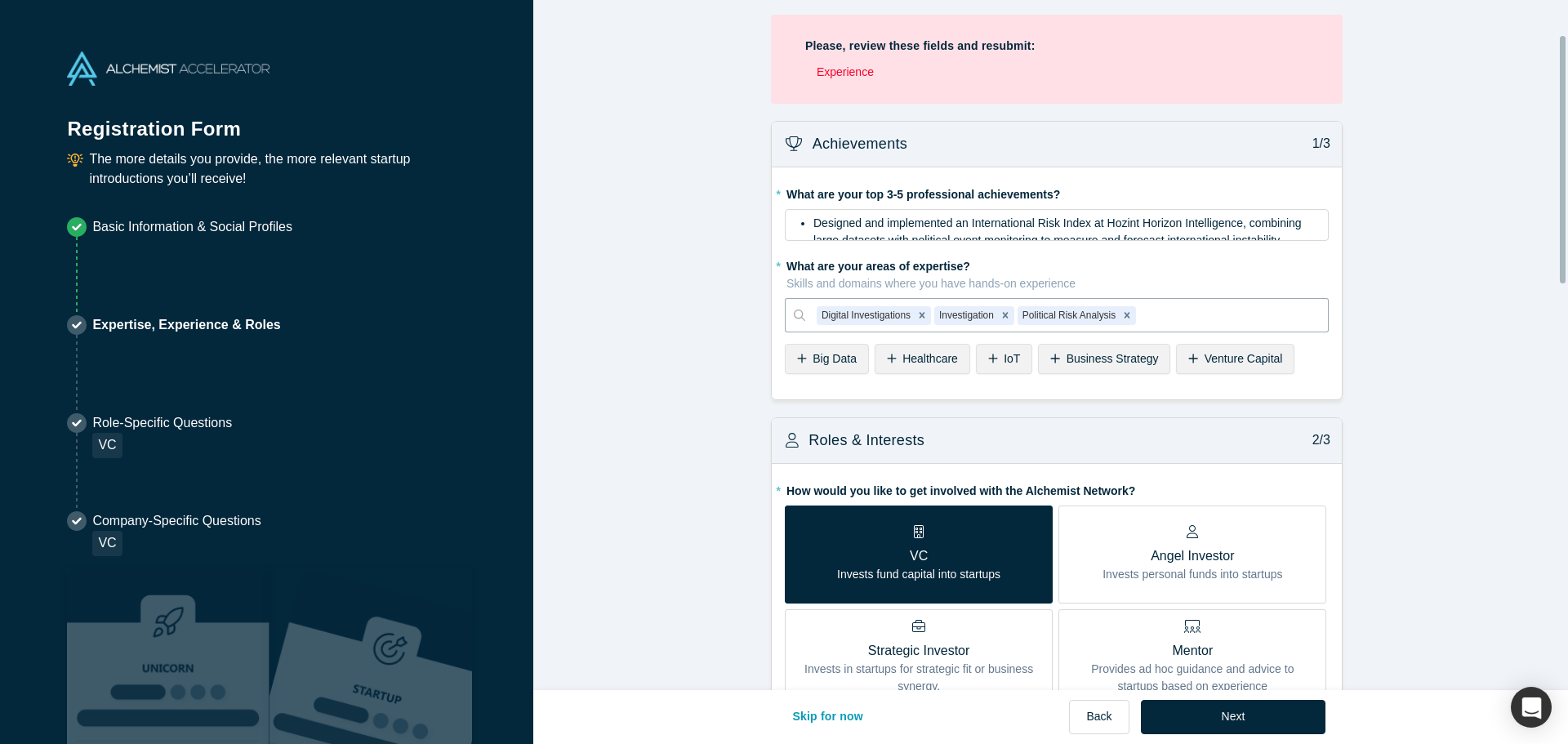
scroll to position [0, 0]
click at [1121, 219] on span "Designed and implemented an International Risk Index at Hozint Horizon Intellig…" at bounding box center [1060, 234] width 492 height 30
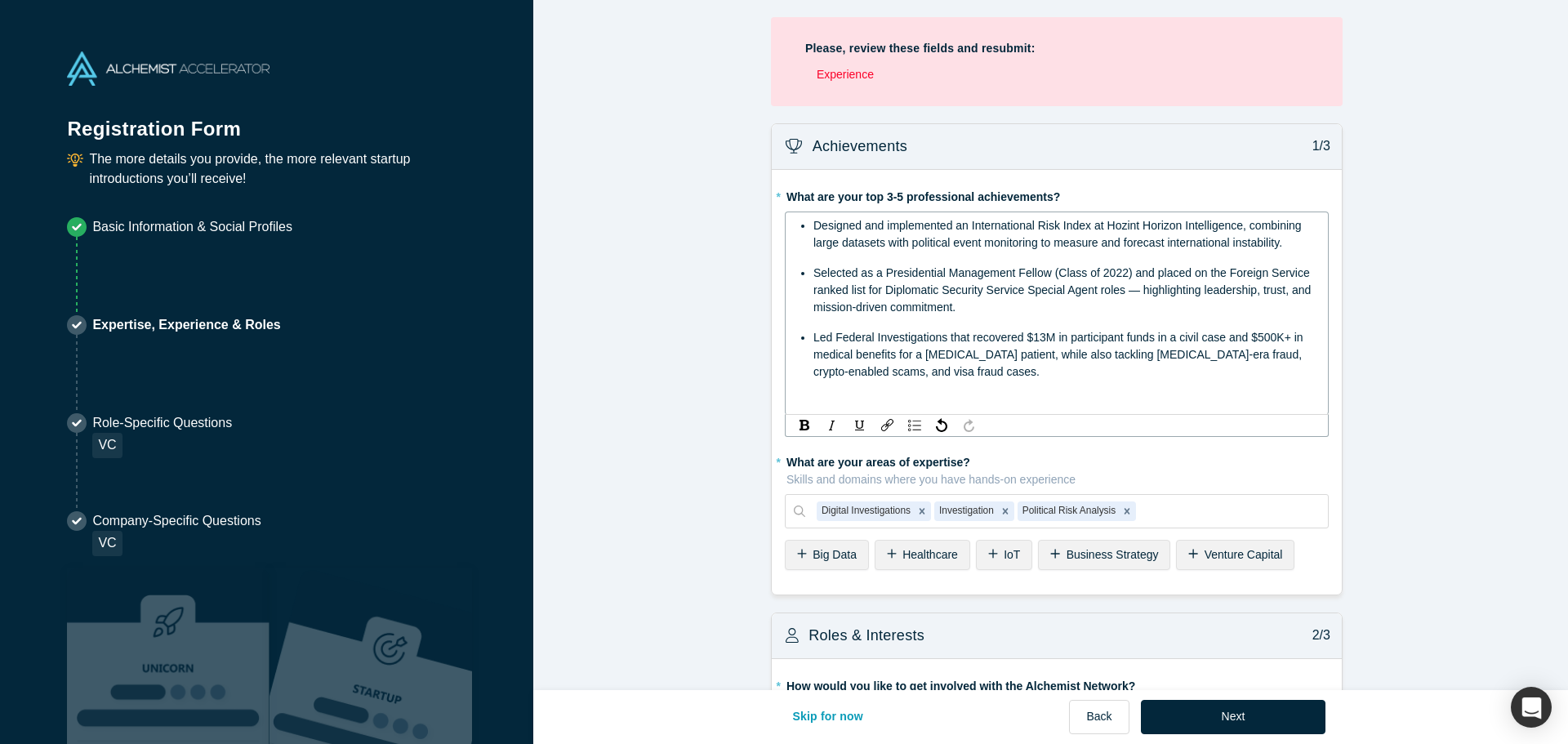
click at [964, 237] on span "Designed and implemented an International Risk Index at Hozint Horizon Intellig…" at bounding box center [1060, 234] width 492 height 30
click at [1278, 242] on span "Designed and implemented an International Risk Index at Hozint Horizon Intellig…" at bounding box center [1060, 234] width 492 height 30
click at [908, 376] on span "Led Federal Investigations that recovered $13M in participant funds in a civil …" at bounding box center [1060, 354] width 493 height 47
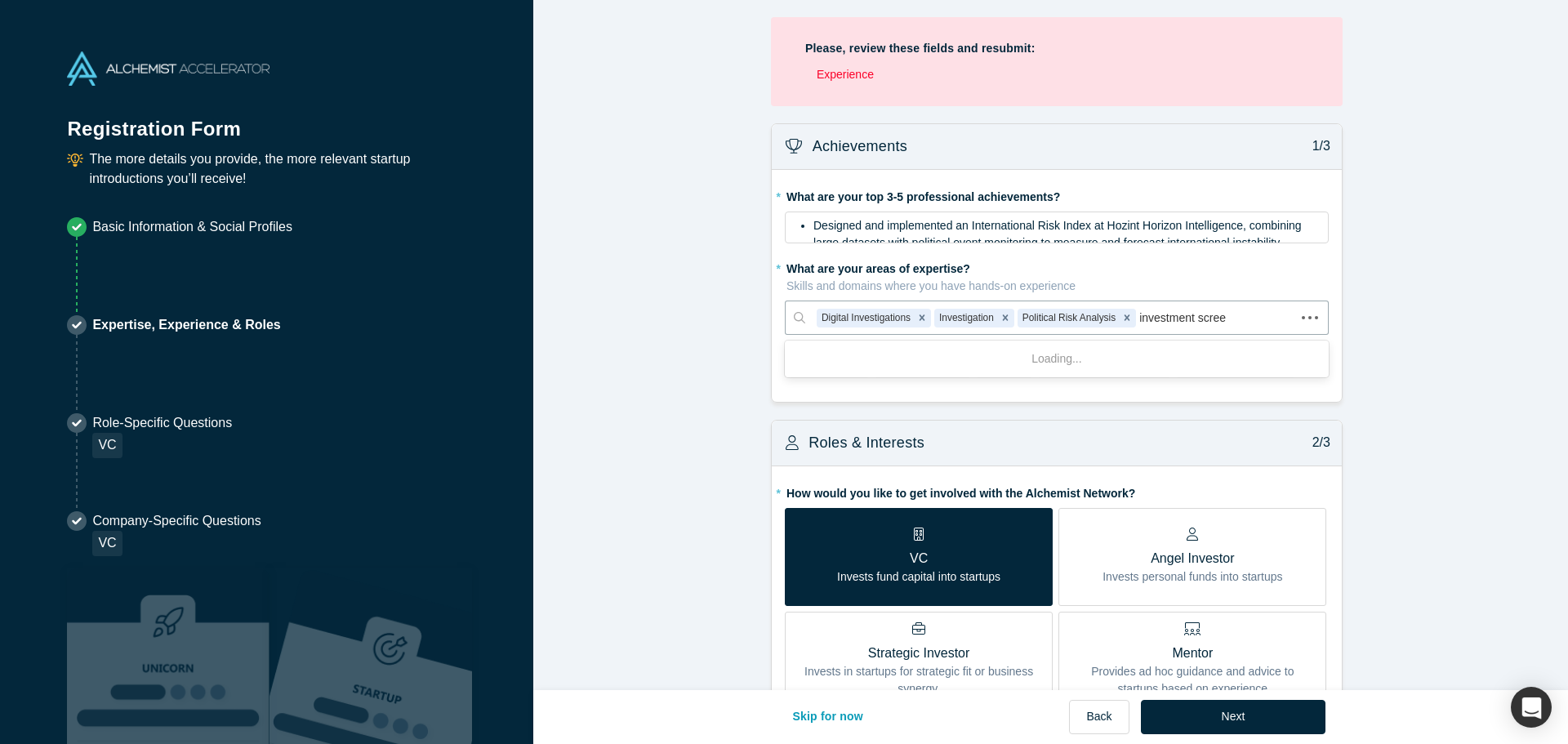
type input "investment screen"
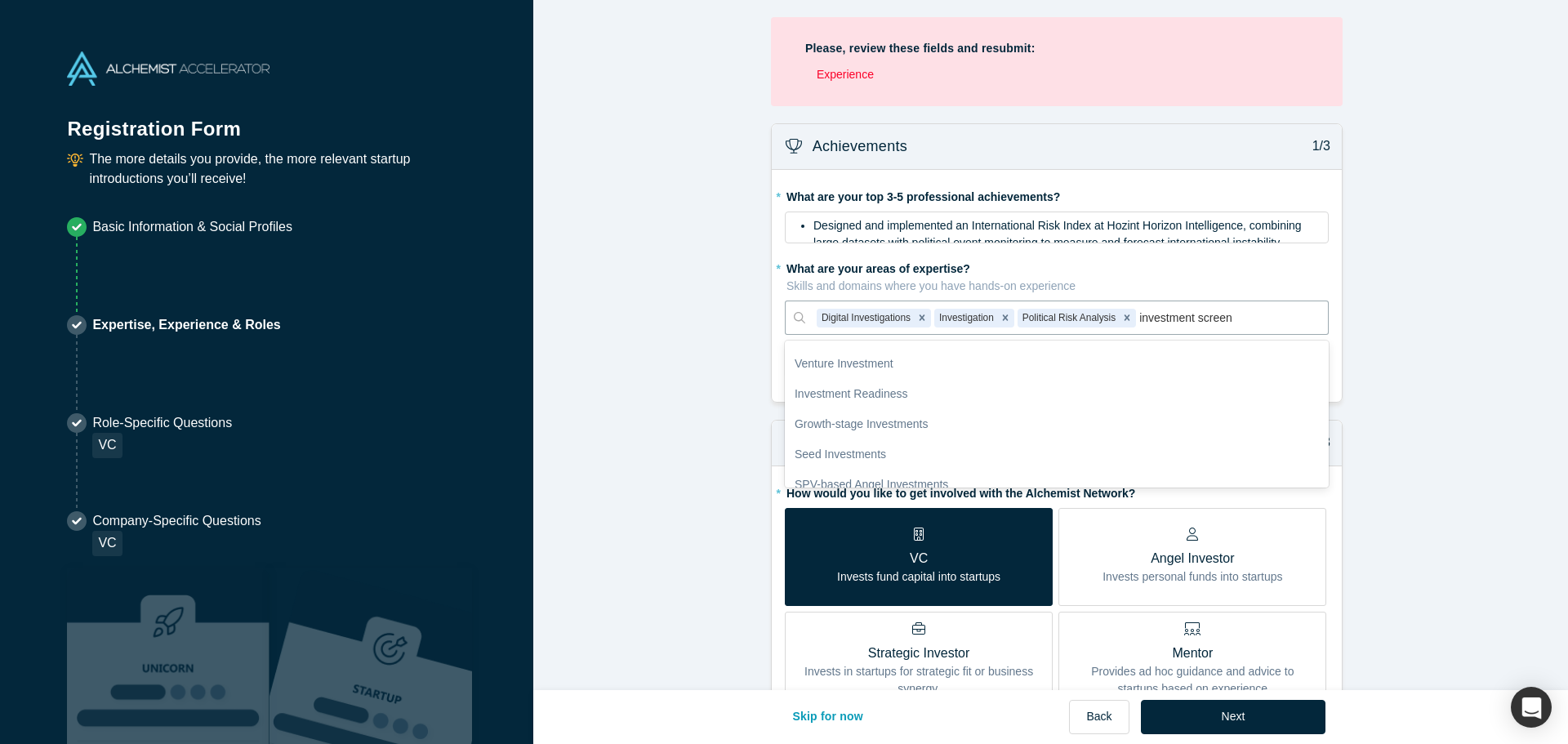
scroll to position [576, 0]
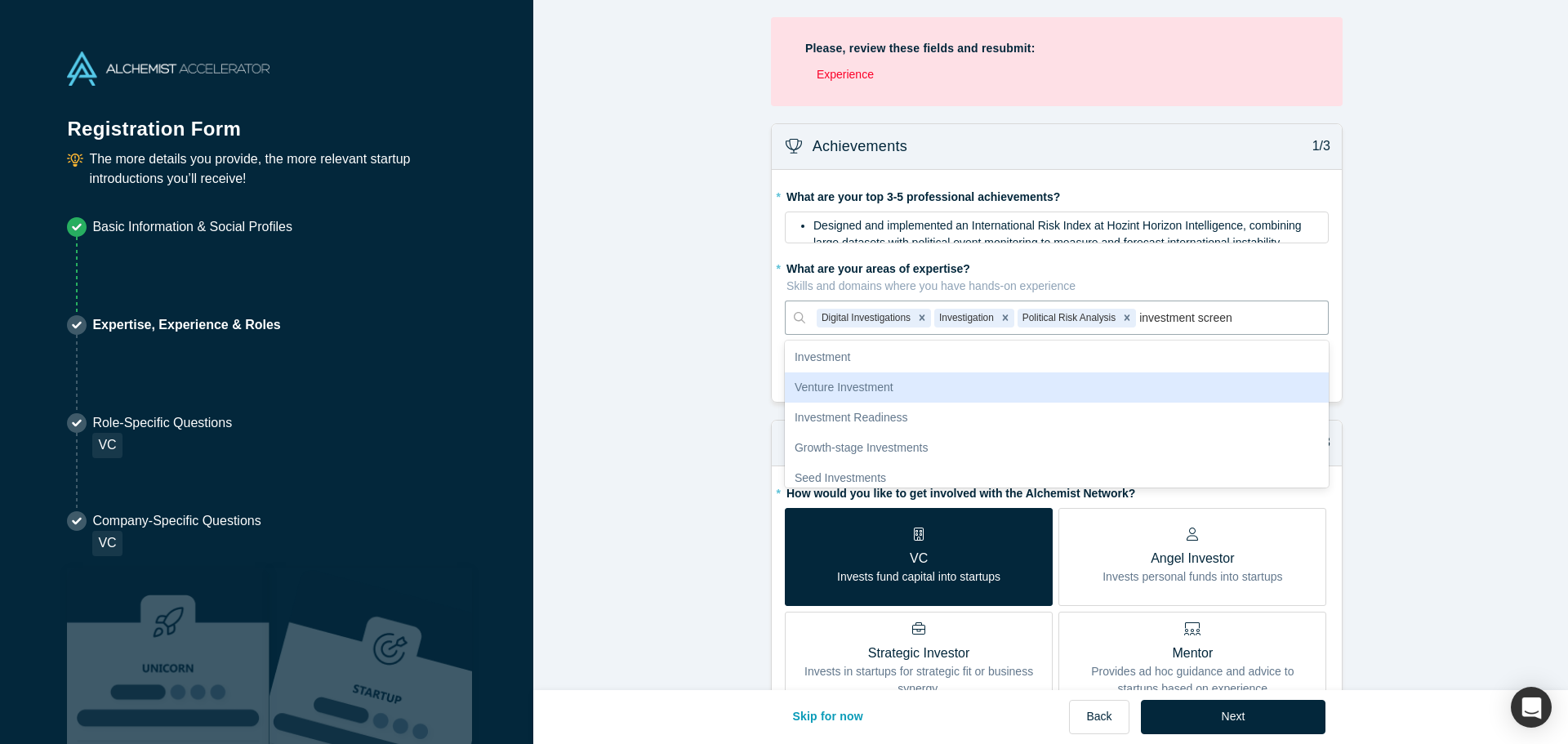
click at [906, 388] on div "Venture Investment" at bounding box center [1057, 387] width 544 height 30
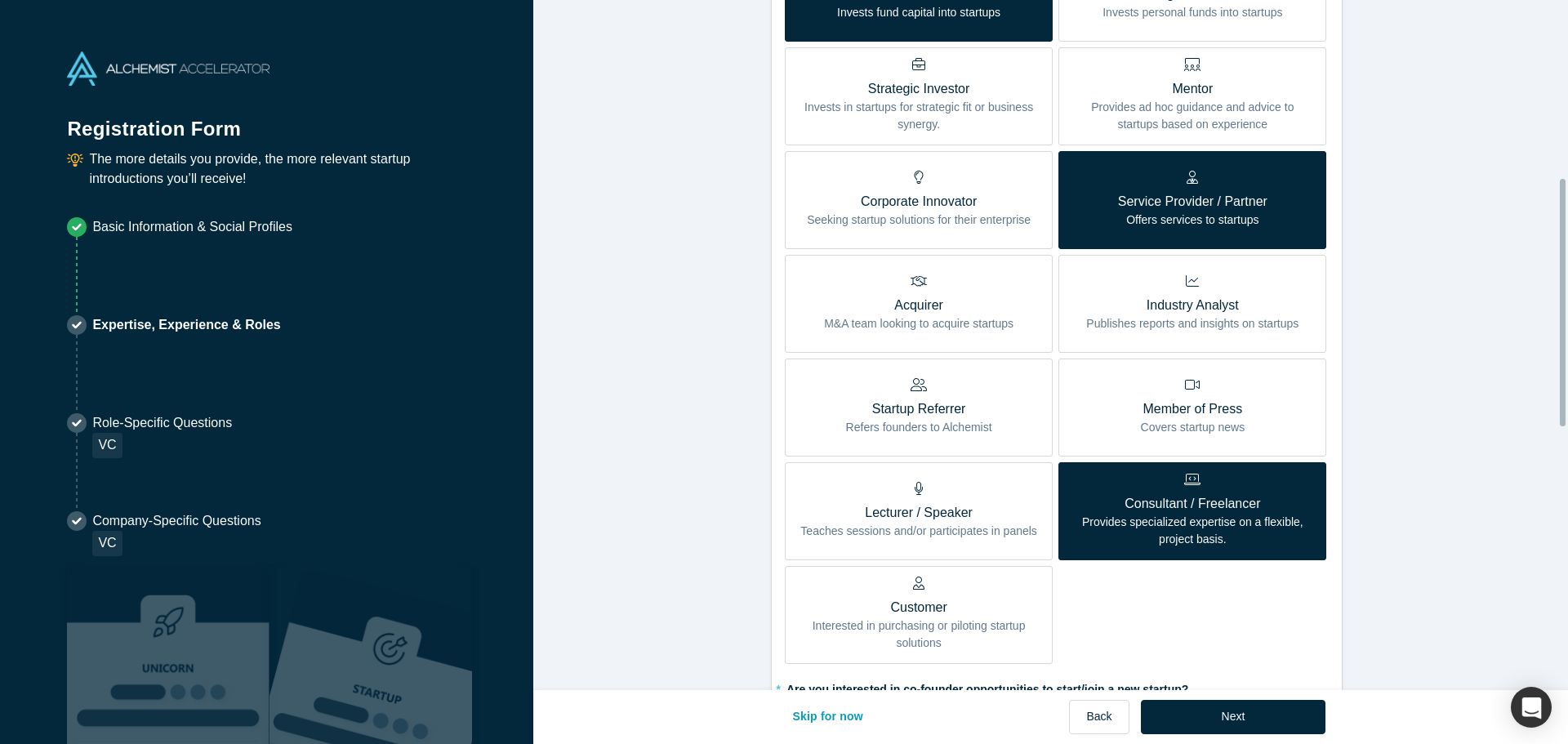
scroll to position [571, 0]
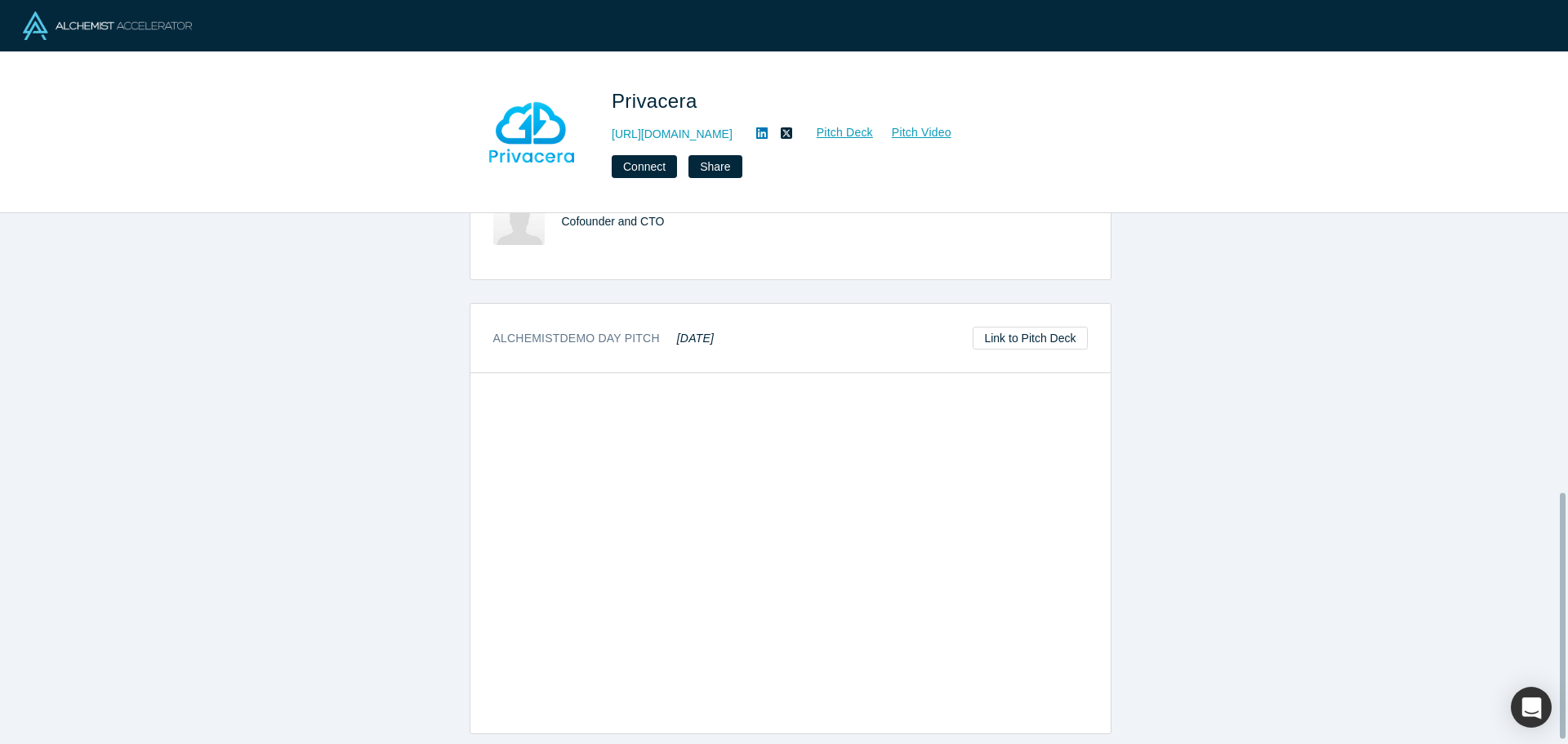
scroll to position [610, 0]
click at [1476, 443] on div "overview Description Privacera provides intelligent and integrated security and…" at bounding box center [790, 484] width 1580 height 543
click at [341, 567] on div "overview Description Privacera provides intelligent and integrated security and…" at bounding box center [790, 484] width 1580 height 543
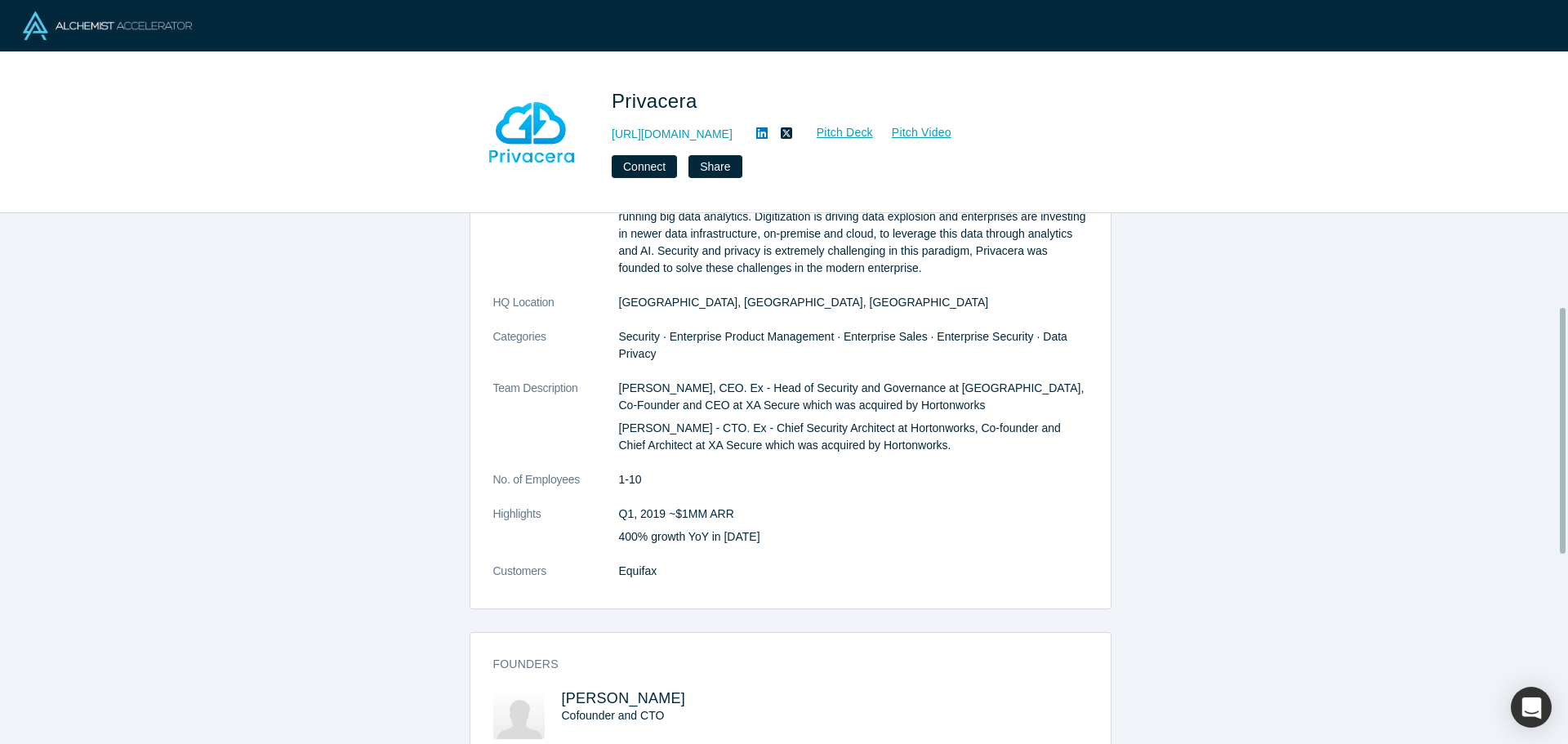
scroll to position [0, 0]
